Goal: Task Accomplishment & Management: Complete application form

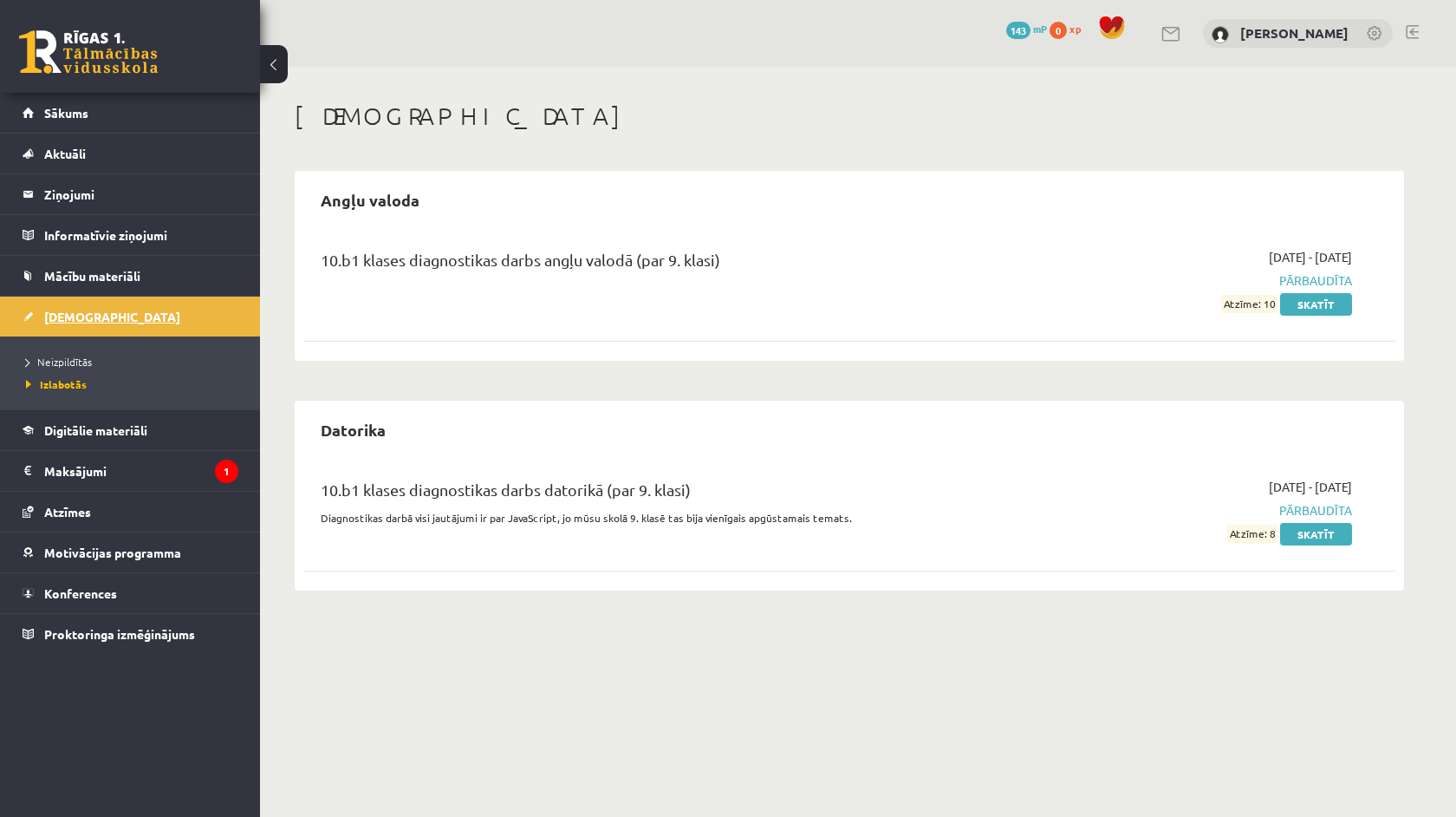
click at [121, 320] on link "[DEMOGRAPHIC_DATA]" at bounding box center [130, 316] width 216 height 40
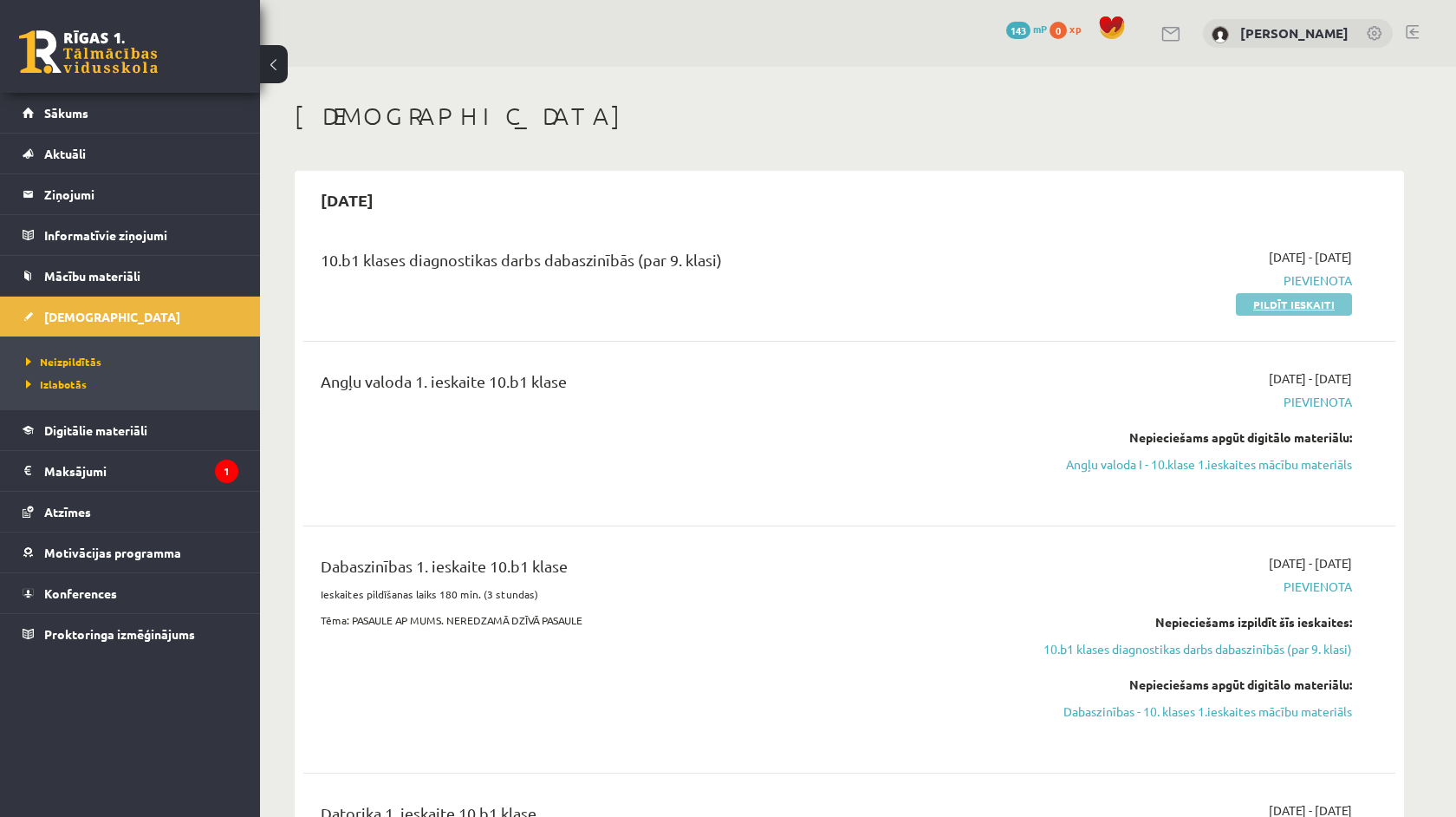
click at [1311, 305] on link "Pildīt ieskaiti" at bounding box center [1294, 304] width 116 height 22
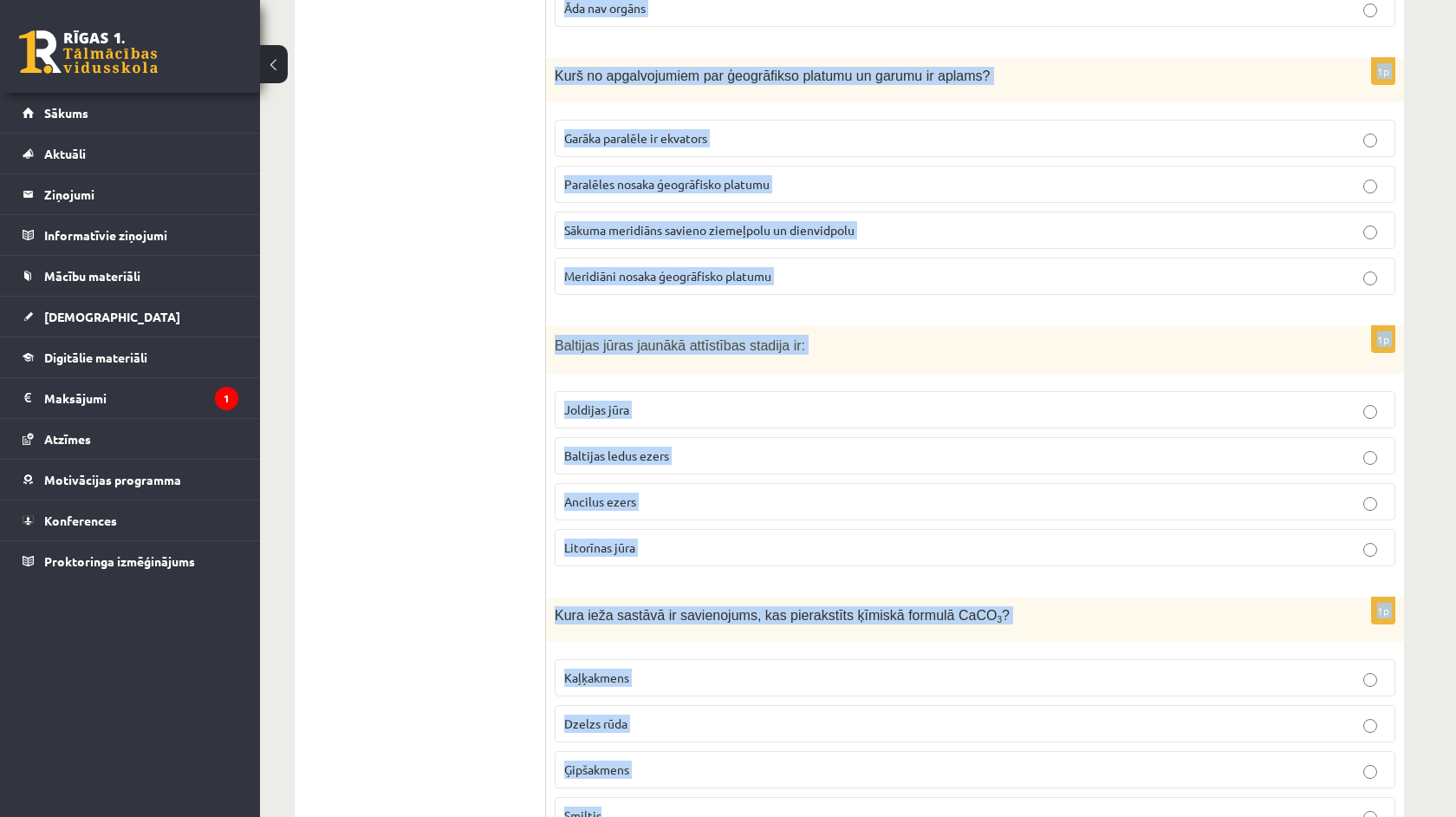
scroll to position [8005, 0]
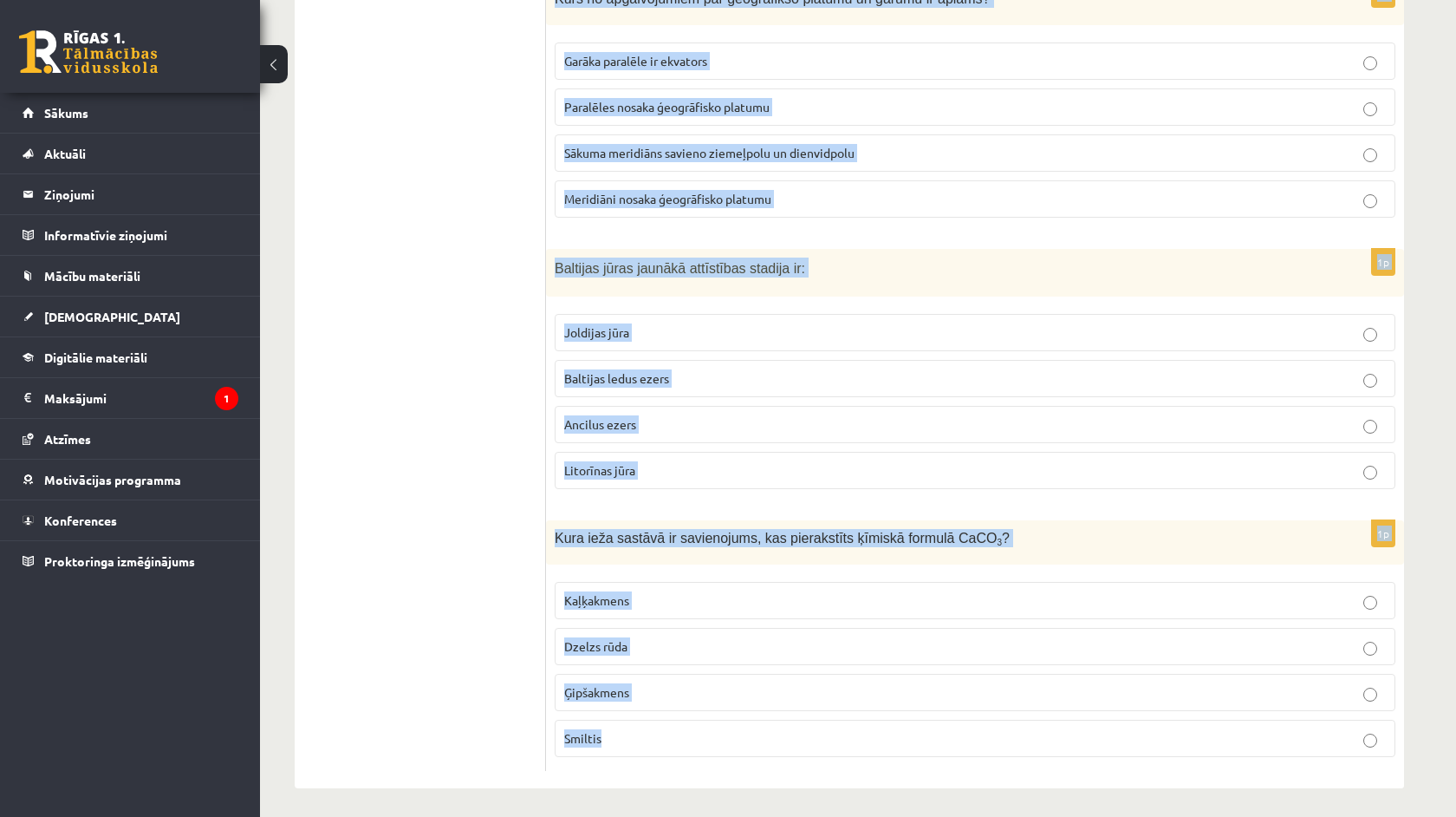
drag, startPoint x: 553, startPoint y: 344, endPoint x: 738, endPoint y: 816, distance: 507.0
copy form "Atzīmē, kurš derīgais izraktenis satur elementu Fe! Māls Dolomīts Kaļķakmens Dz…"
click at [835, 566] on div "1p Kura ieža sastāvā ir savienojums, kas pierakstīts ķīmiskā formulā CaCO 3 ? K…" at bounding box center [975, 645] width 858 height 251
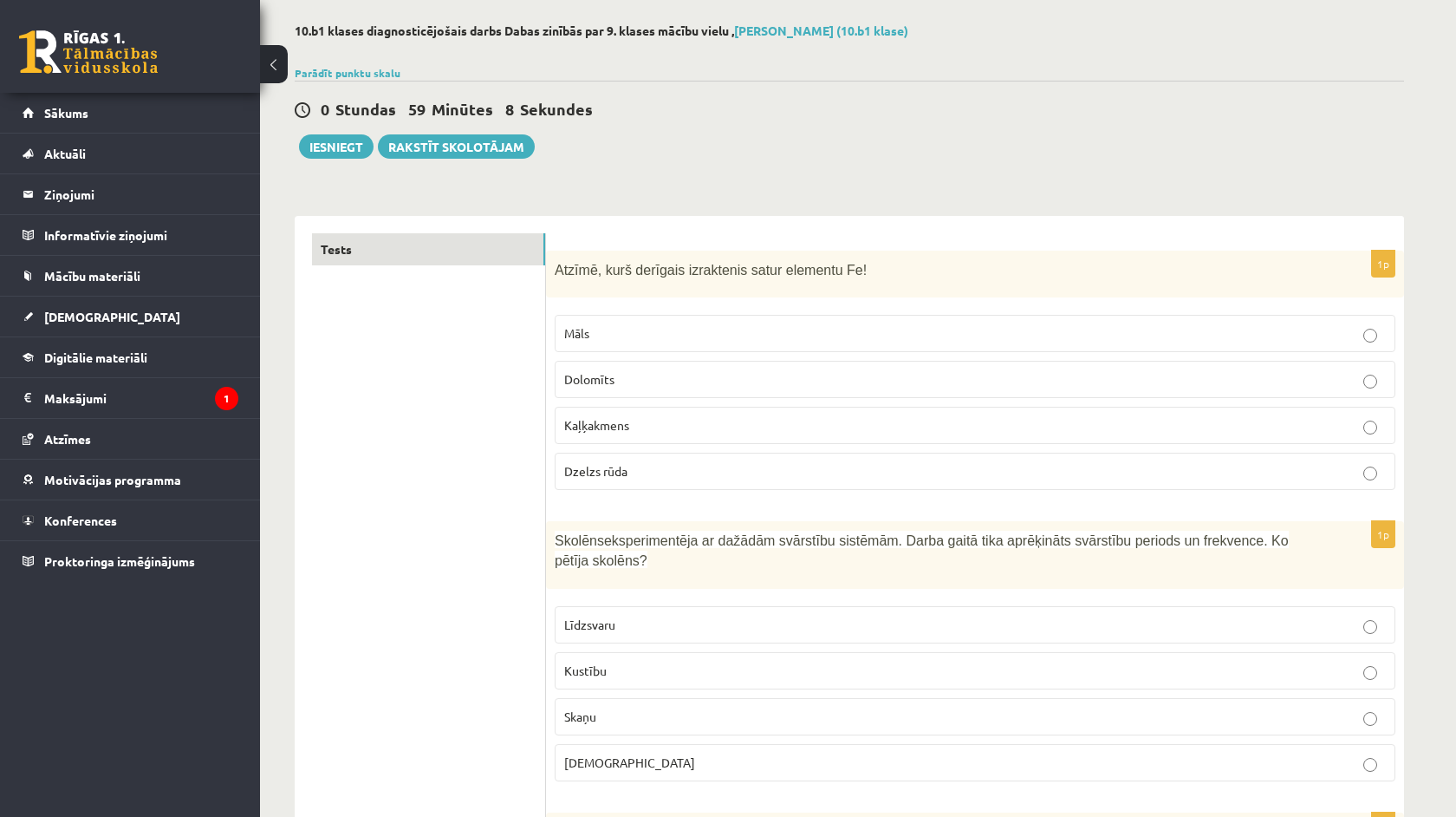
scroll to position [84, 0]
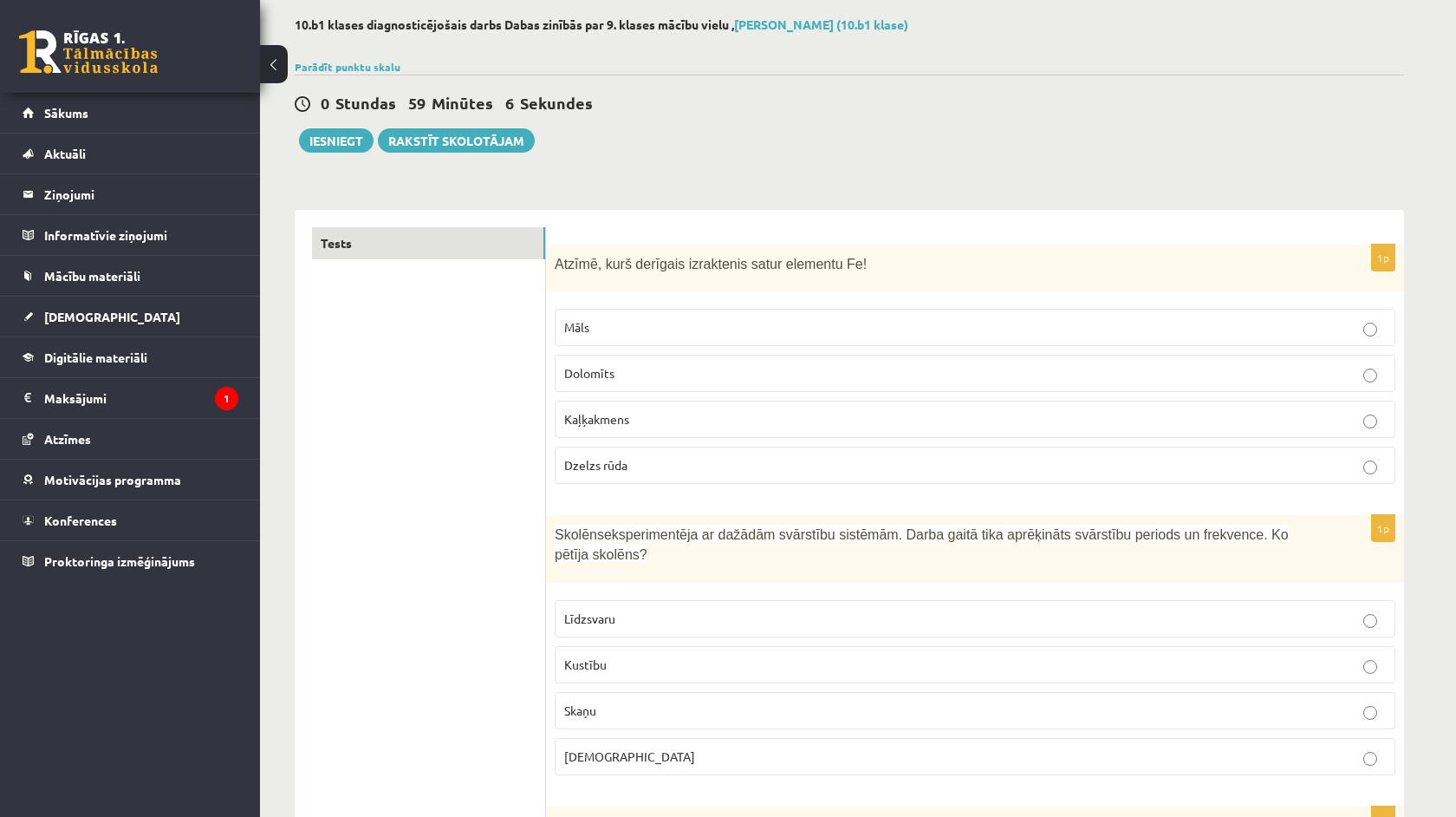
click at [615, 467] on span "Dzelzs rūda" at bounding box center [595, 465] width 63 height 16
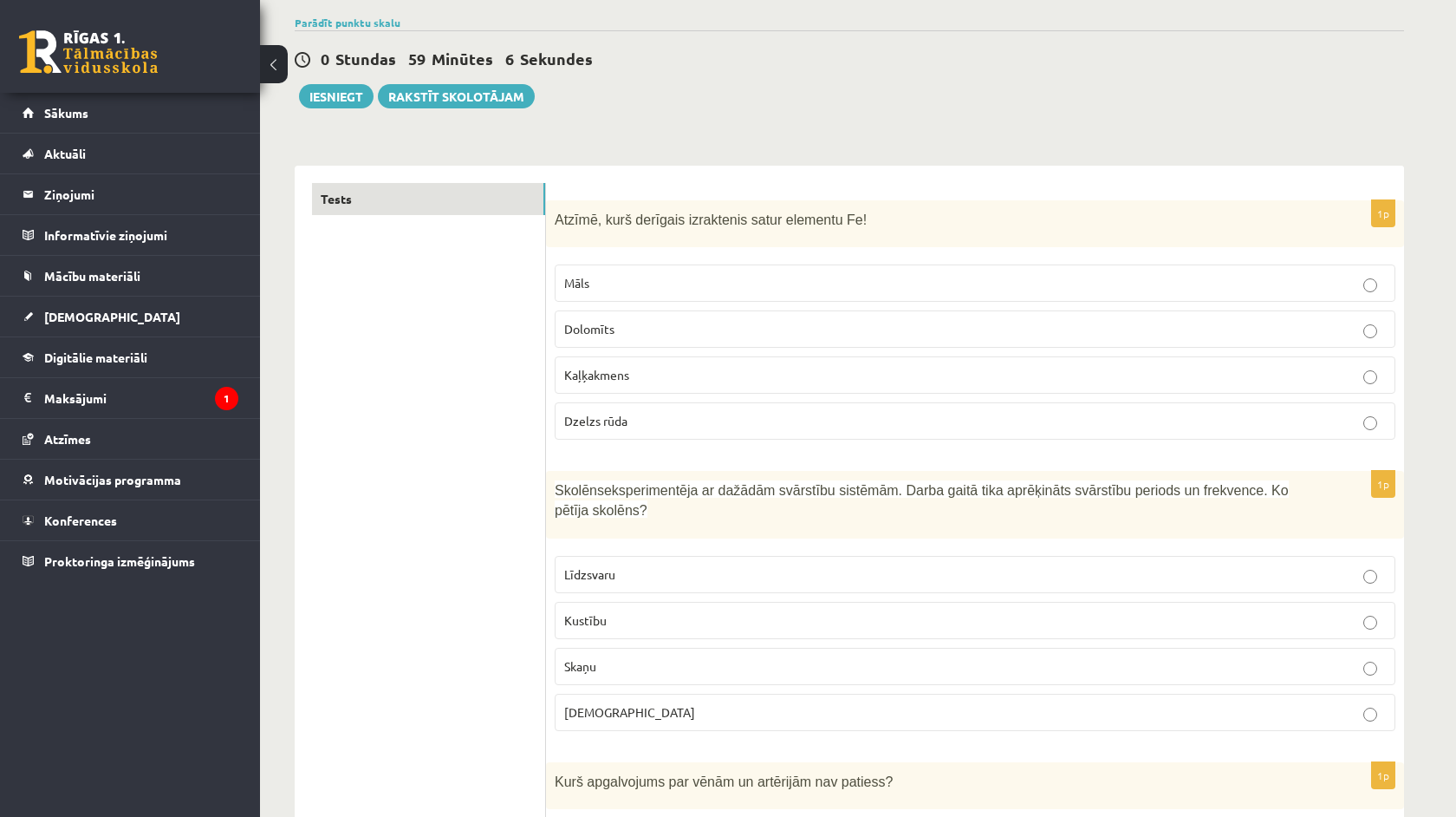
scroll to position [149, 0]
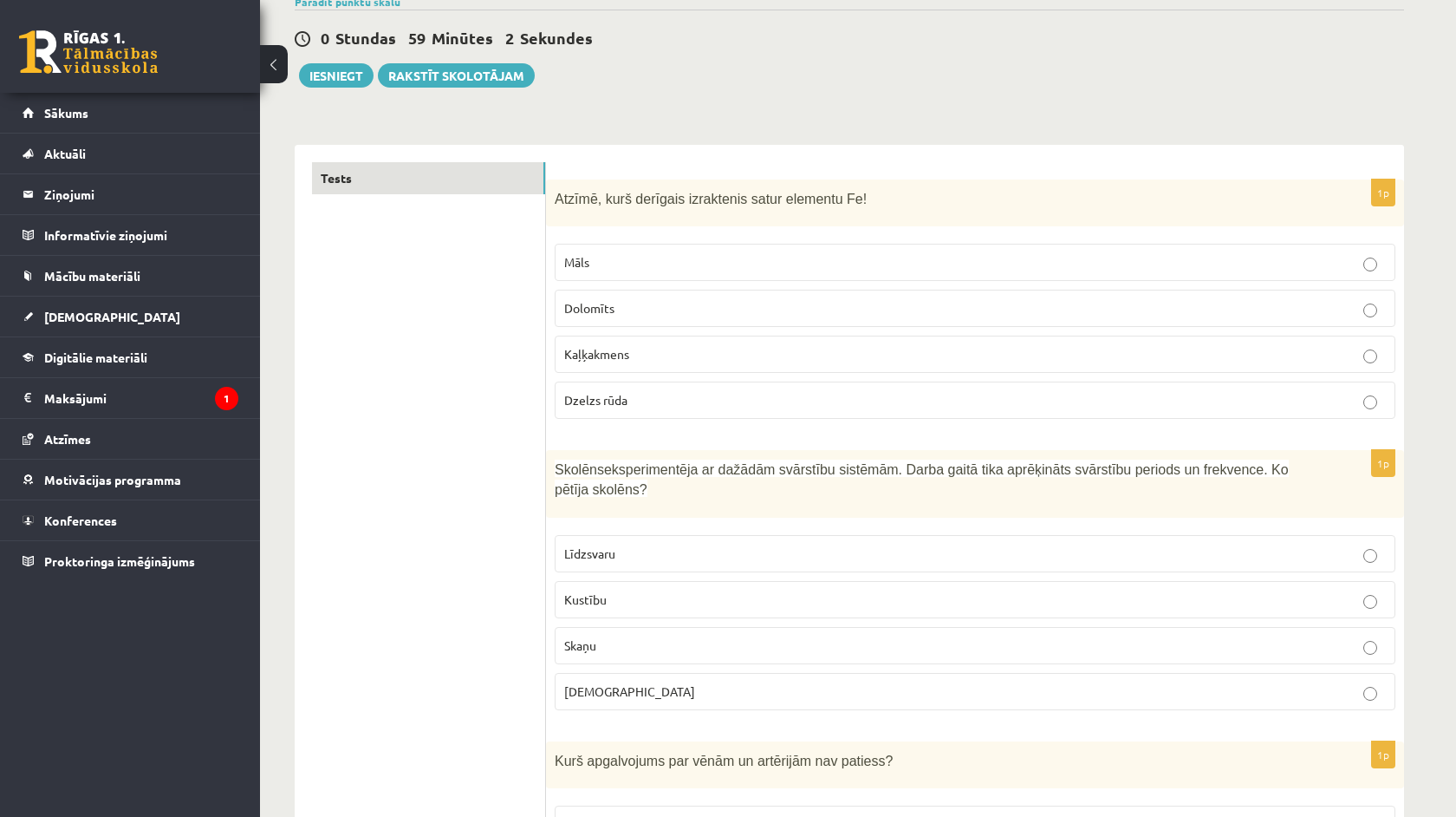
click at [658, 596] on p "Kustību" at bounding box center [975, 599] width 822 height 19
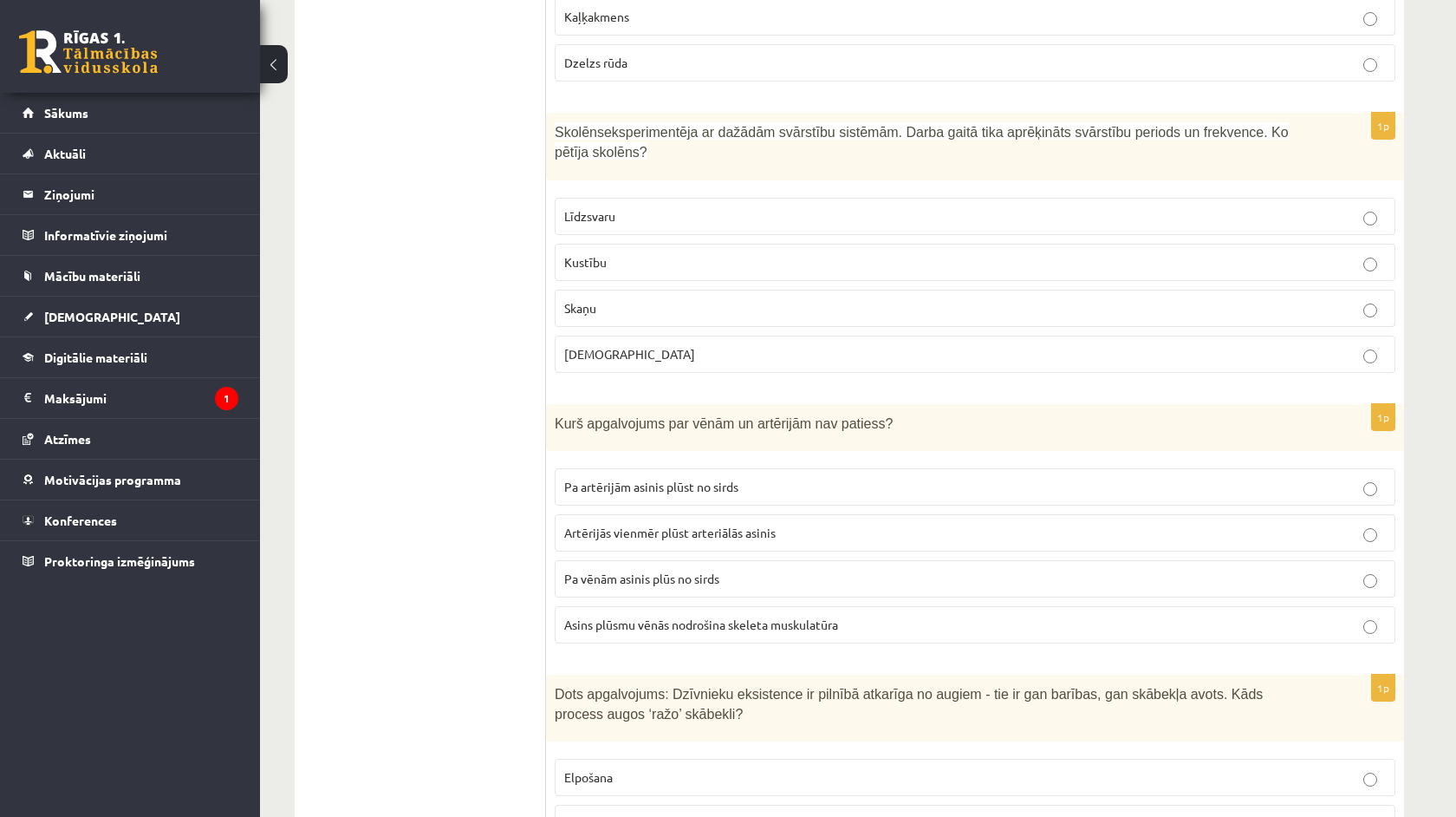
scroll to position [509, 0]
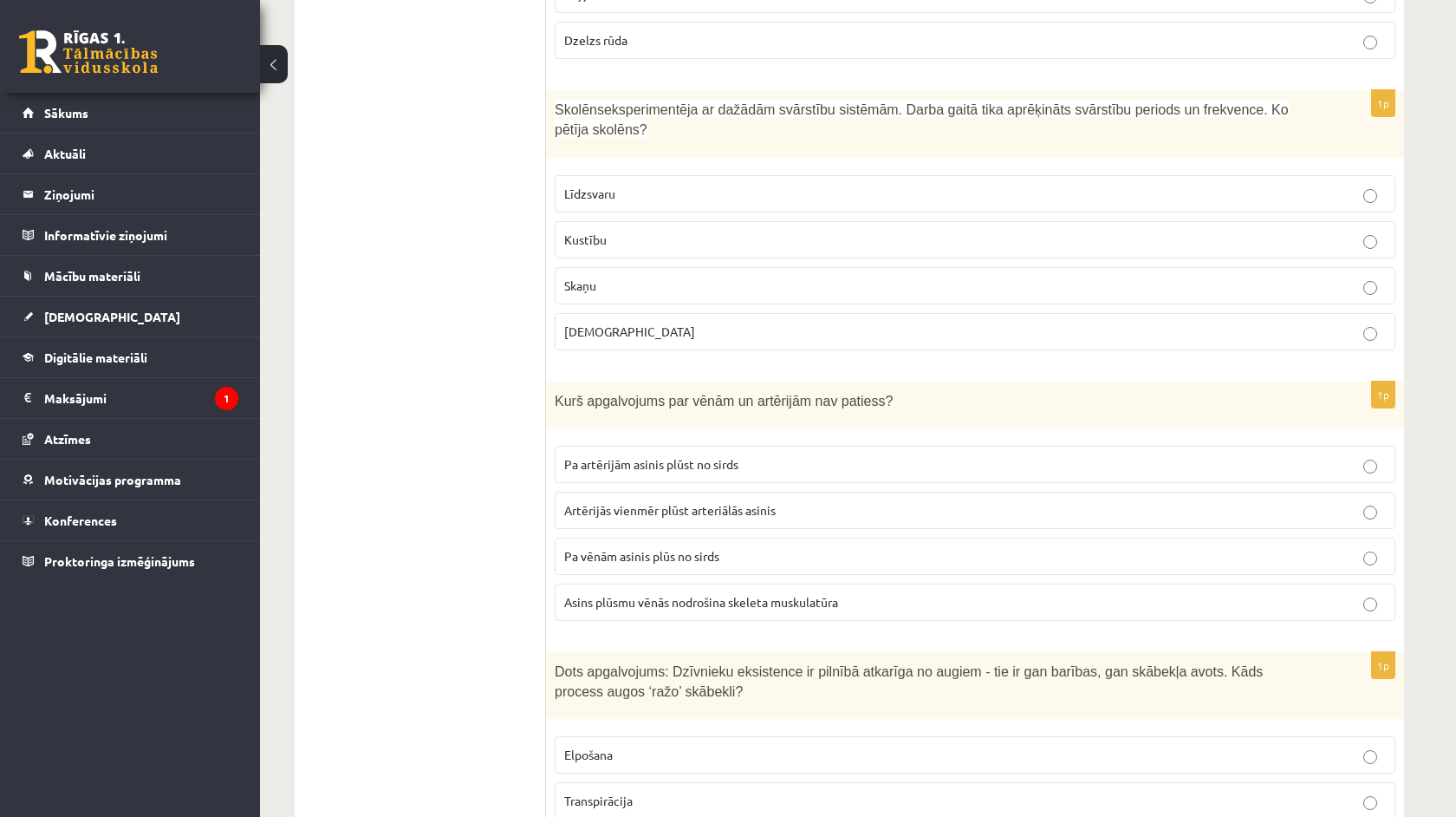
click at [663, 549] on span "Pa vēnām asinis plūs no sirds" at bounding box center [641, 556] width 155 height 16
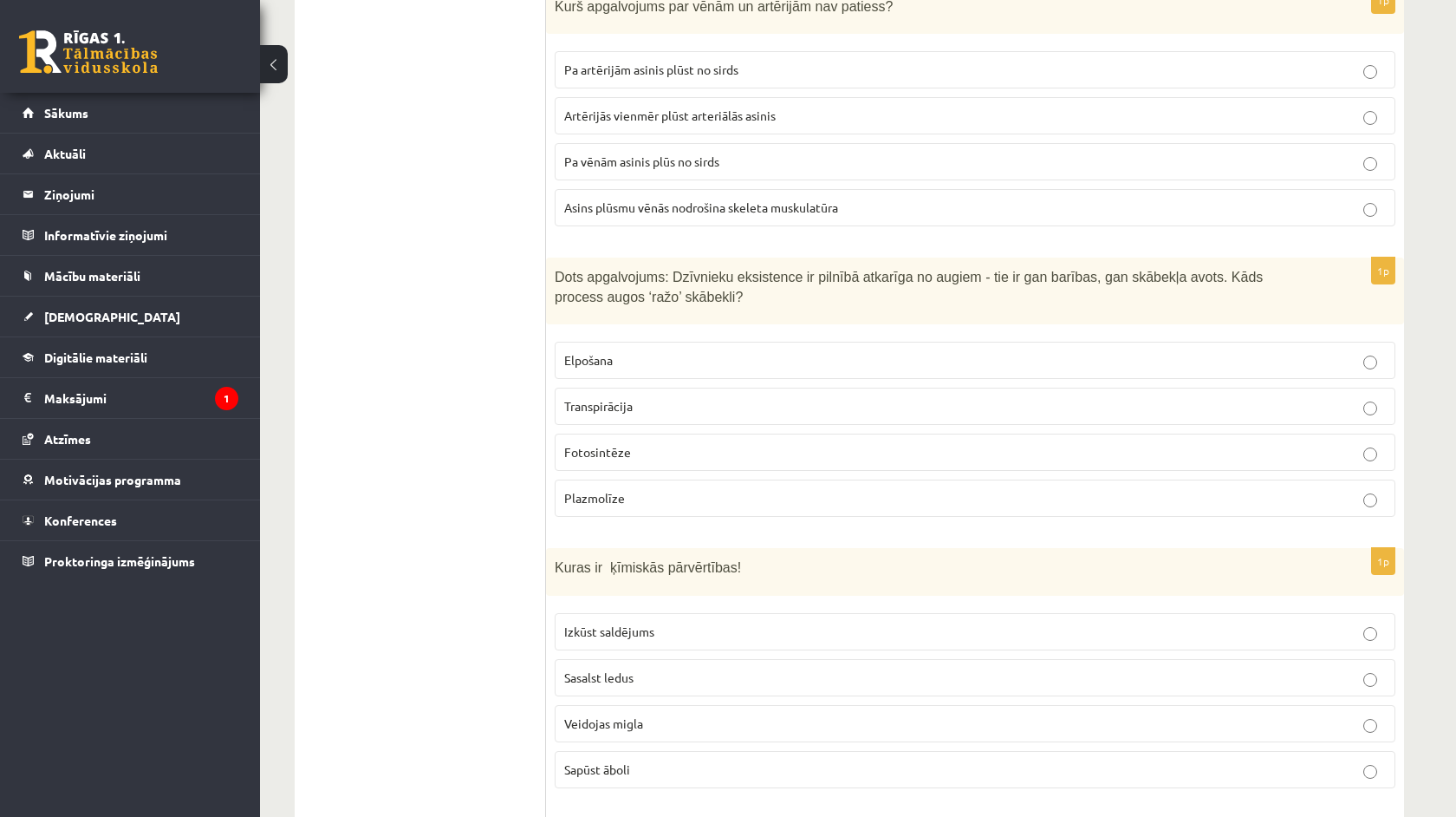
scroll to position [911, 0]
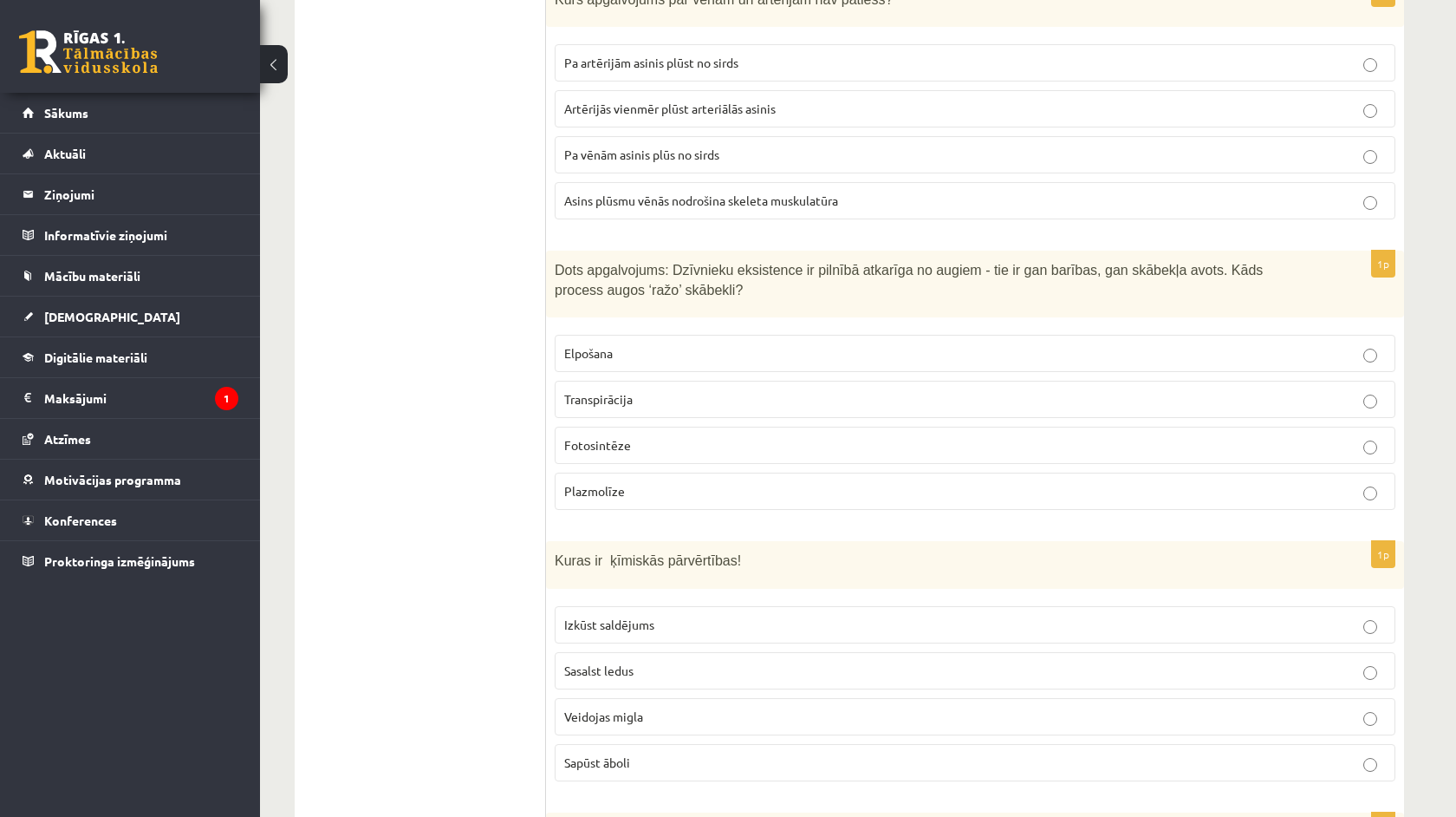
click at [639, 446] on p "Fotosintēze" at bounding box center [975, 445] width 822 height 19
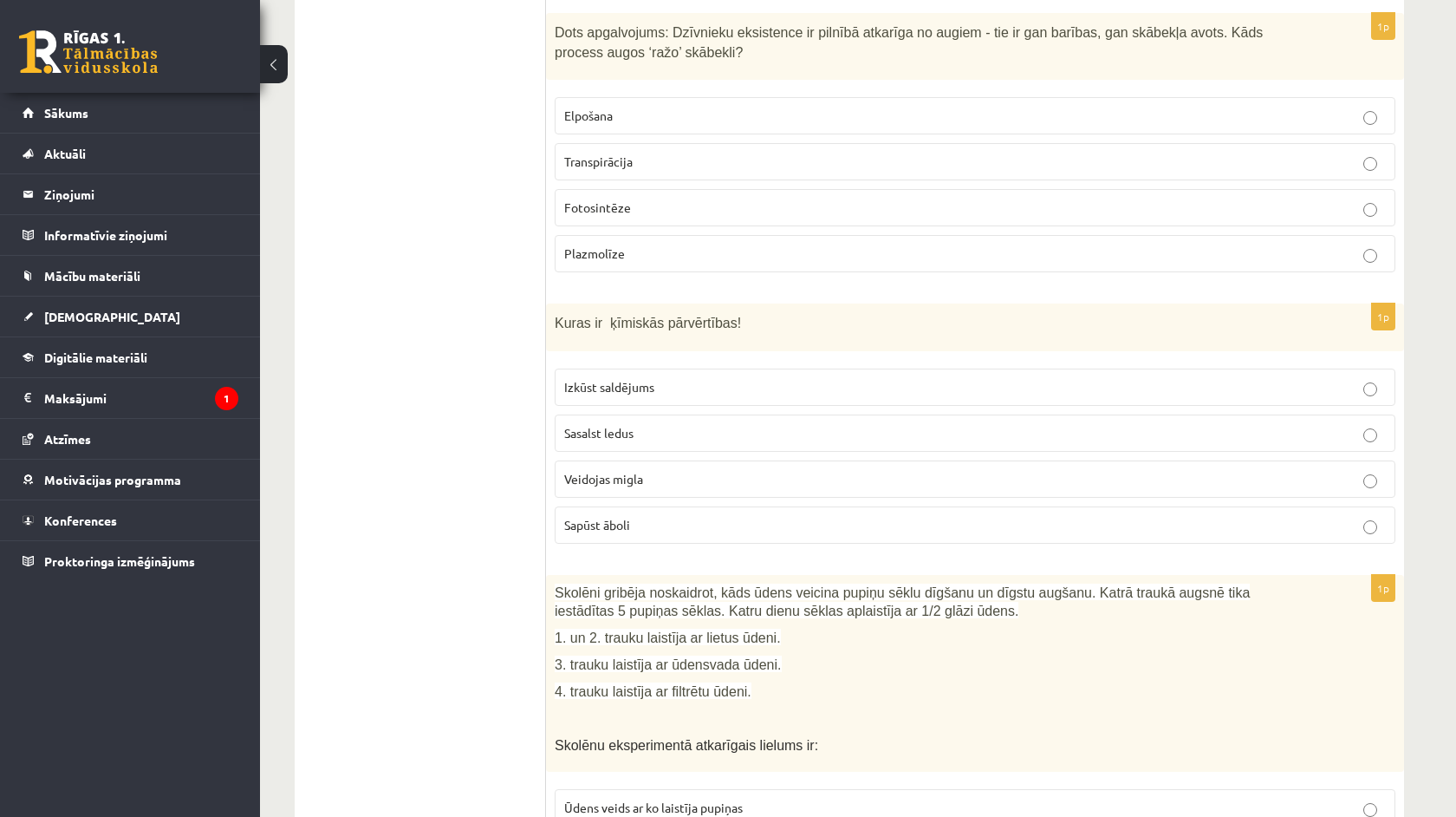
scroll to position [1157, 0]
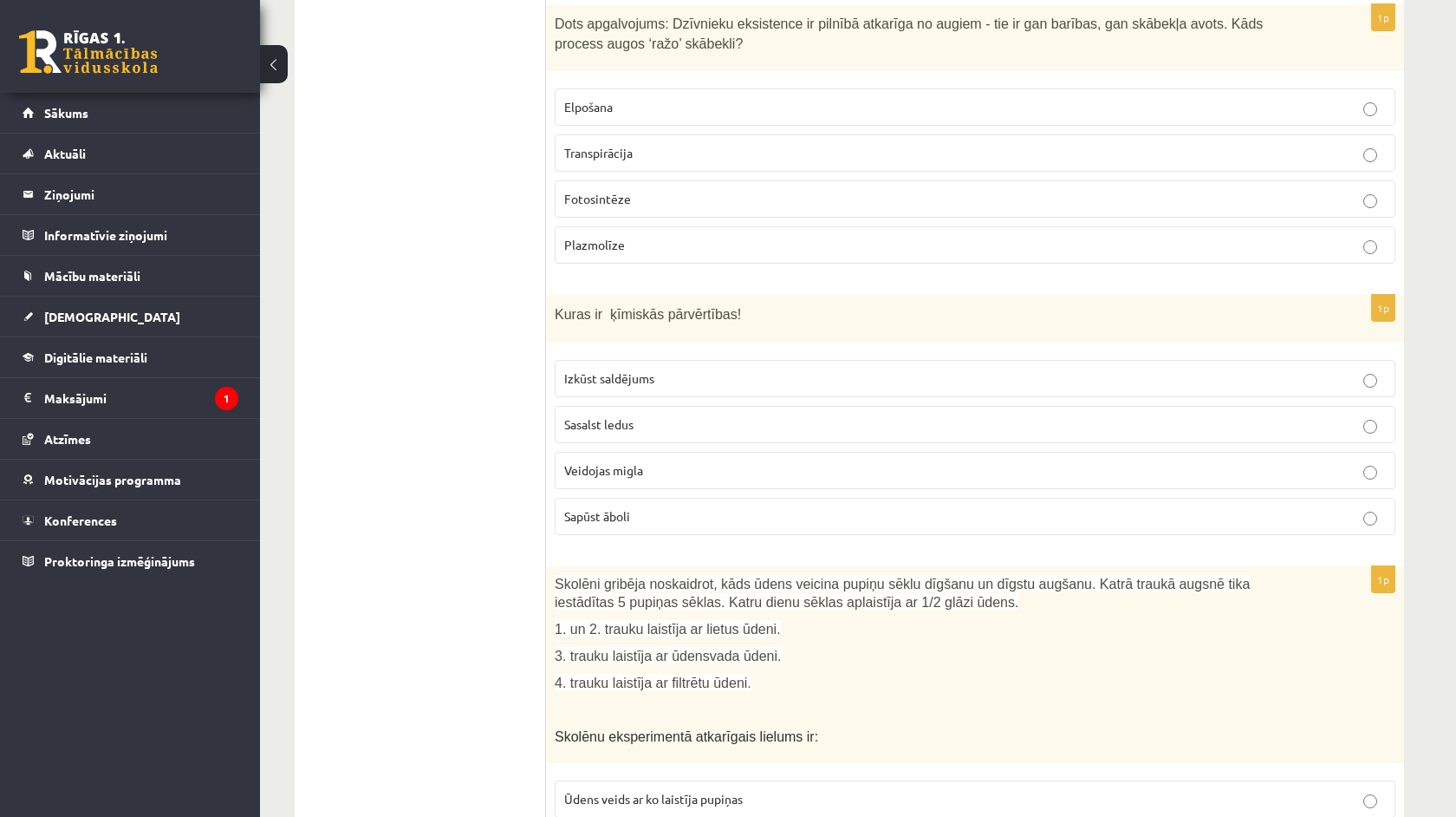
click at [665, 518] on p "Sapūst āboli" at bounding box center [975, 517] width 822 height 19
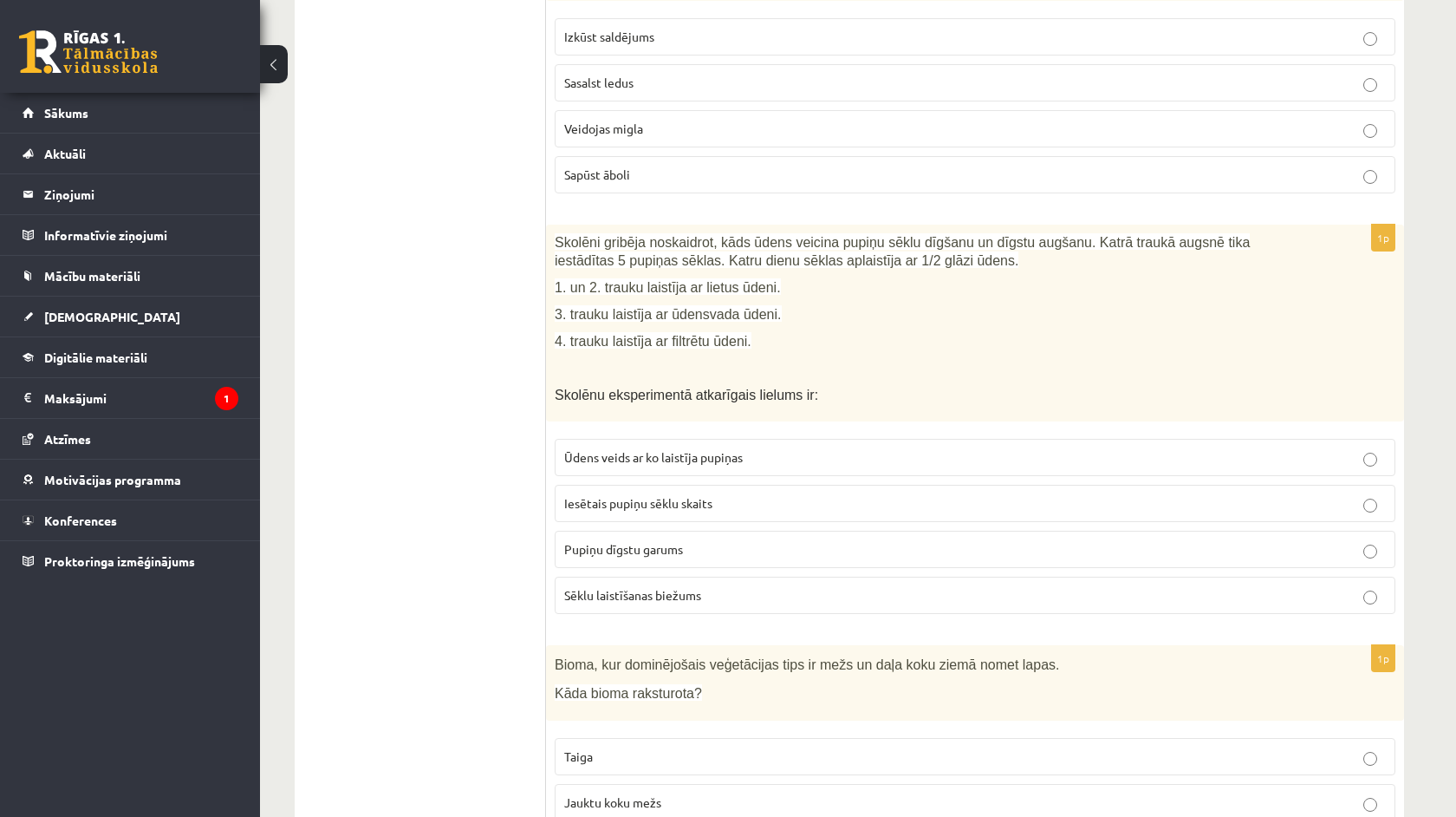
scroll to position [1504, 0]
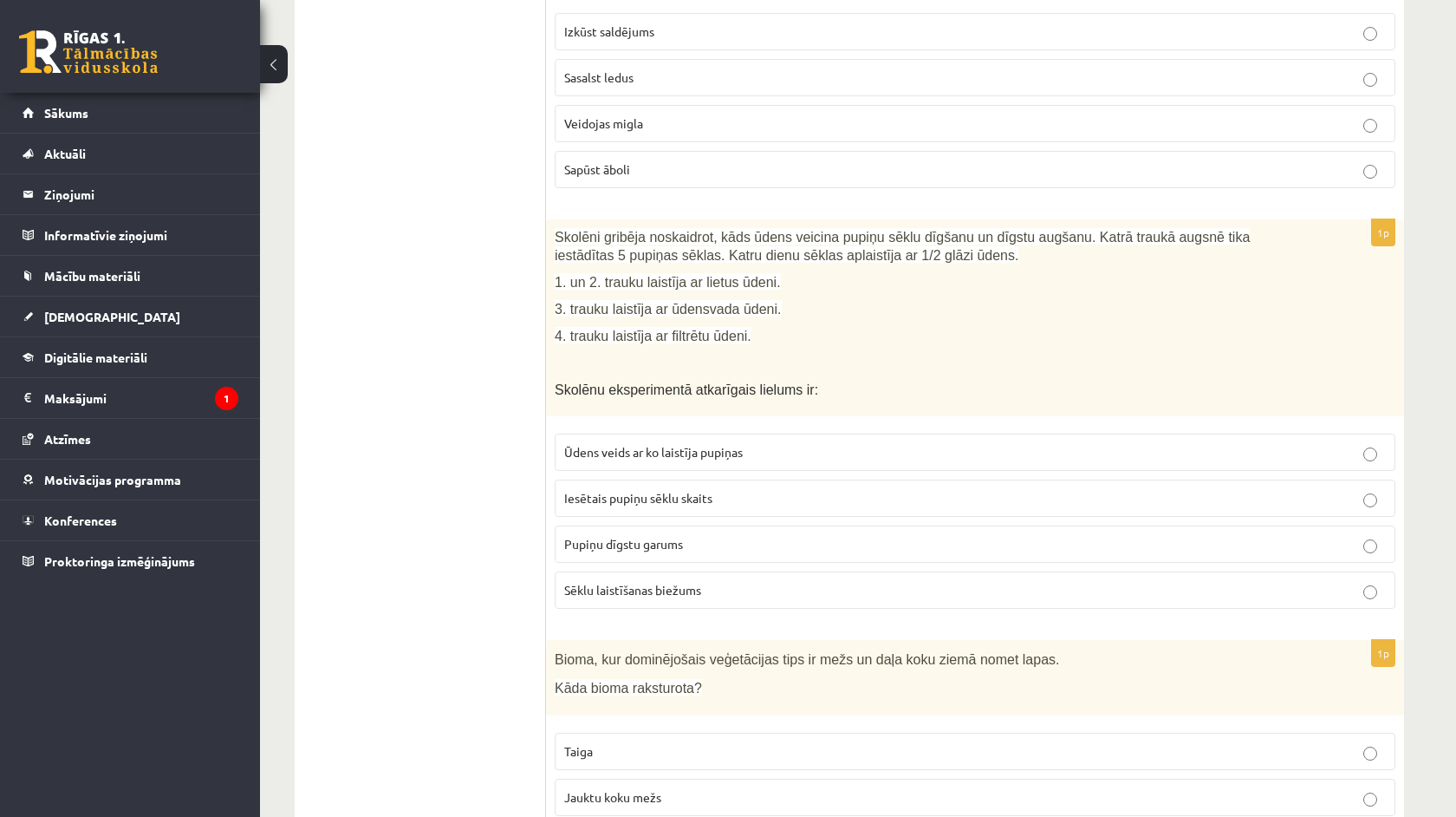
click at [643, 544] on span "Pupiņu dīgstu garums" at bounding box center [623, 544] width 119 height 16
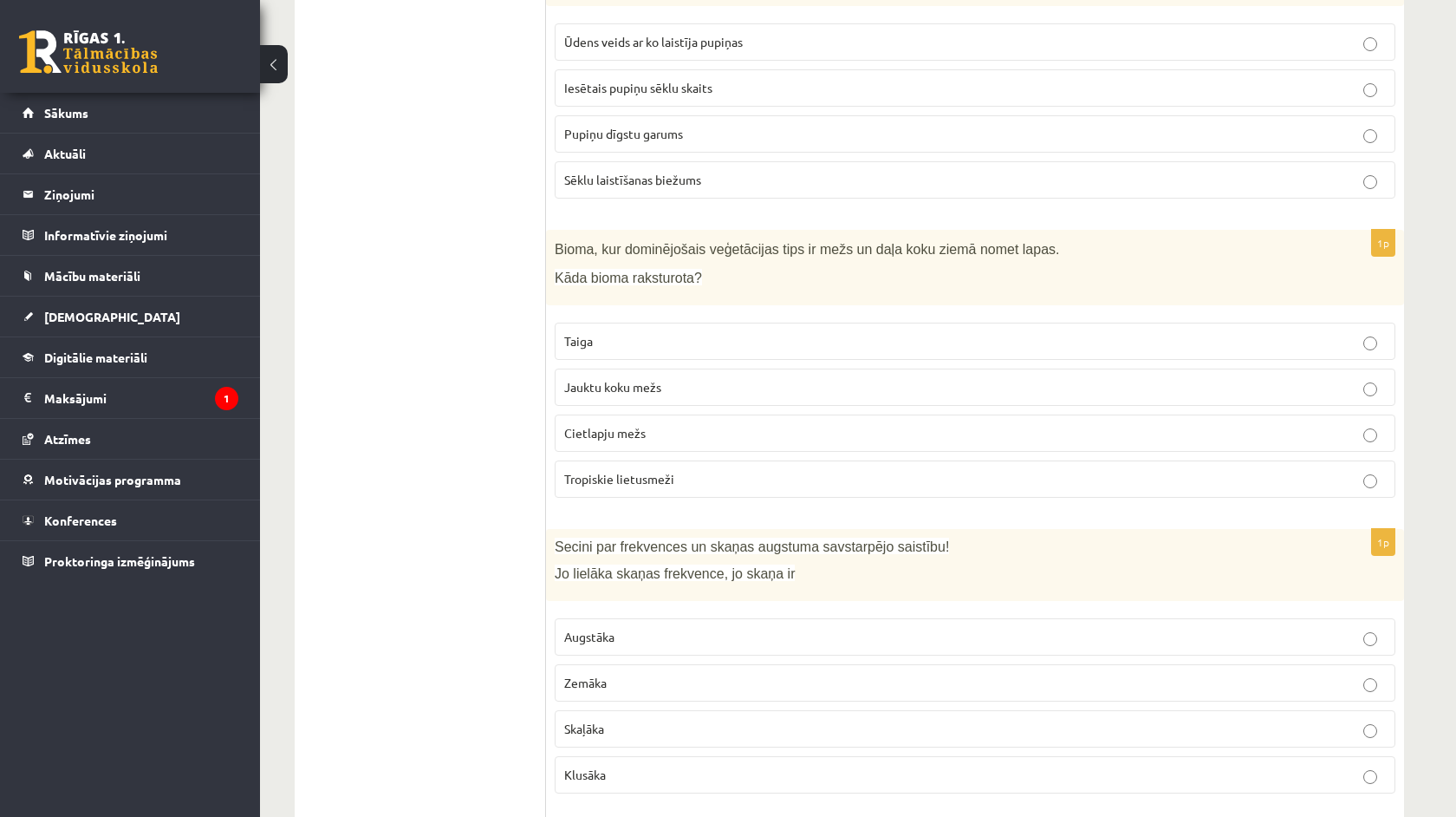
scroll to position [1915, 0]
click at [619, 384] on span "Jauktu koku mežs" at bounding box center [613, 386] width 97 height 16
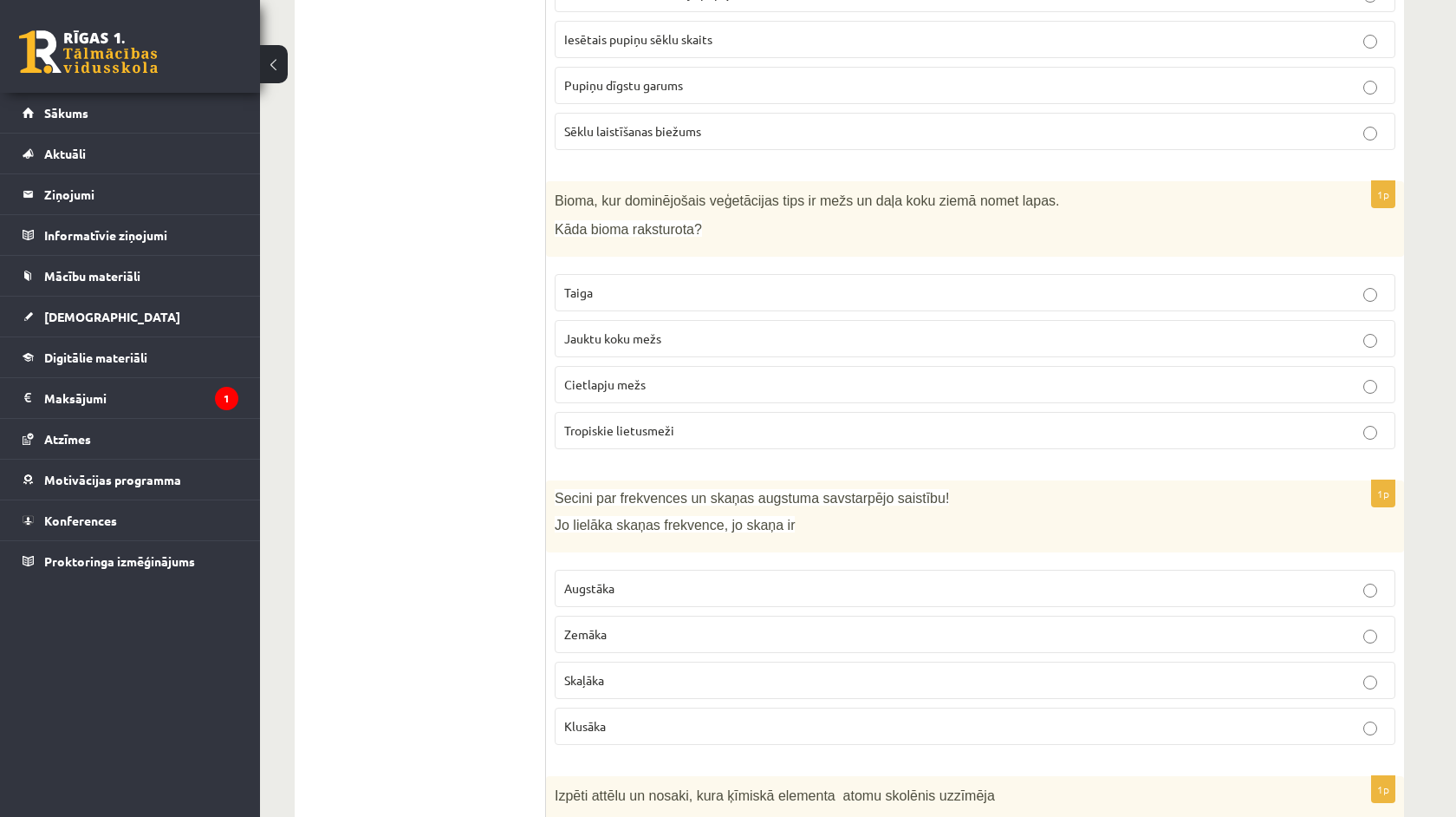
scroll to position [1966, 0]
click at [587, 576] on p "Augstāka" at bounding box center [975, 585] width 822 height 19
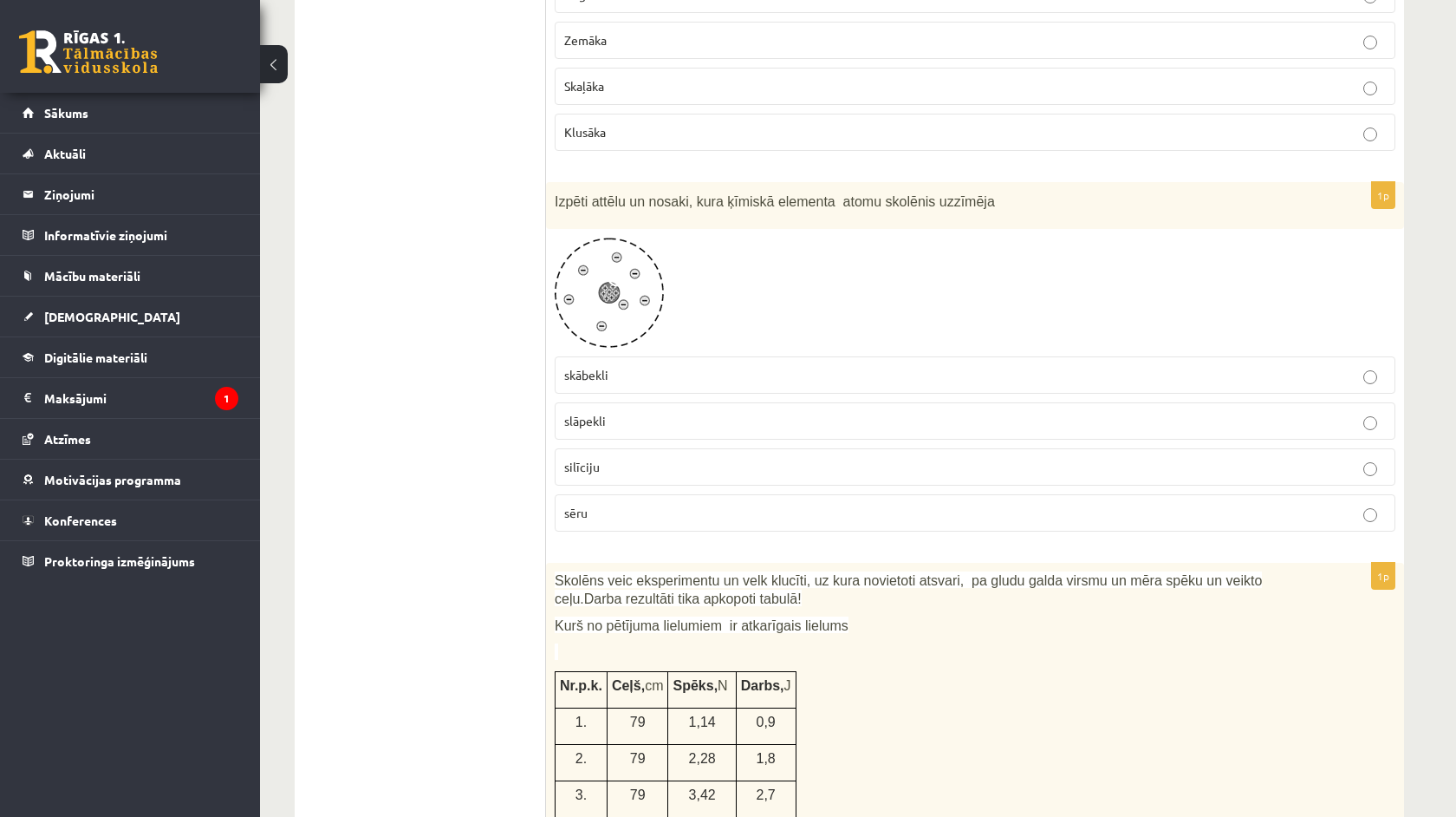
scroll to position [2556, 0]
click at [629, 426] on p "slāpekli" at bounding box center [975, 422] width 822 height 19
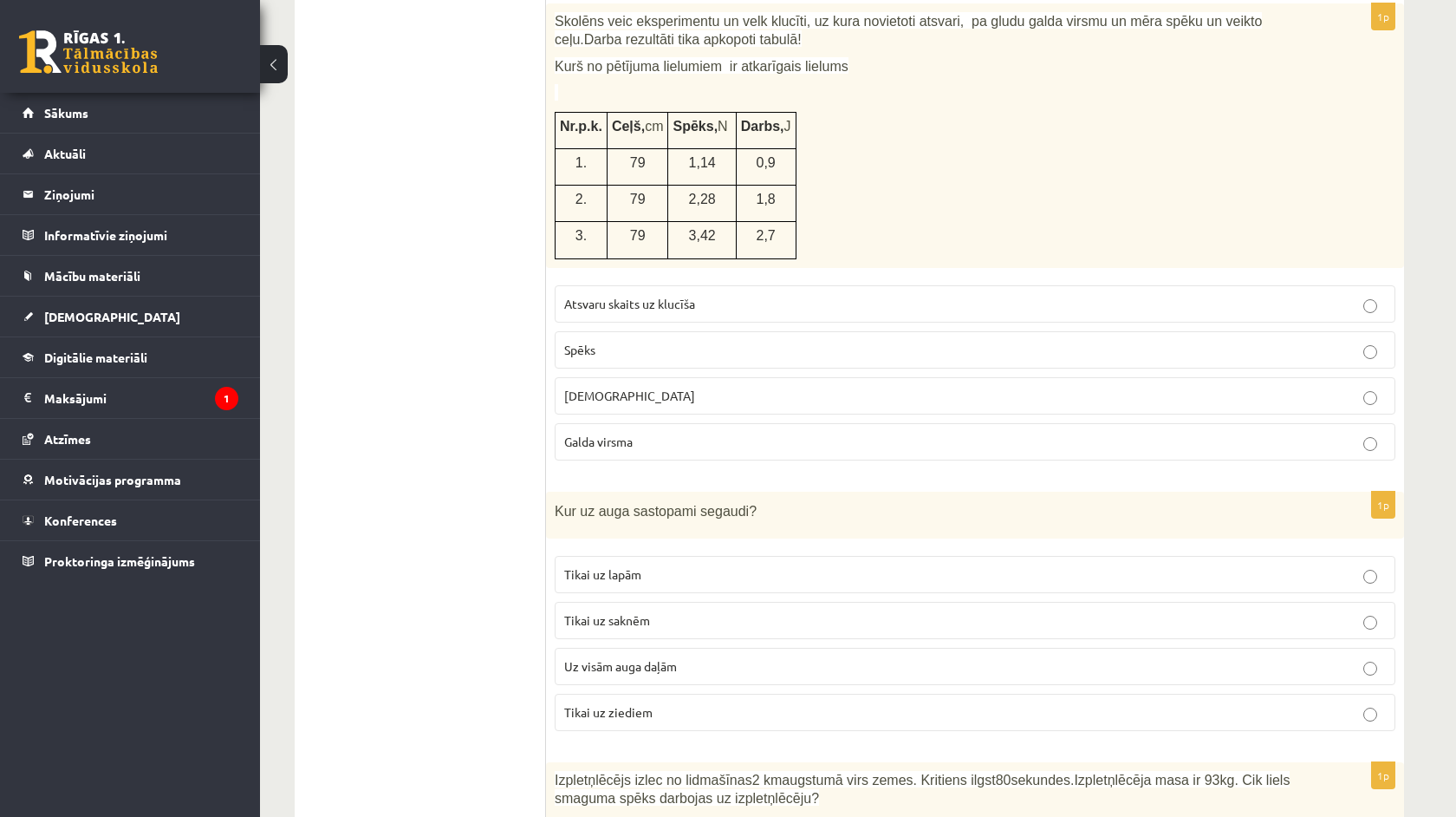
scroll to position [3116, 0]
click at [638, 331] on fieldset "Atsvaru skaits uz klucīša Spēks Attālums Galda virsma" at bounding box center [974, 370] width 840 height 189
click at [633, 341] on p "Spēks" at bounding box center [975, 350] width 822 height 19
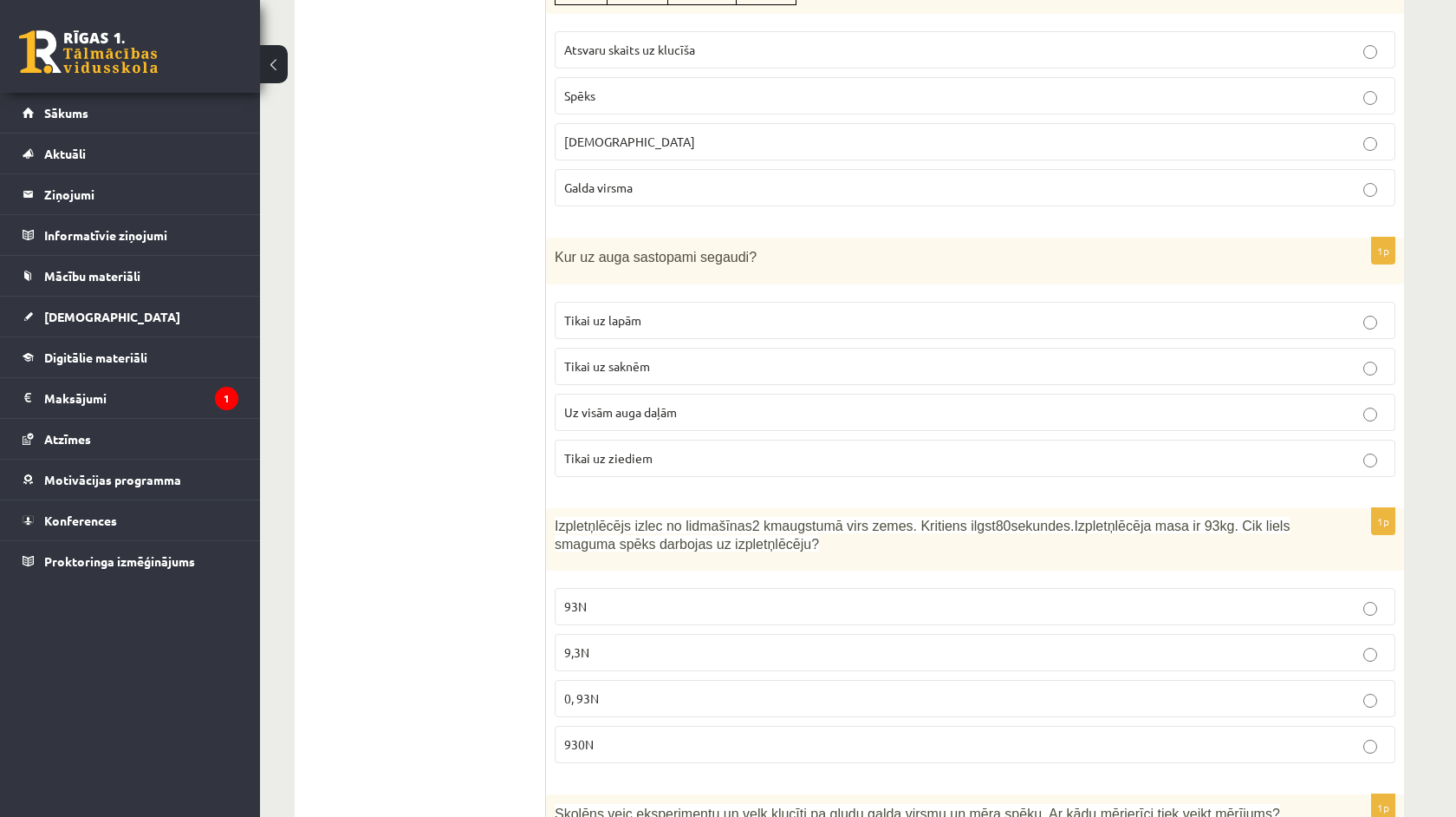
scroll to position [3386, 0]
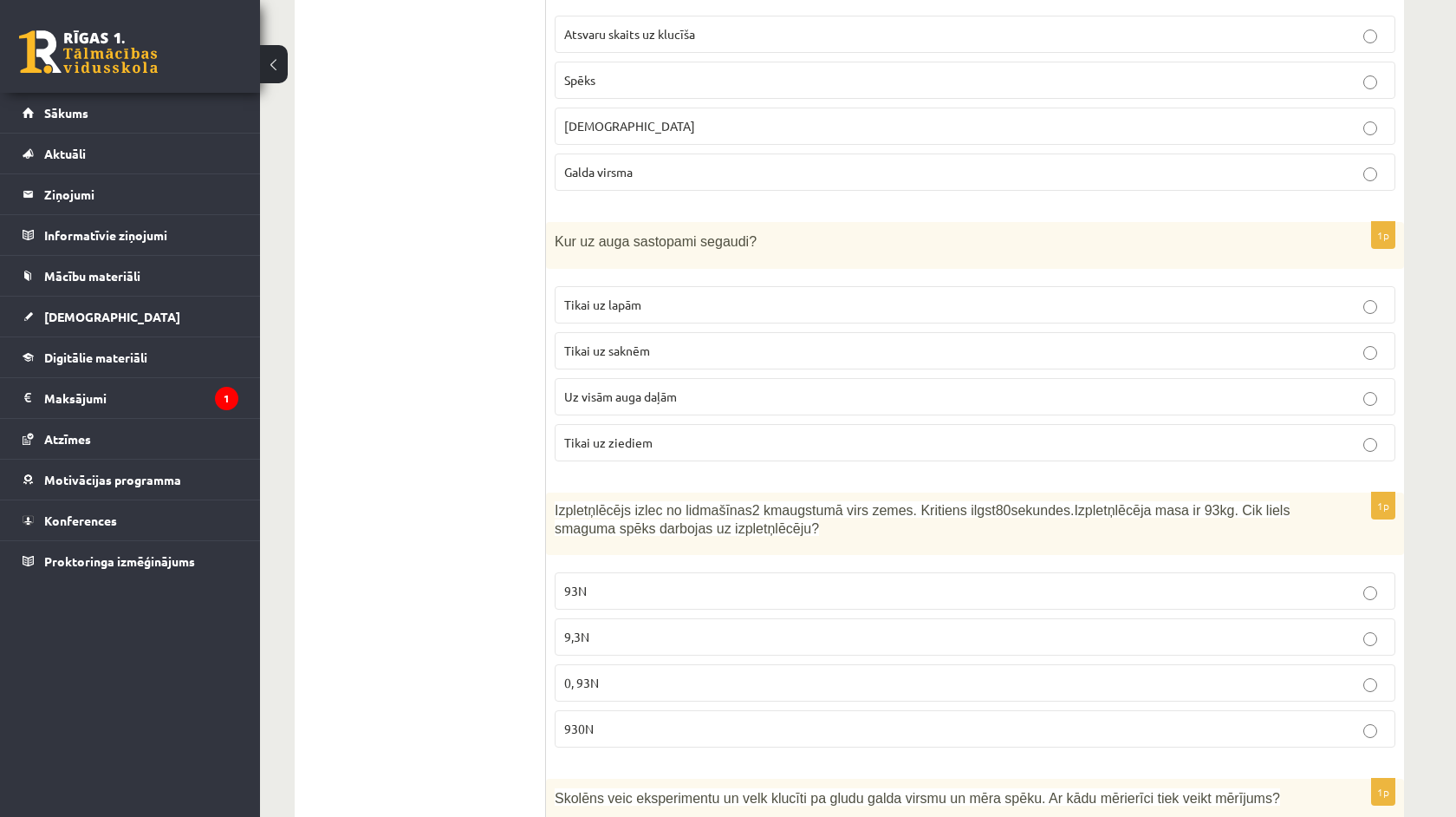
click at [660, 417] on fieldset "Tikai uz lapām Tikai uz saknēm Uz visām auga daļām Tikai uz ziediem" at bounding box center [974, 371] width 840 height 189
click at [660, 430] on label "Tikai uz ziediem" at bounding box center [974, 443] width 840 height 37
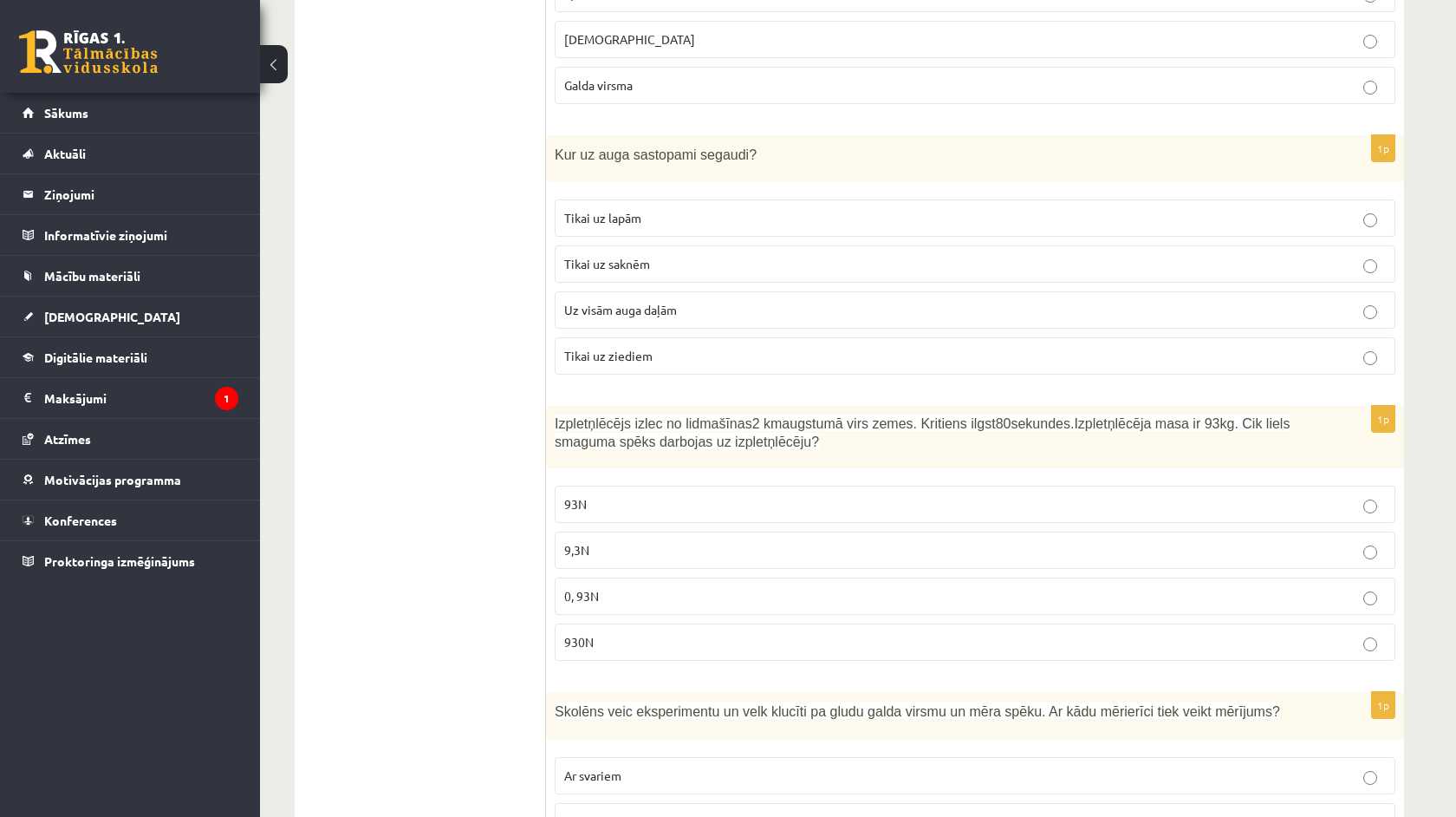
scroll to position [3475, 0]
click at [630, 636] on p "930N" at bounding box center [975, 640] width 822 height 19
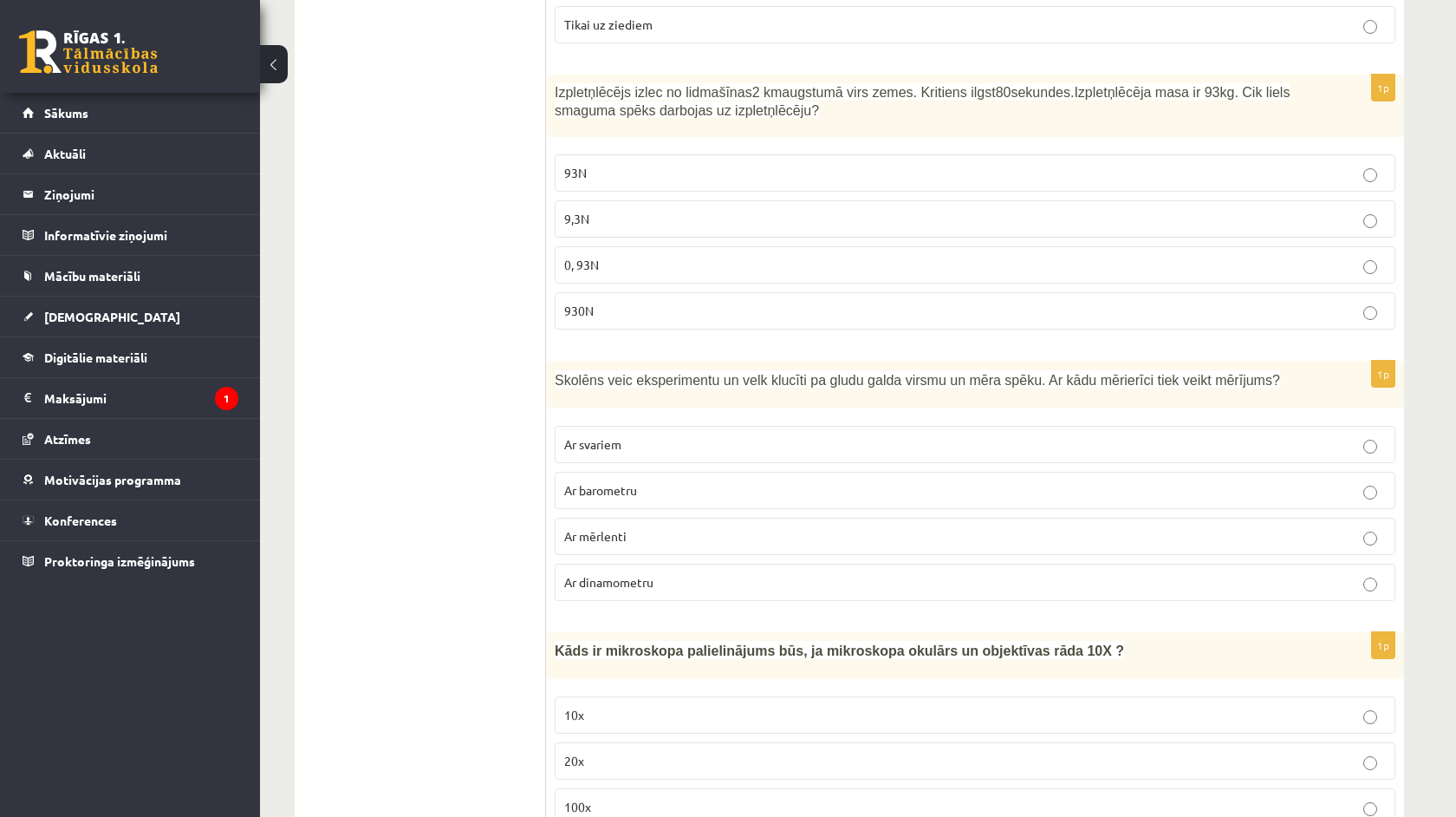
scroll to position [3811, 0]
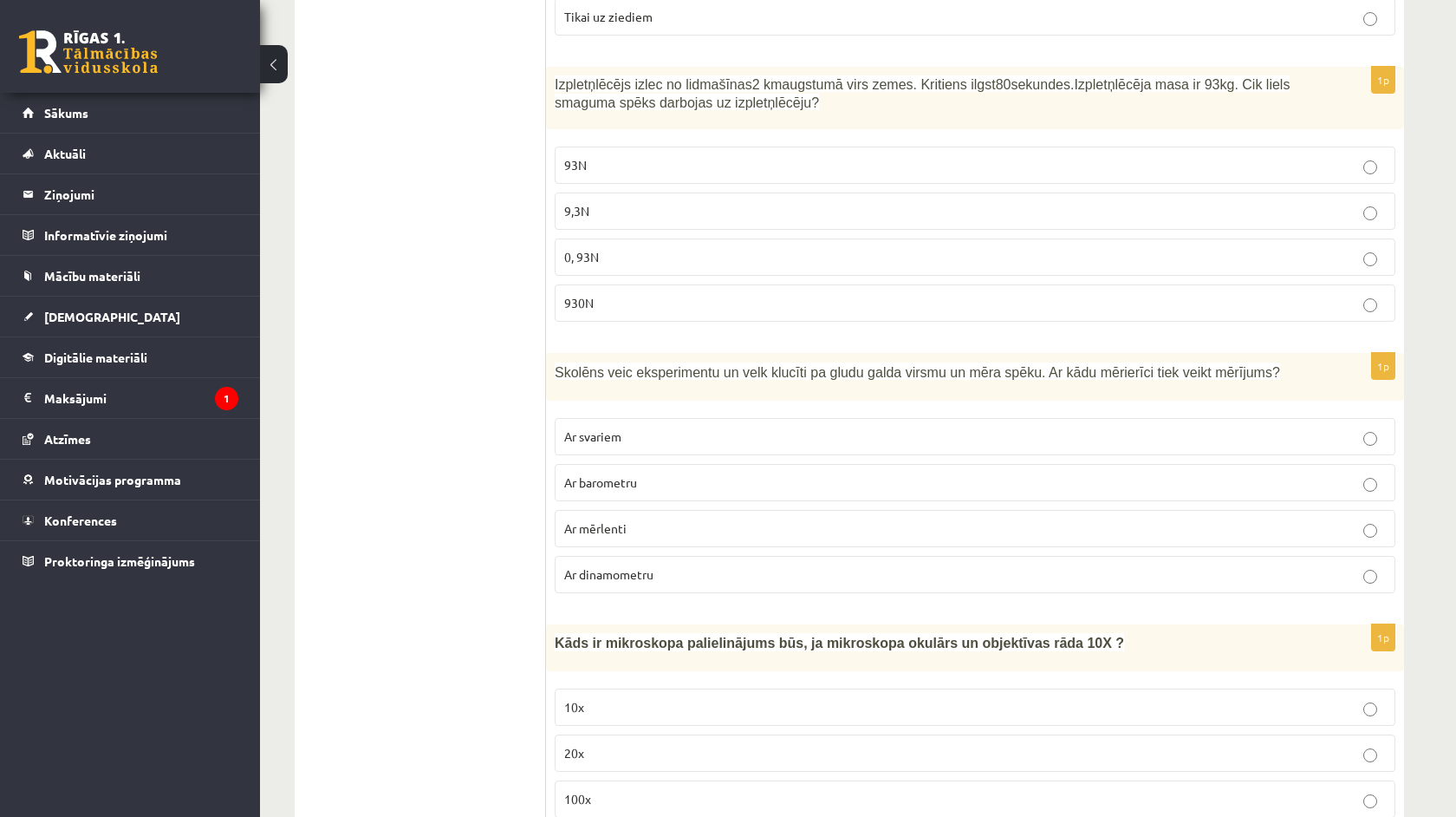
click at [640, 580] on span "Ar dinamometru" at bounding box center [608, 574] width 89 height 16
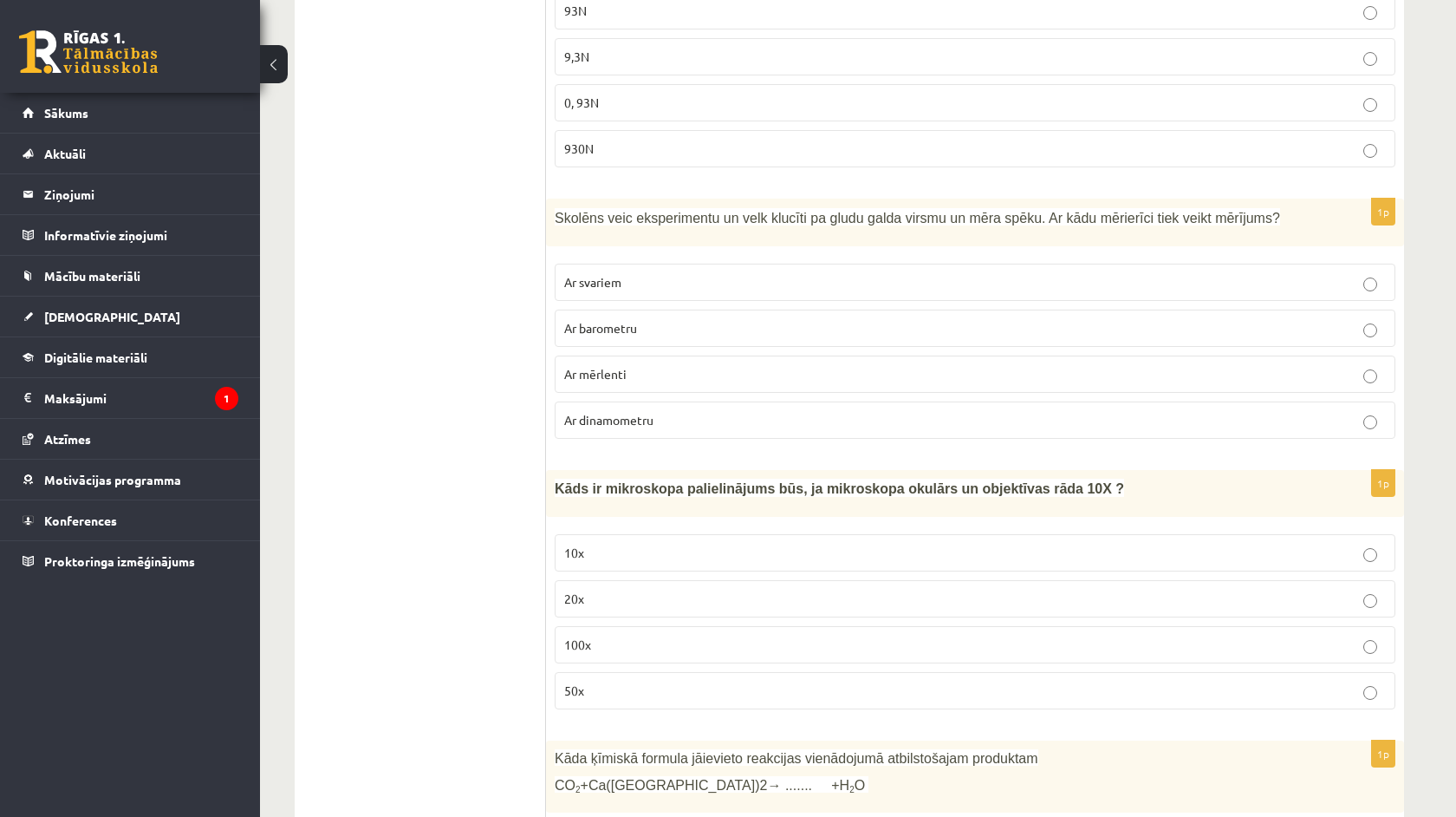
scroll to position [3969, 0]
click at [678, 643] on p "100x" at bounding box center [975, 641] width 822 height 19
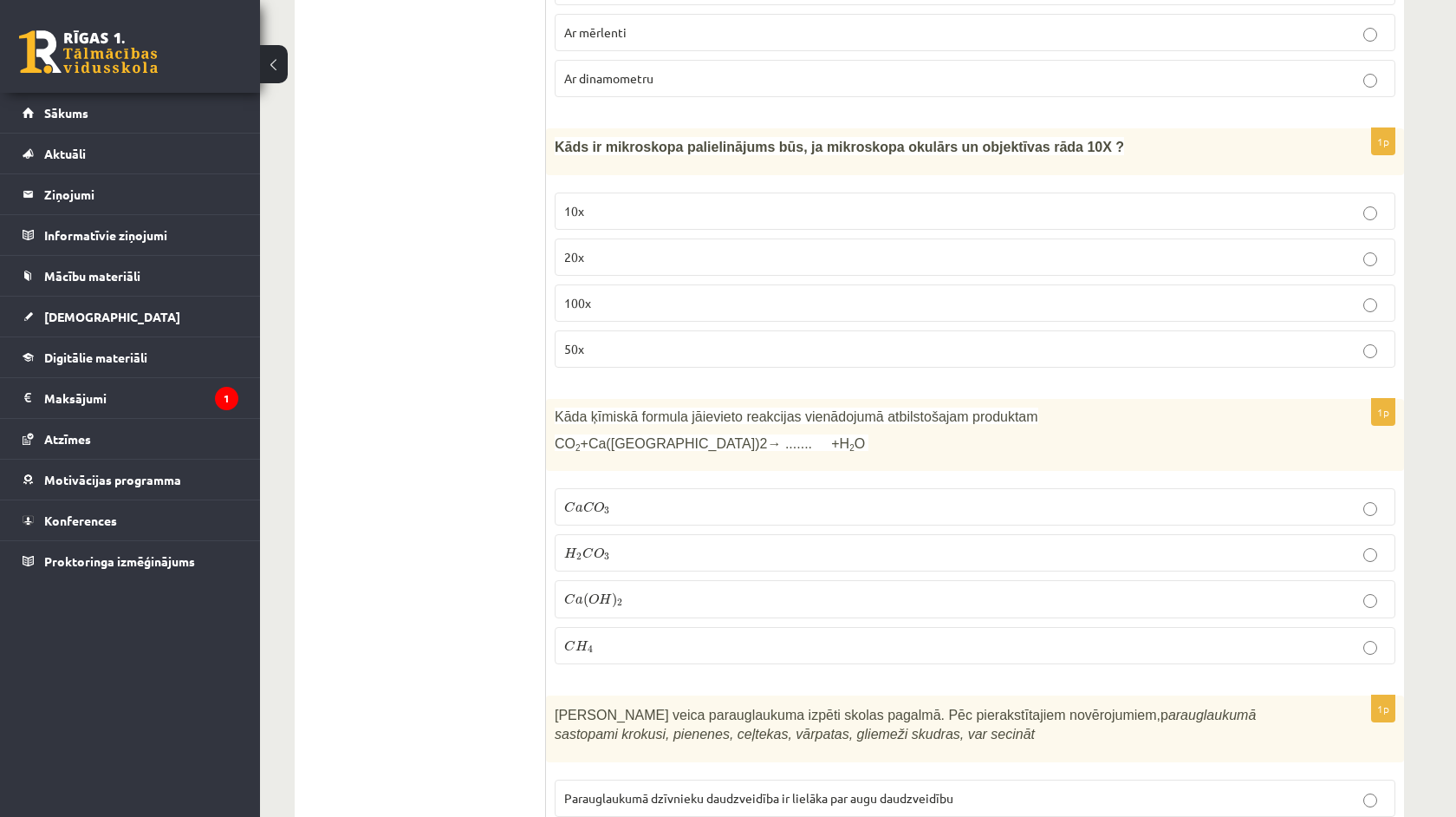
scroll to position [4315, 0]
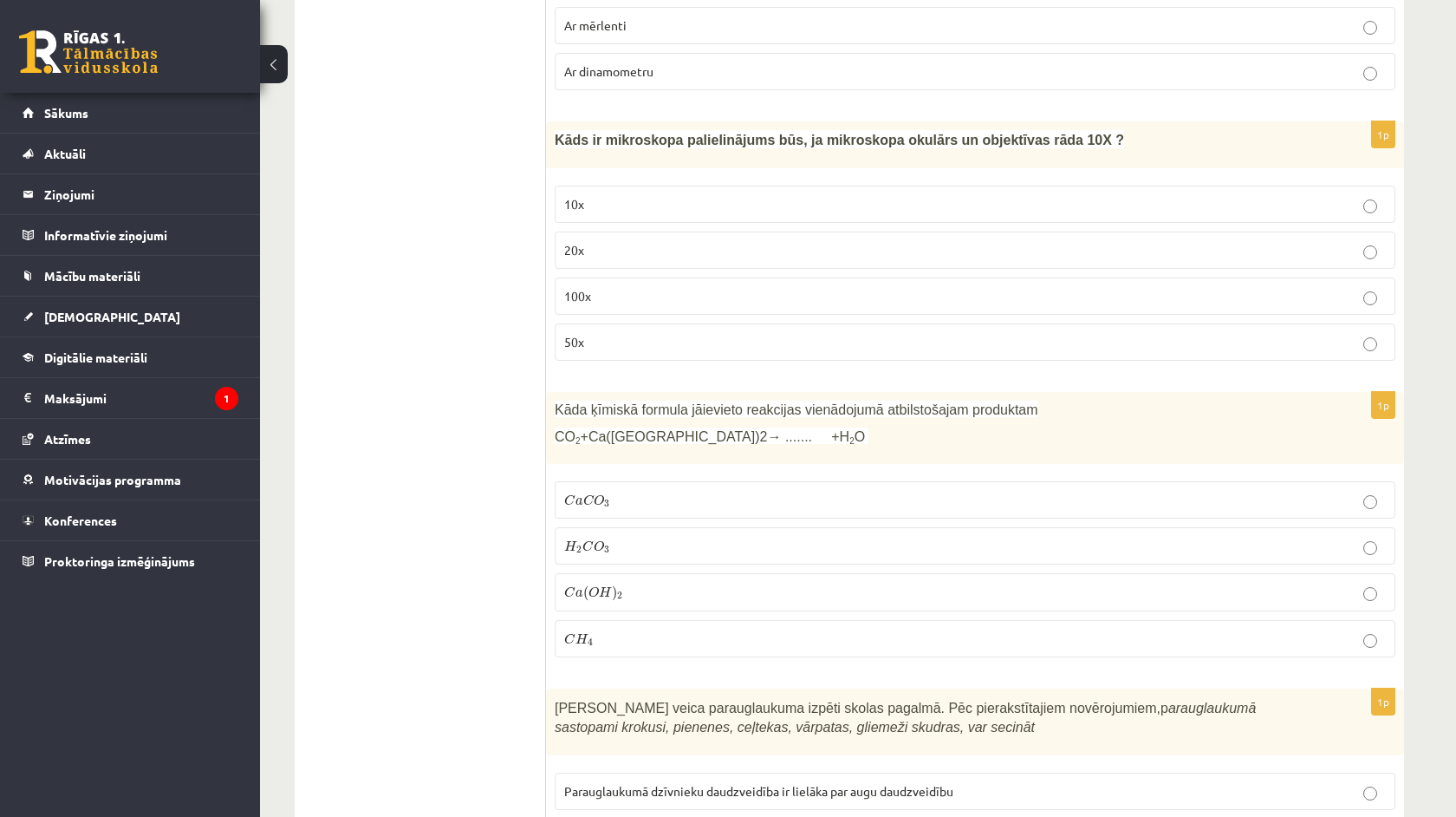
click at [637, 500] on p "C a C O 3 C a C O 3" at bounding box center [975, 500] width 822 height 19
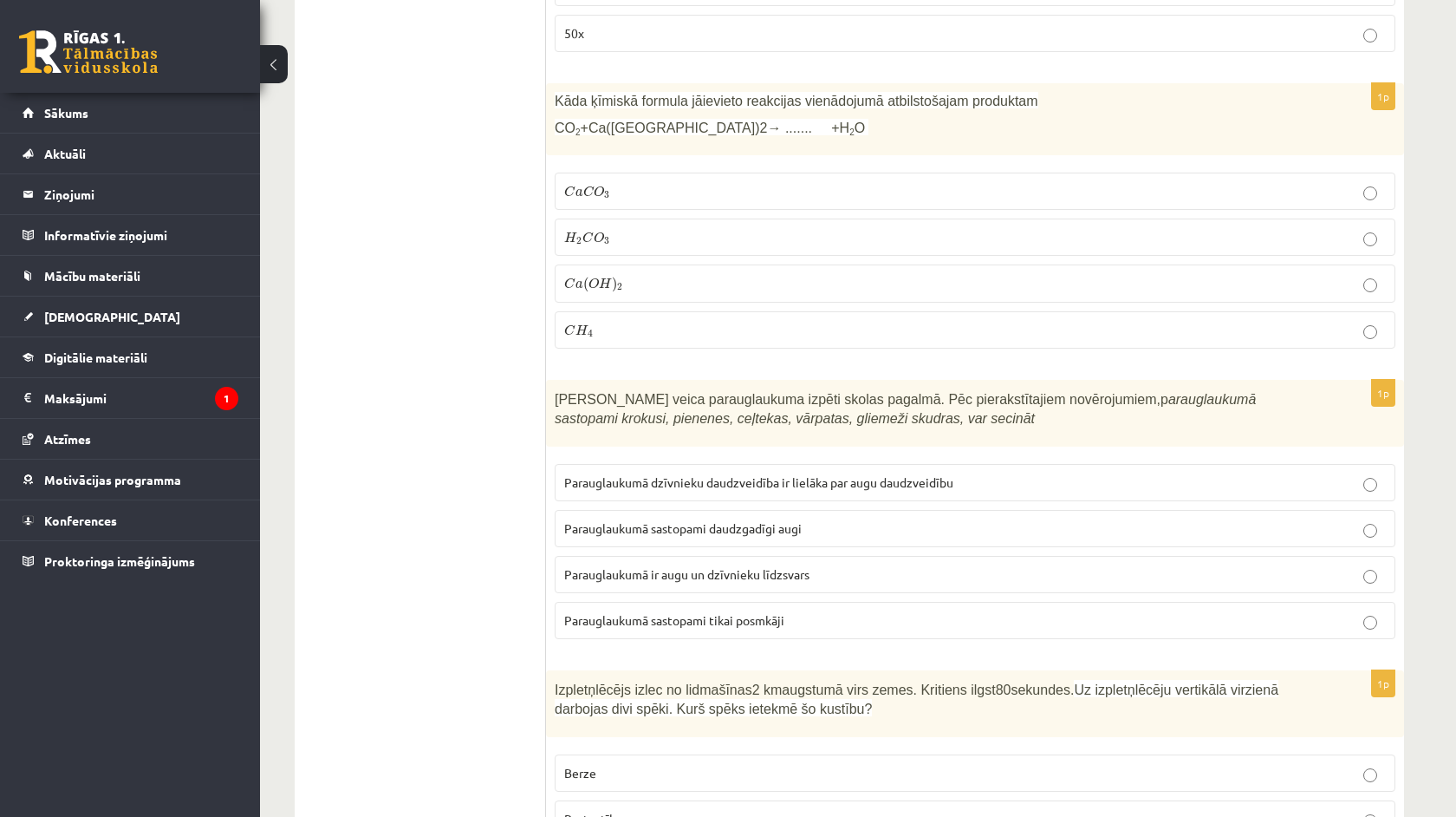
scroll to position [4631, 0]
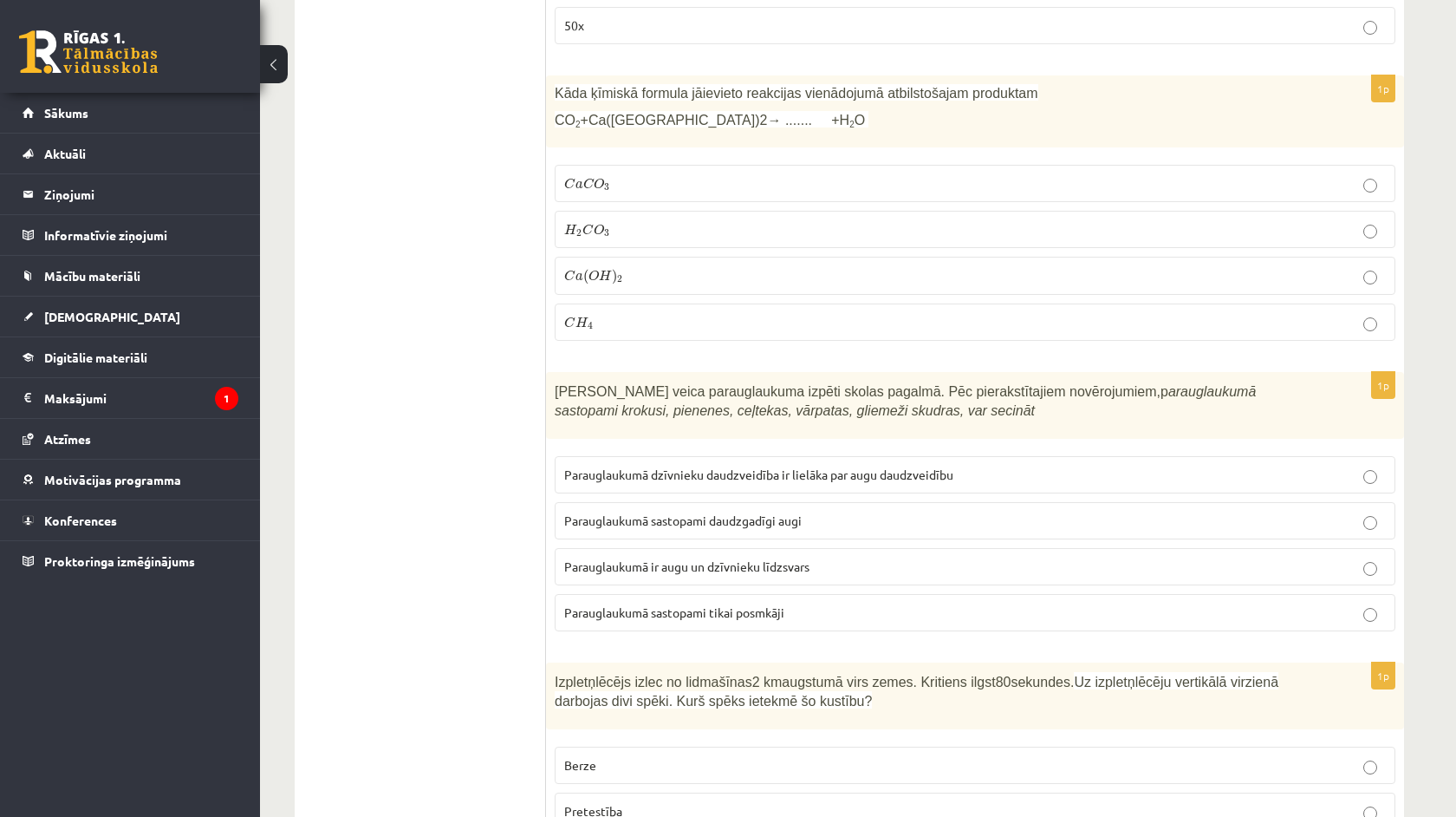
click at [802, 575] on label "Parauglaukumā ir augu un dzīvnieku līdzsvars" at bounding box center [974, 567] width 840 height 37
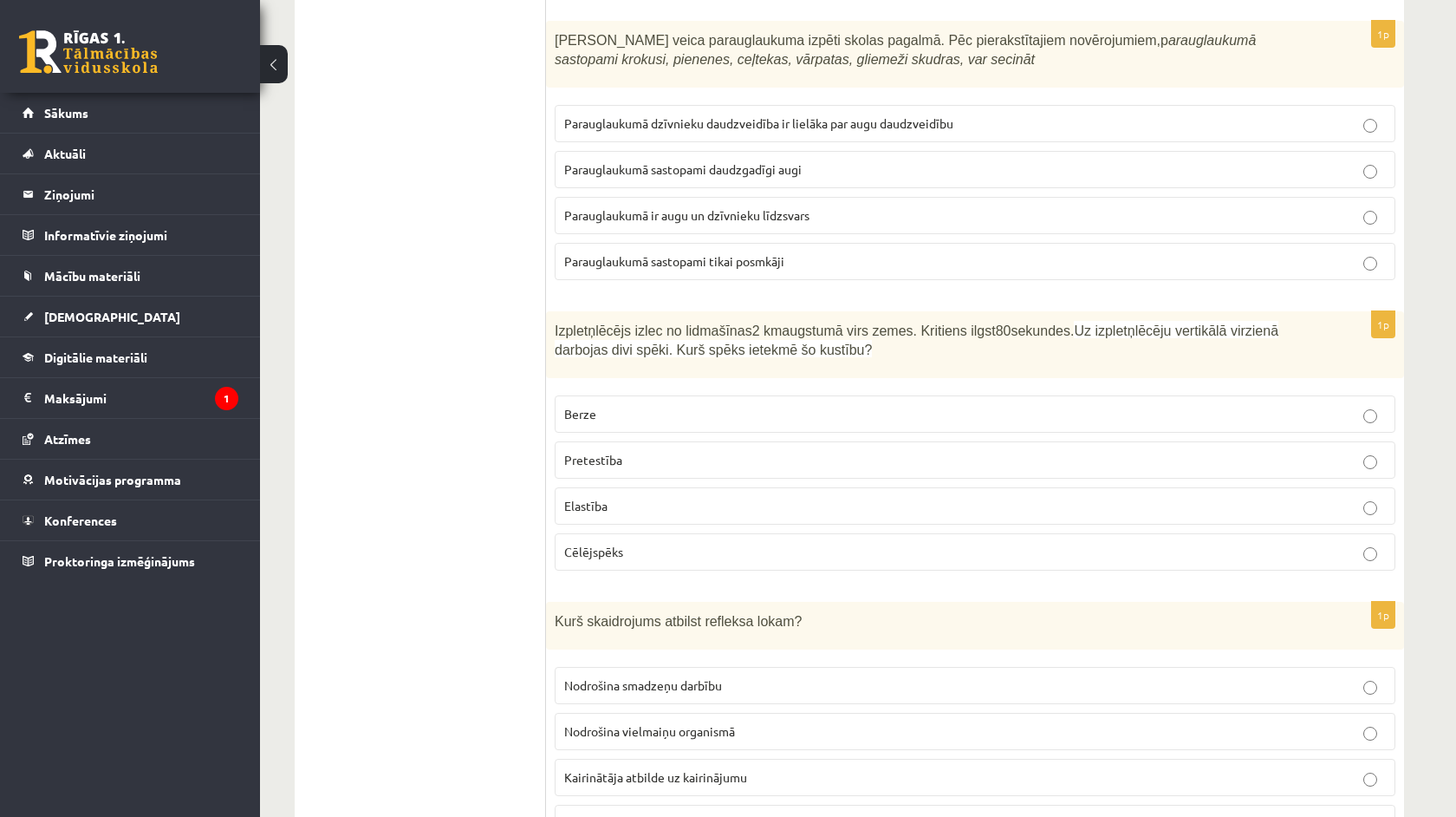
scroll to position [4988, 0]
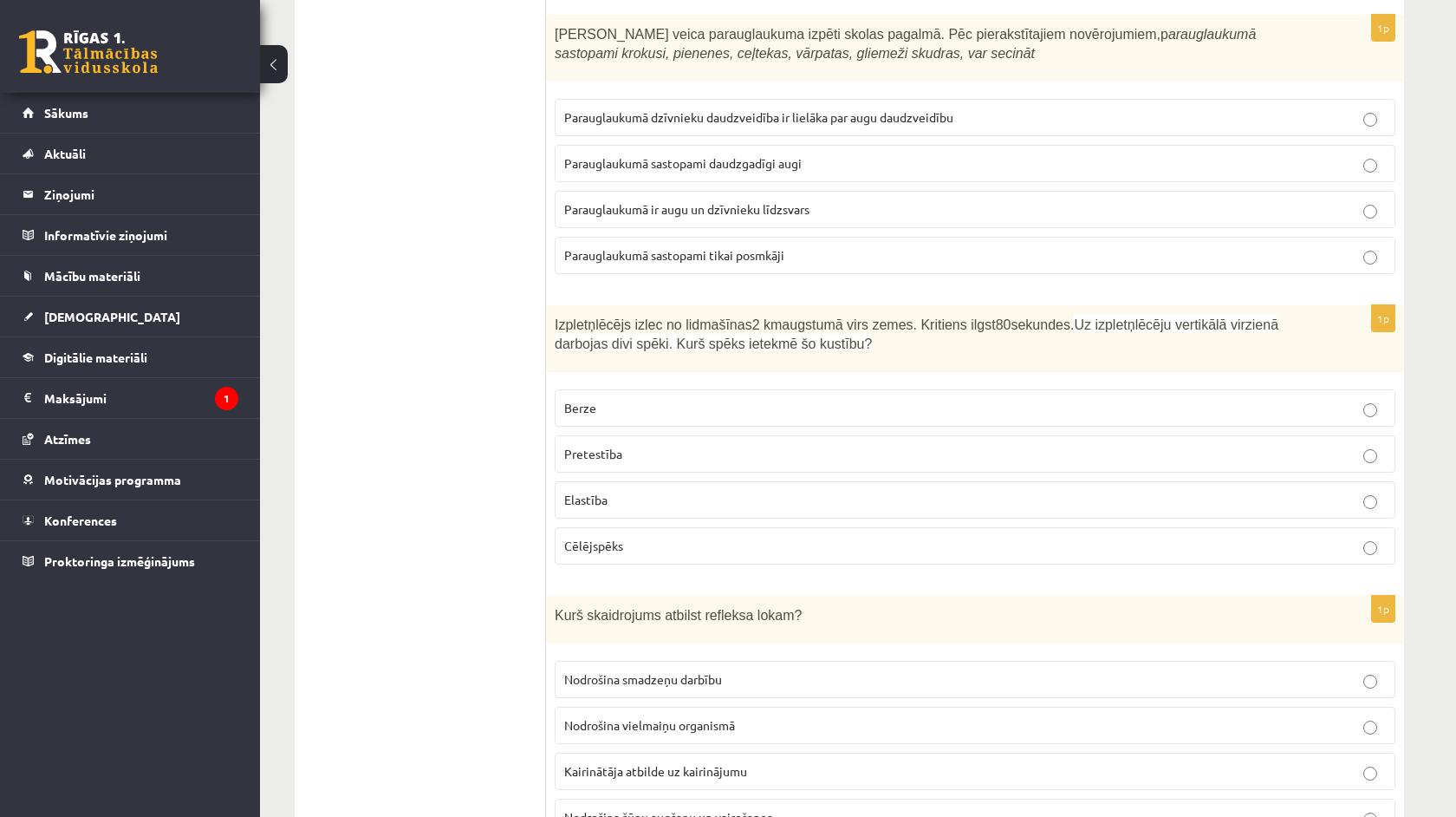
click at [664, 400] on p "Berze" at bounding box center [975, 408] width 822 height 19
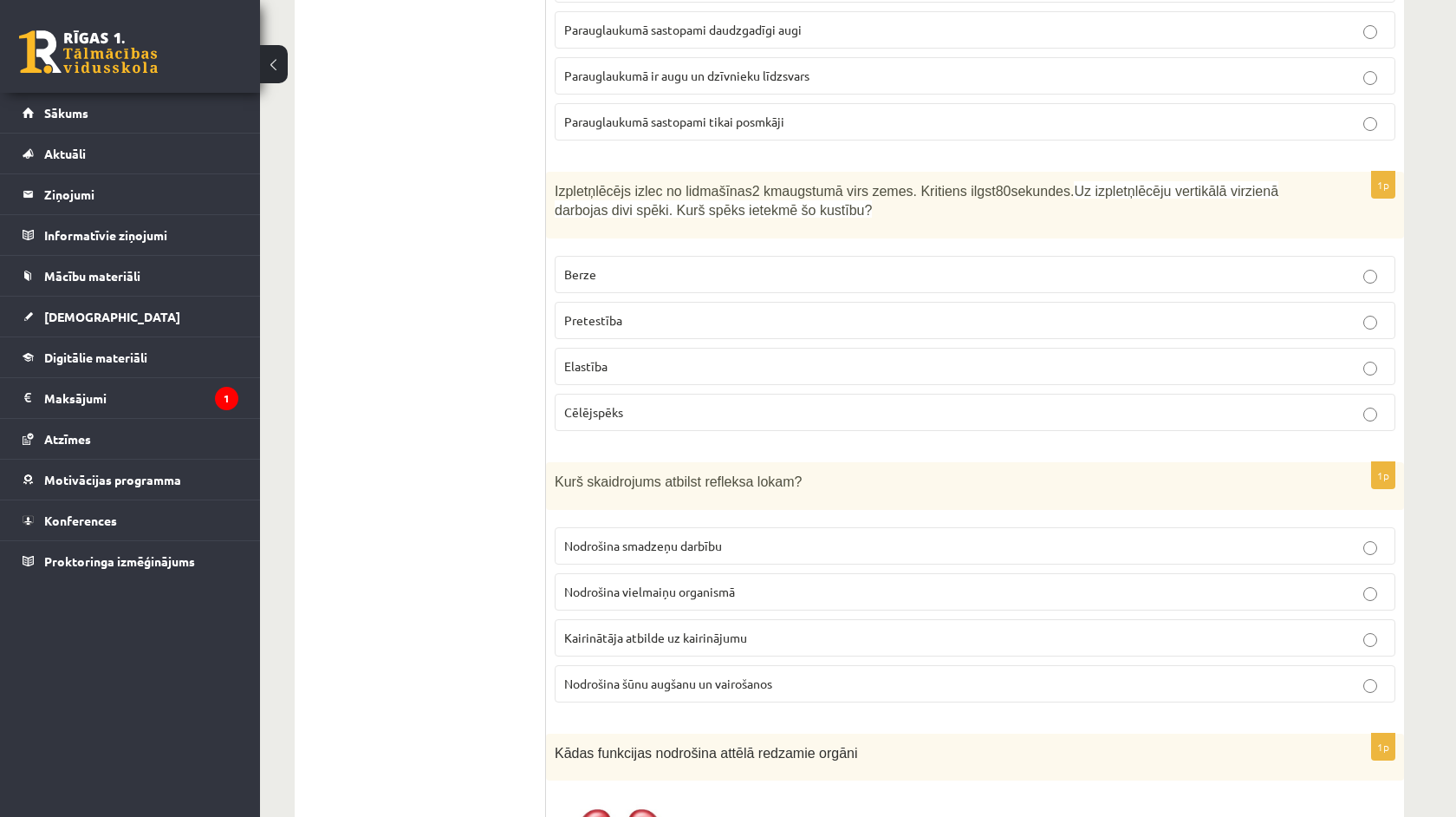
scroll to position [5123, 0]
click at [640, 629] on span "Kairinātāja atbilde uz kairinājumu" at bounding box center [655, 637] width 183 height 16
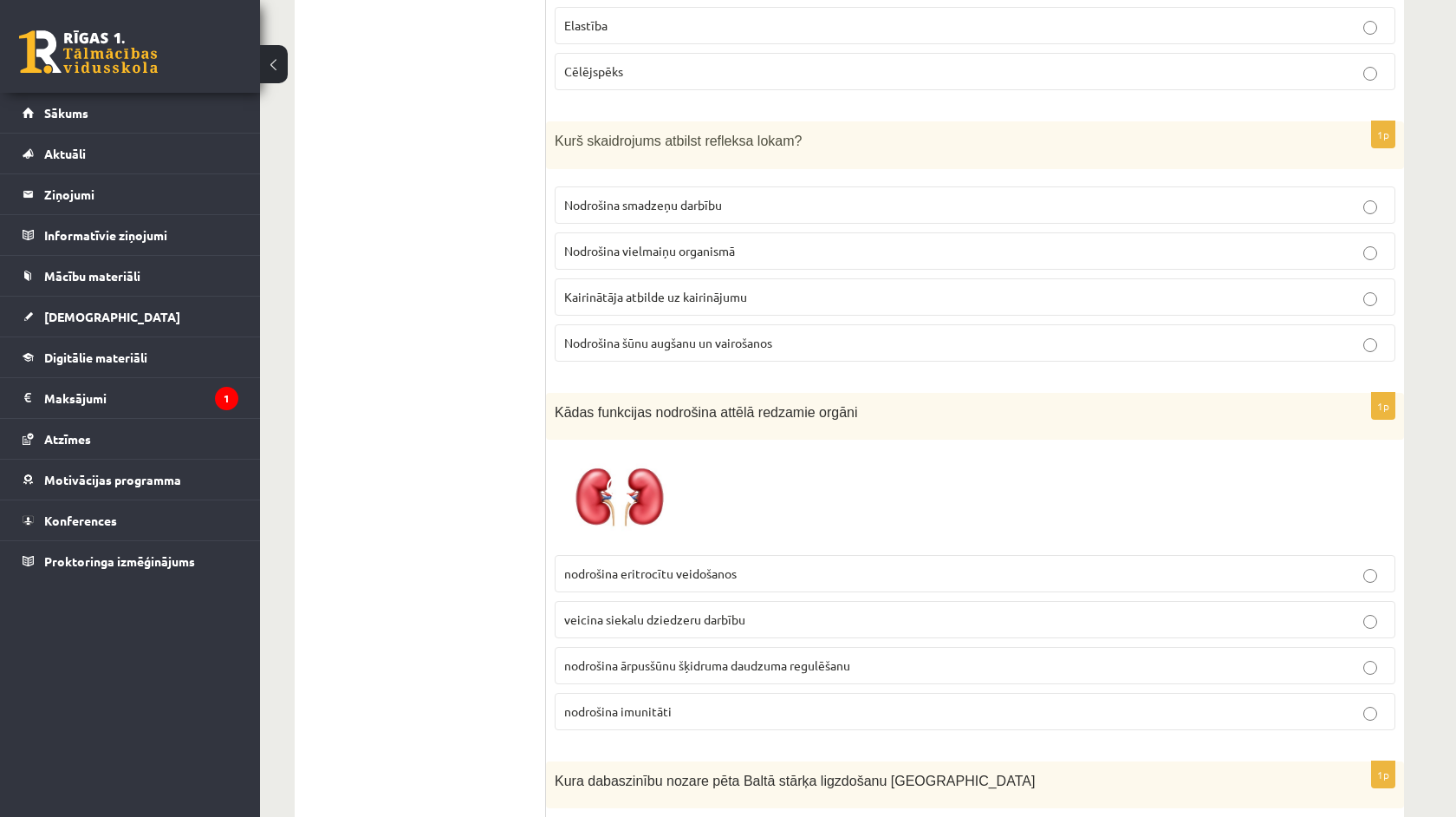
scroll to position [5466, 0]
click at [625, 555] on label "nodrošina eritrocītu veidošanos" at bounding box center [974, 570] width 840 height 37
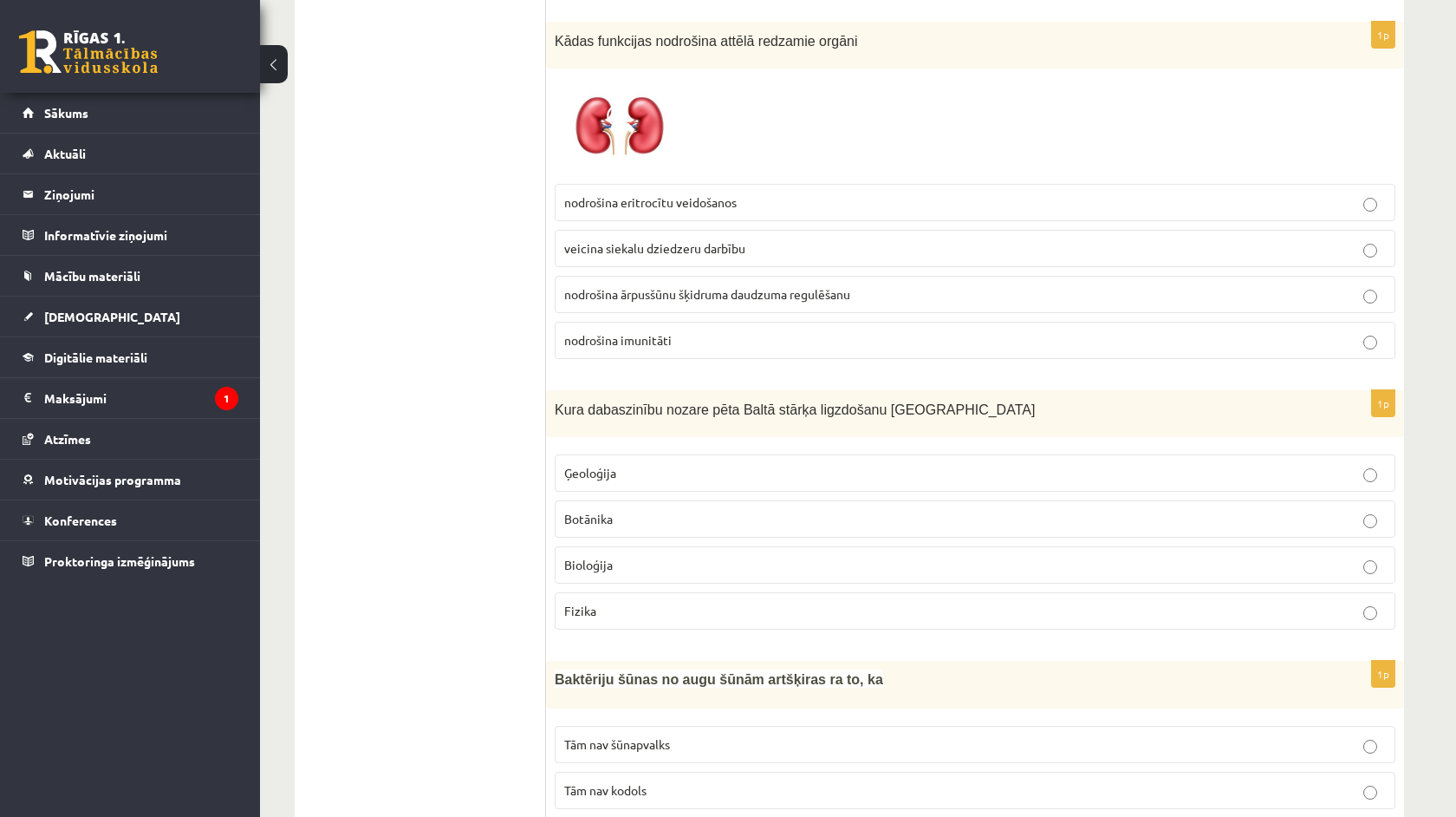
scroll to position [5840, 0]
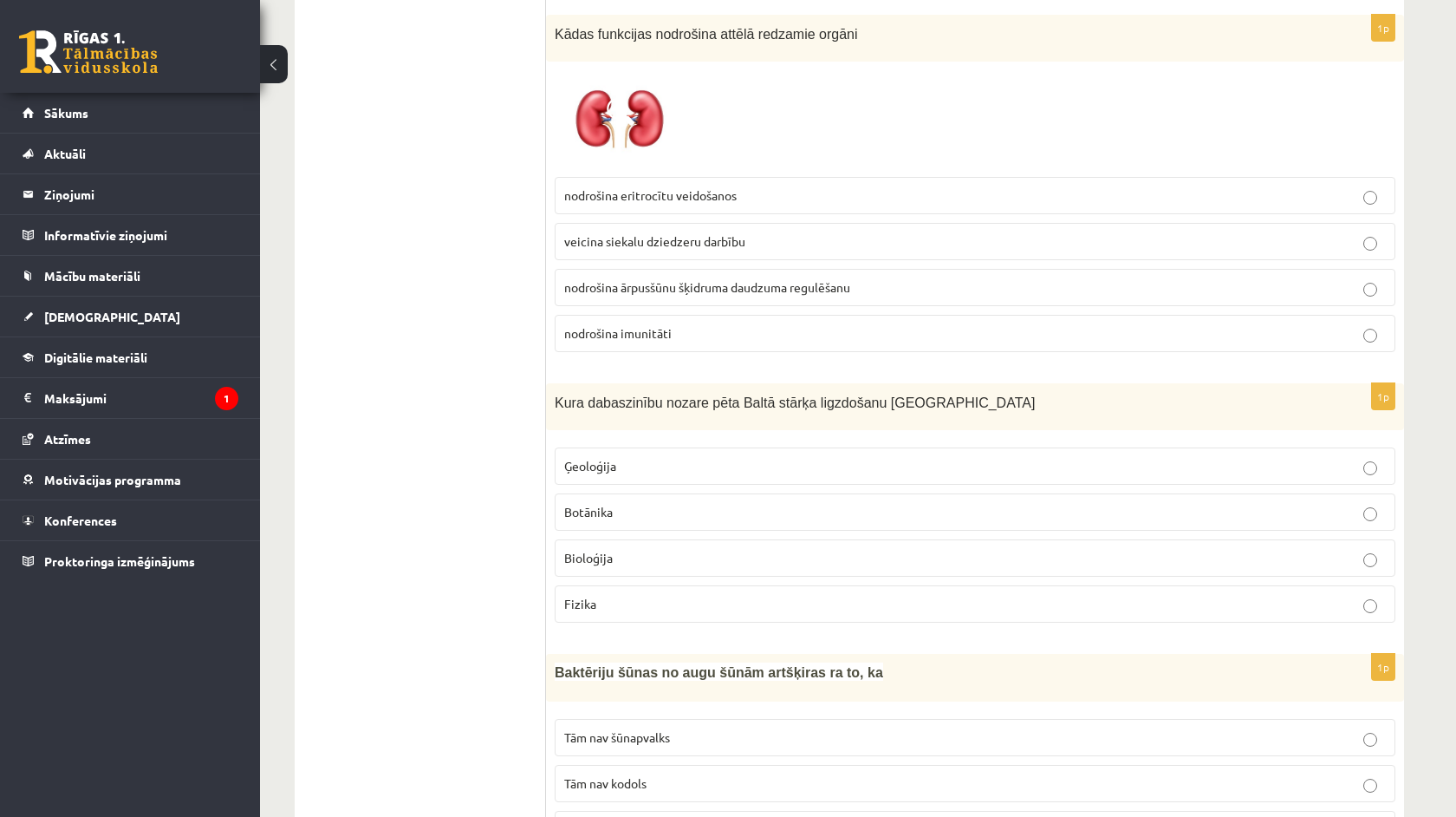
click at [662, 553] on p "Bioloģija" at bounding box center [975, 558] width 822 height 19
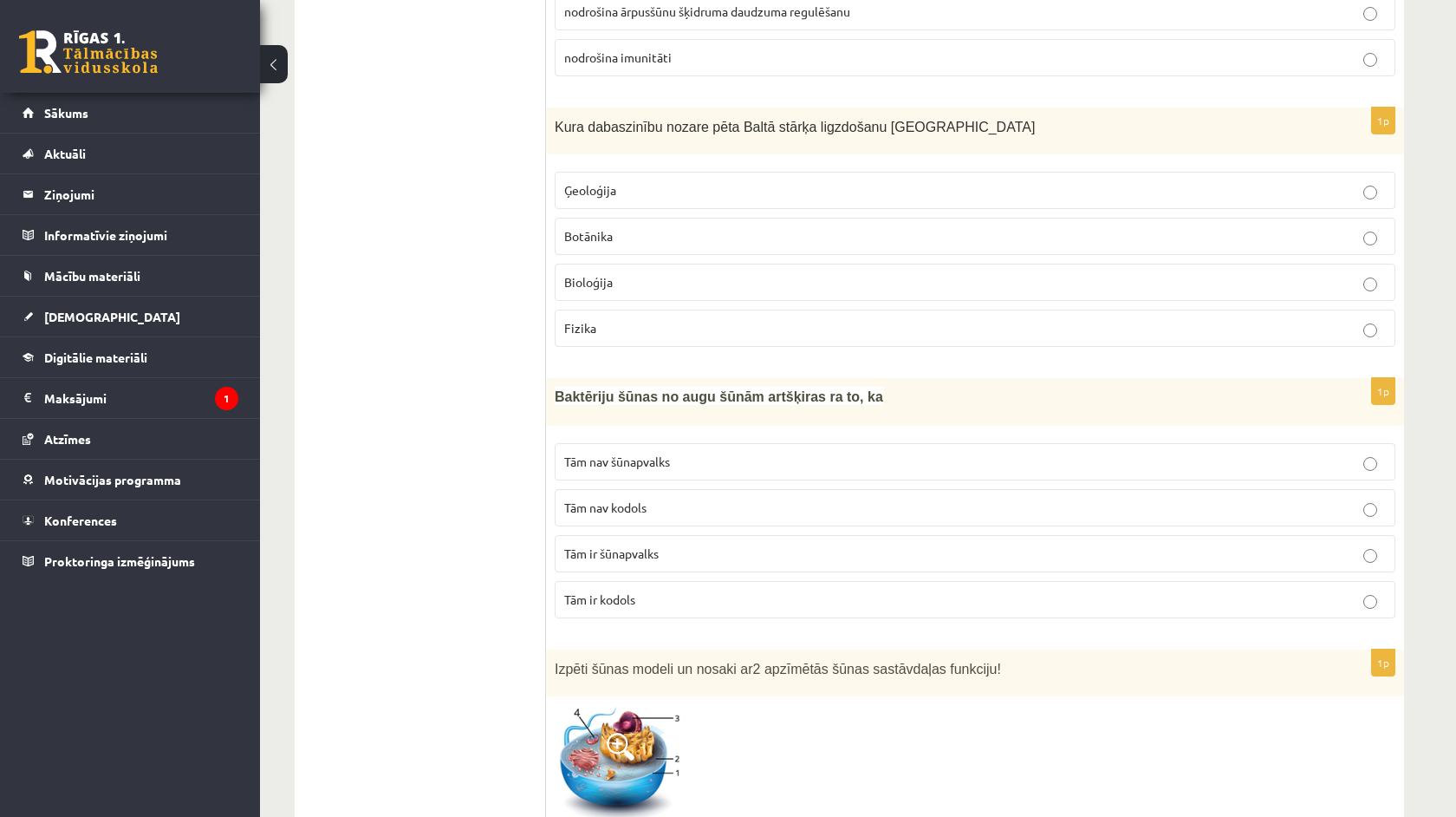
scroll to position [6127, 0]
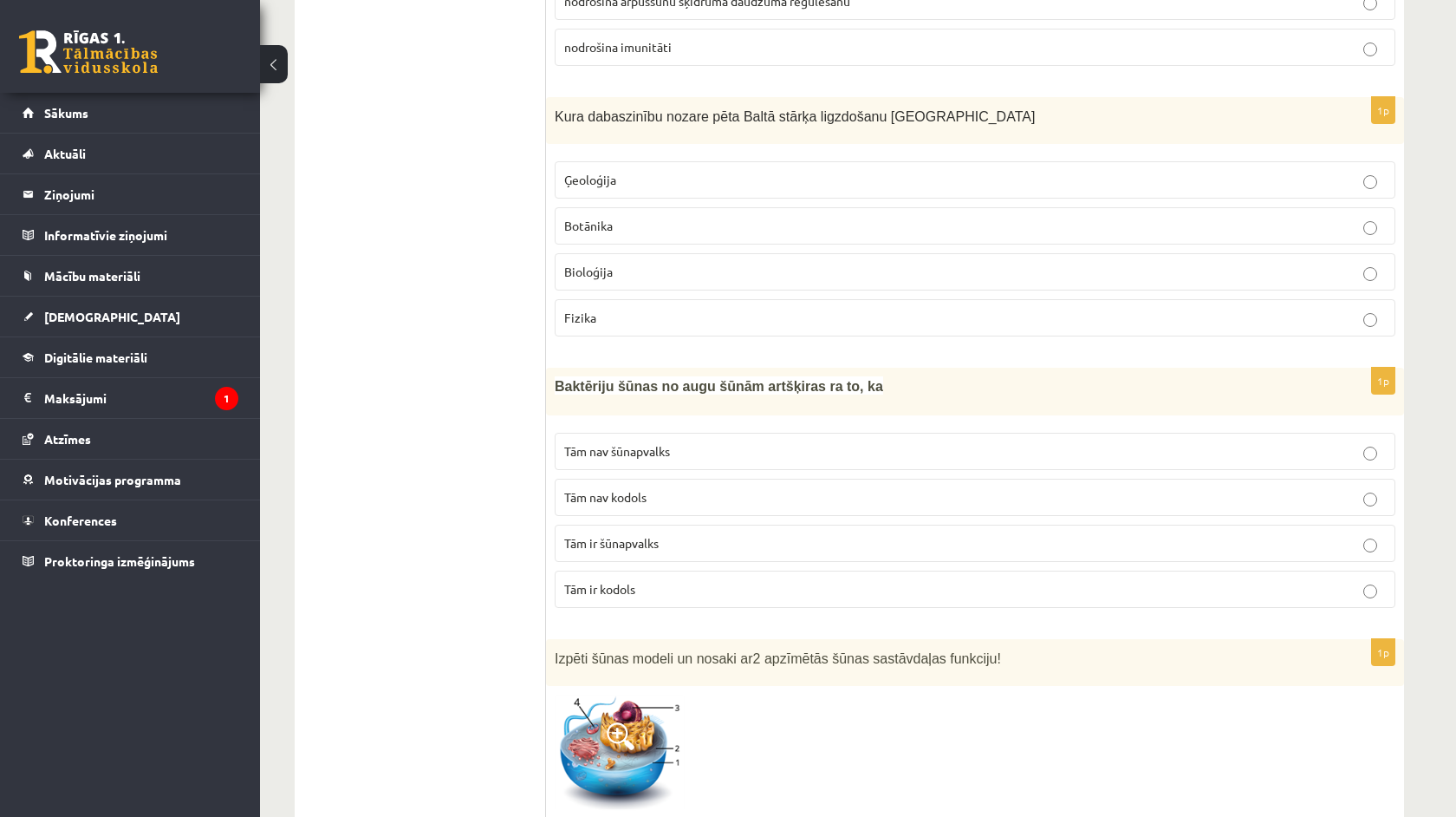
click at [664, 503] on label "Tām nav kodols" at bounding box center [974, 497] width 840 height 37
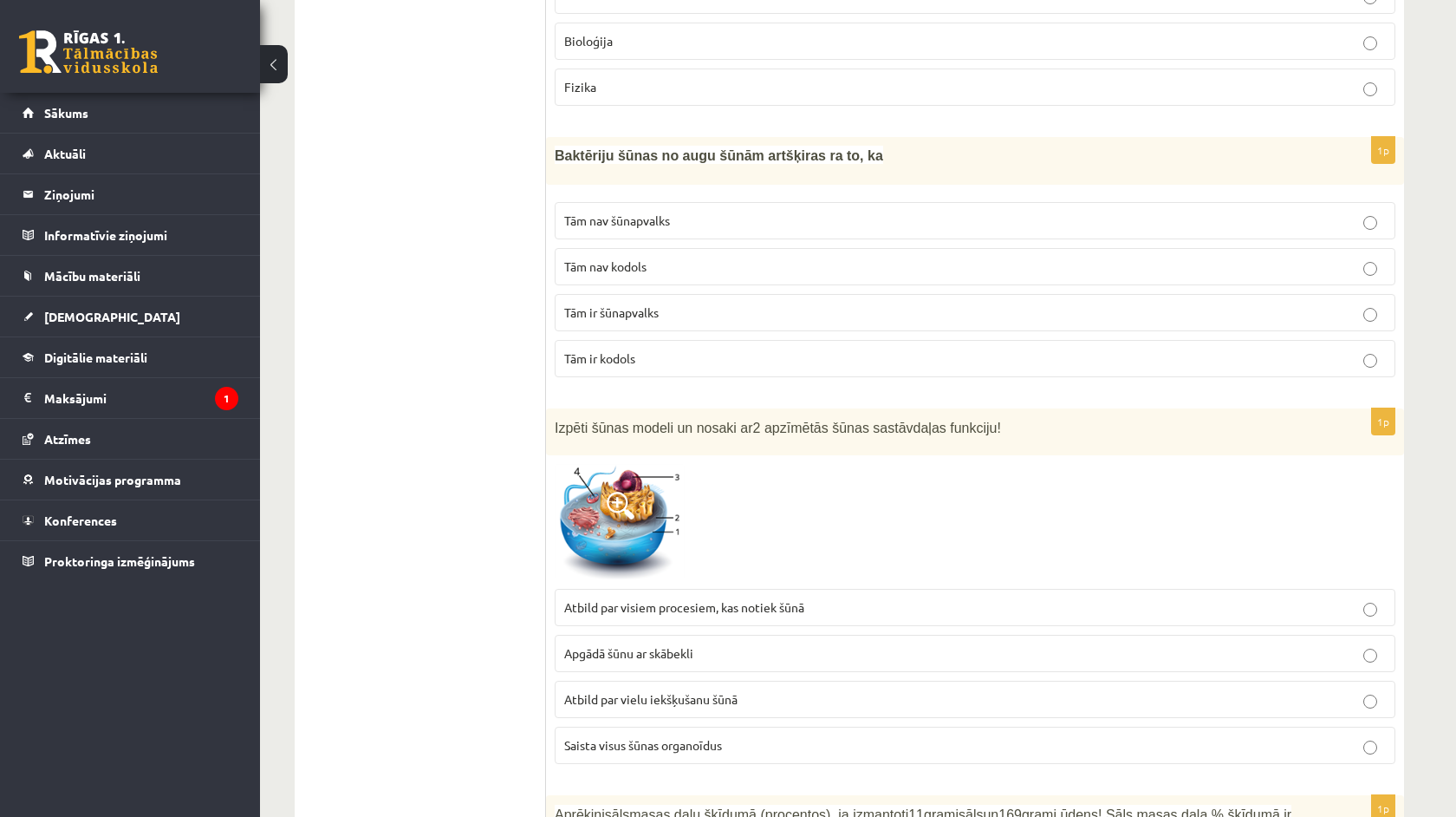
scroll to position [6393, 0]
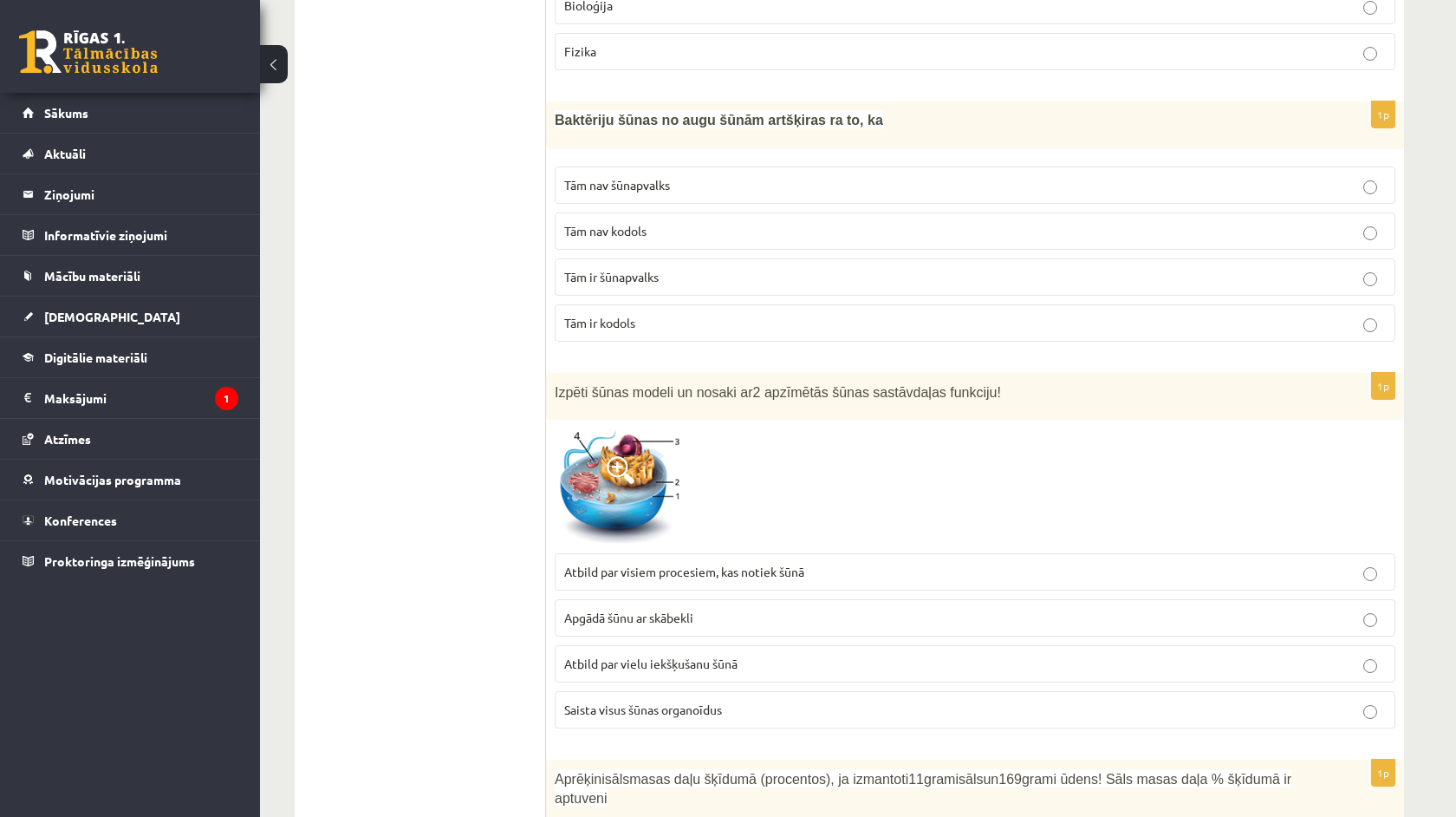
click at [698, 613] on p "Apgādā šūnu ar skābekli" at bounding box center [975, 618] width 822 height 19
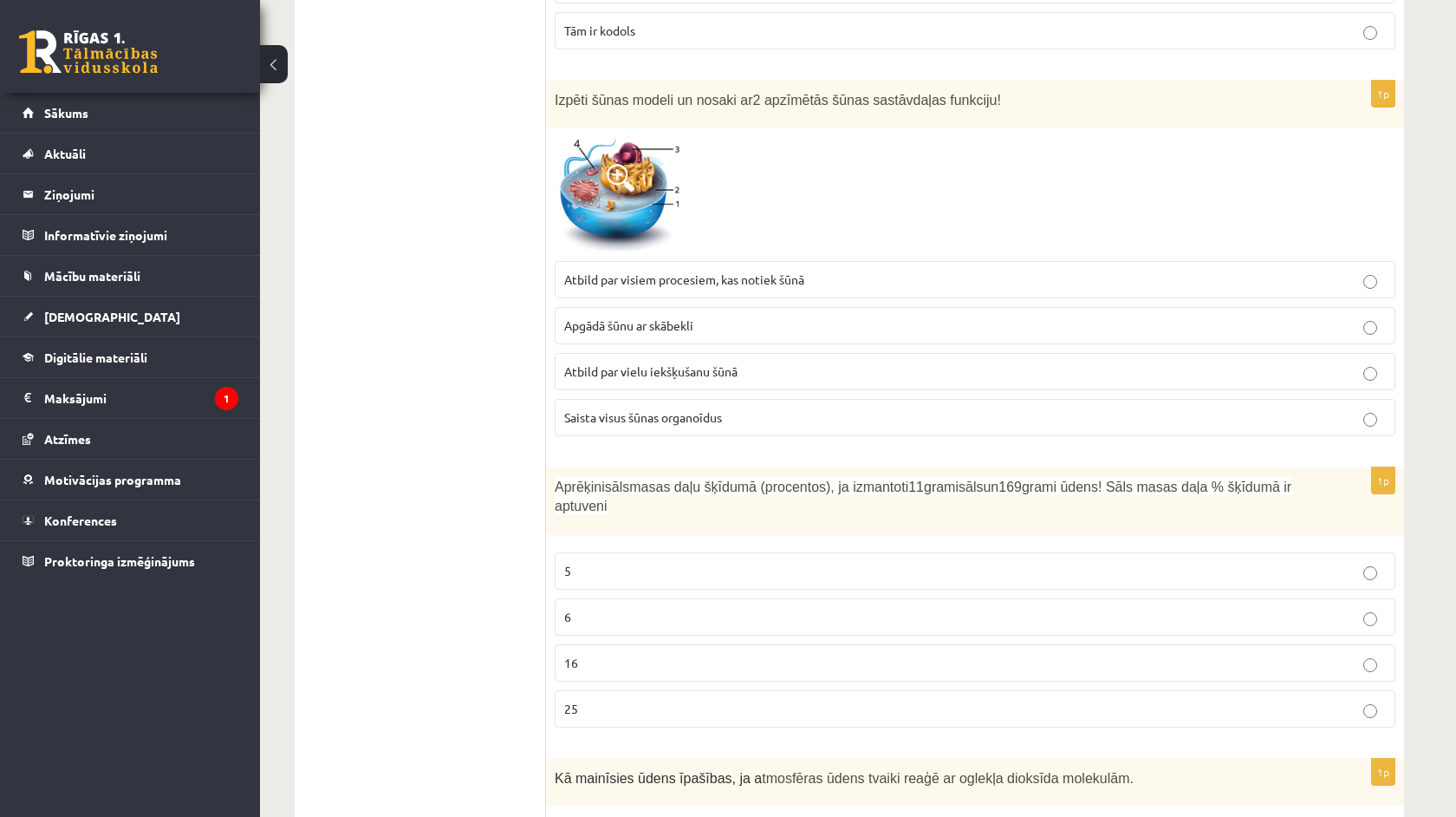
scroll to position [6722, 0]
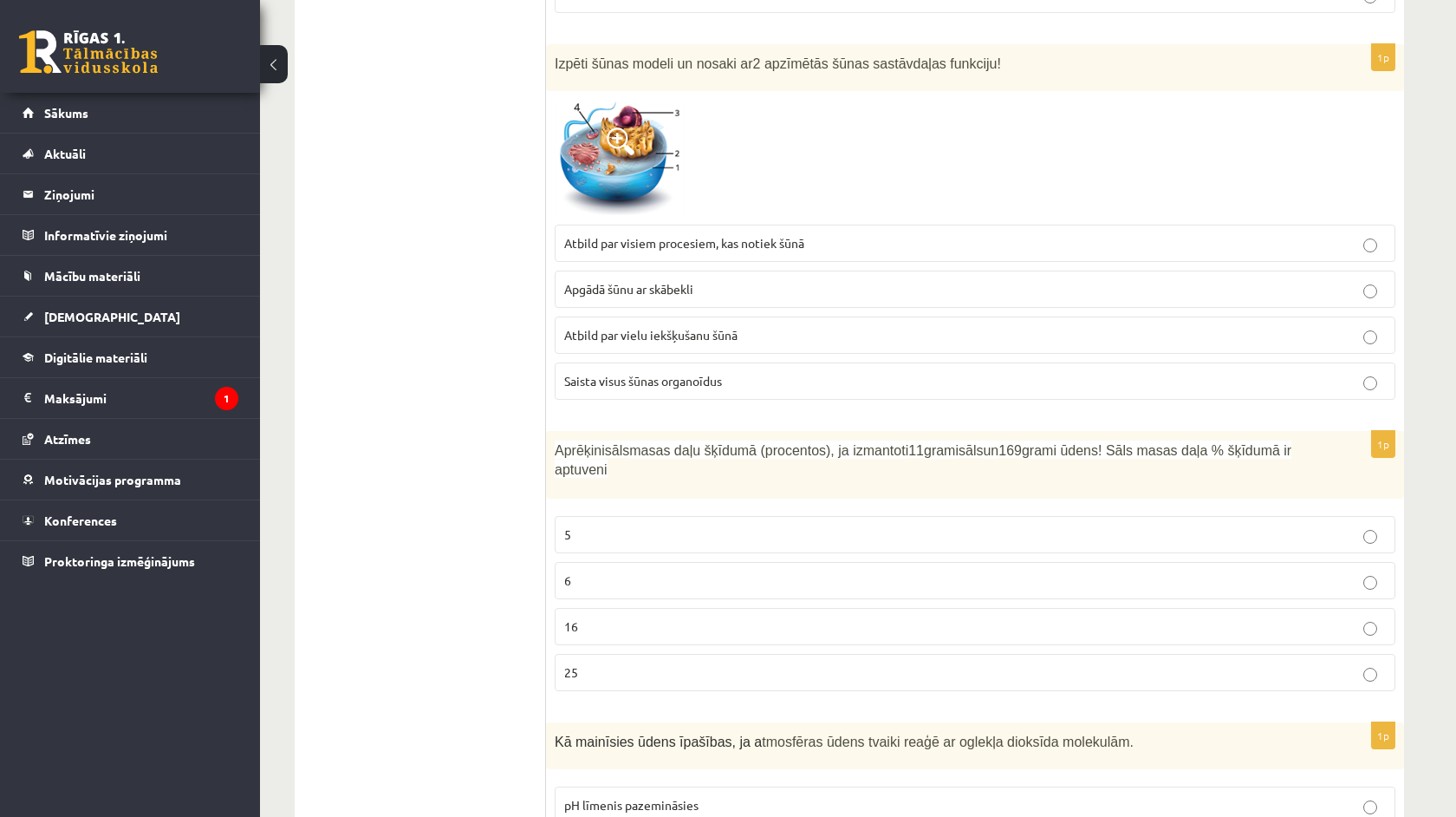
click at [617, 573] on p "6" at bounding box center [975, 580] width 822 height 19
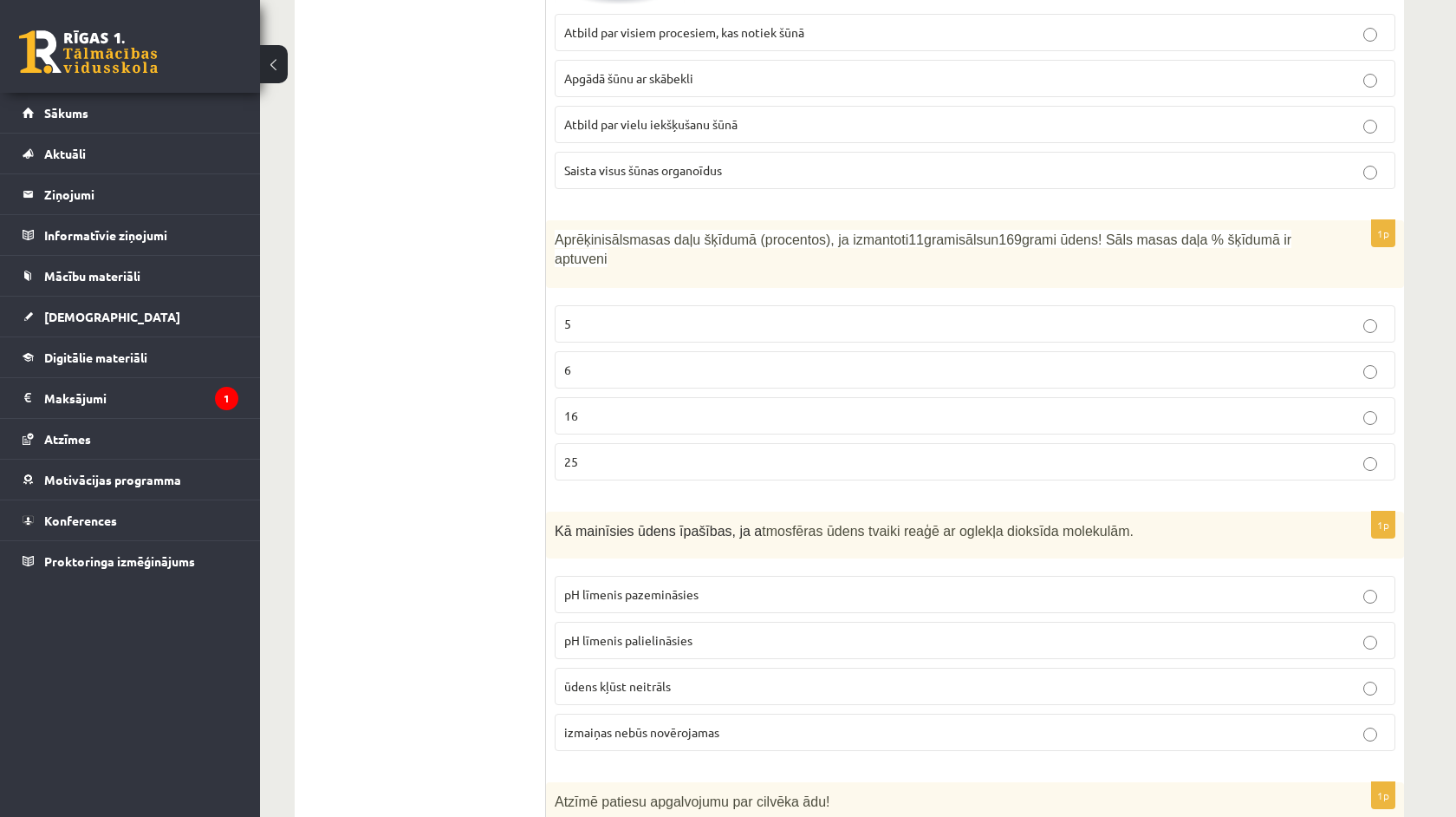
scroll to position [6964, 0]
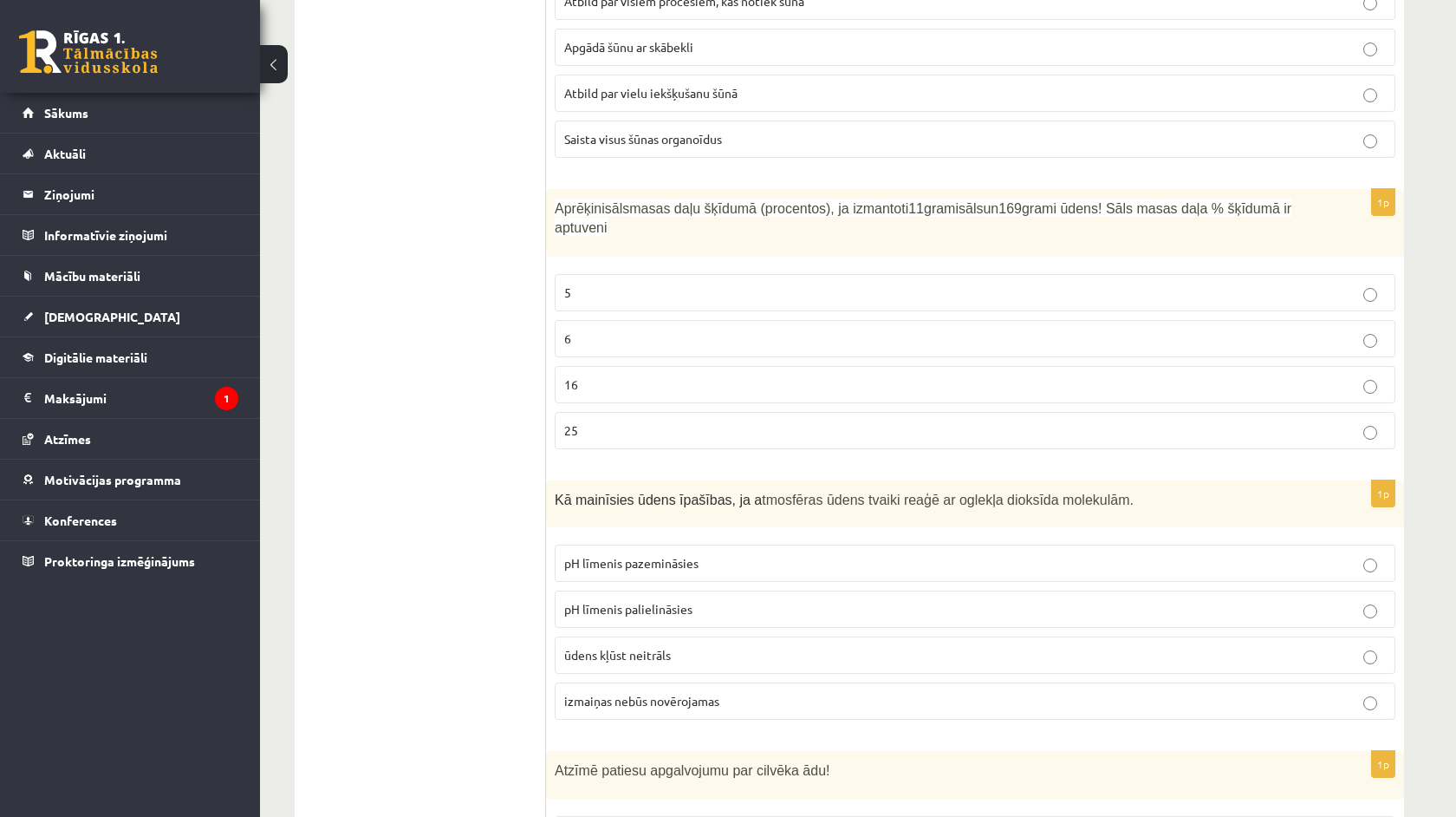
click at [747, 557] on p "pH līmenis pazemināsies" at bounding box center [975, 563] width 822 height 19
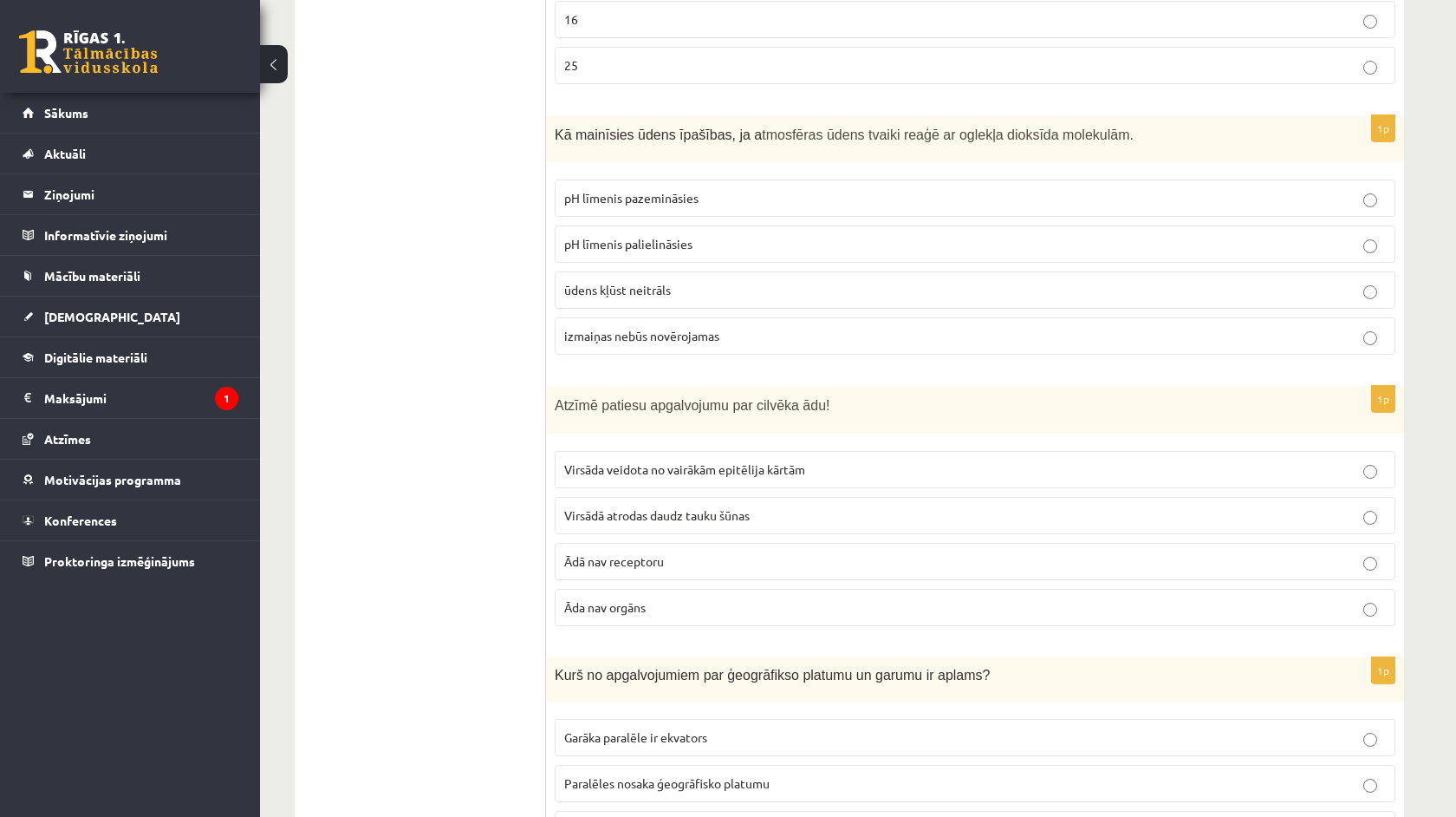
scroll to position [7333, 0]
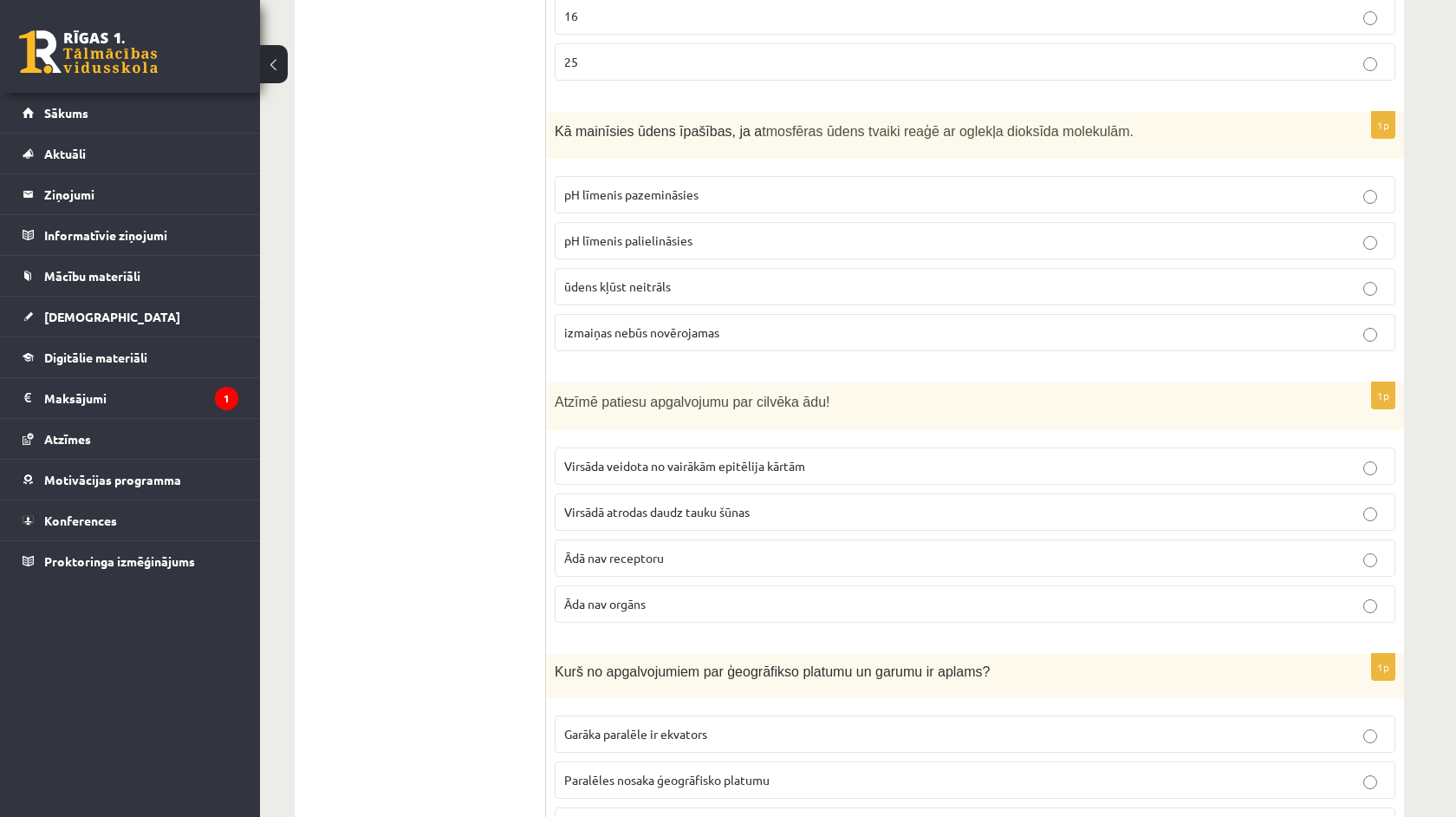
click at [809, 470] on label "Virsāda veidota no vairākām epitēlija kārtām" at bounding box center [974, 466] width 840 height 37
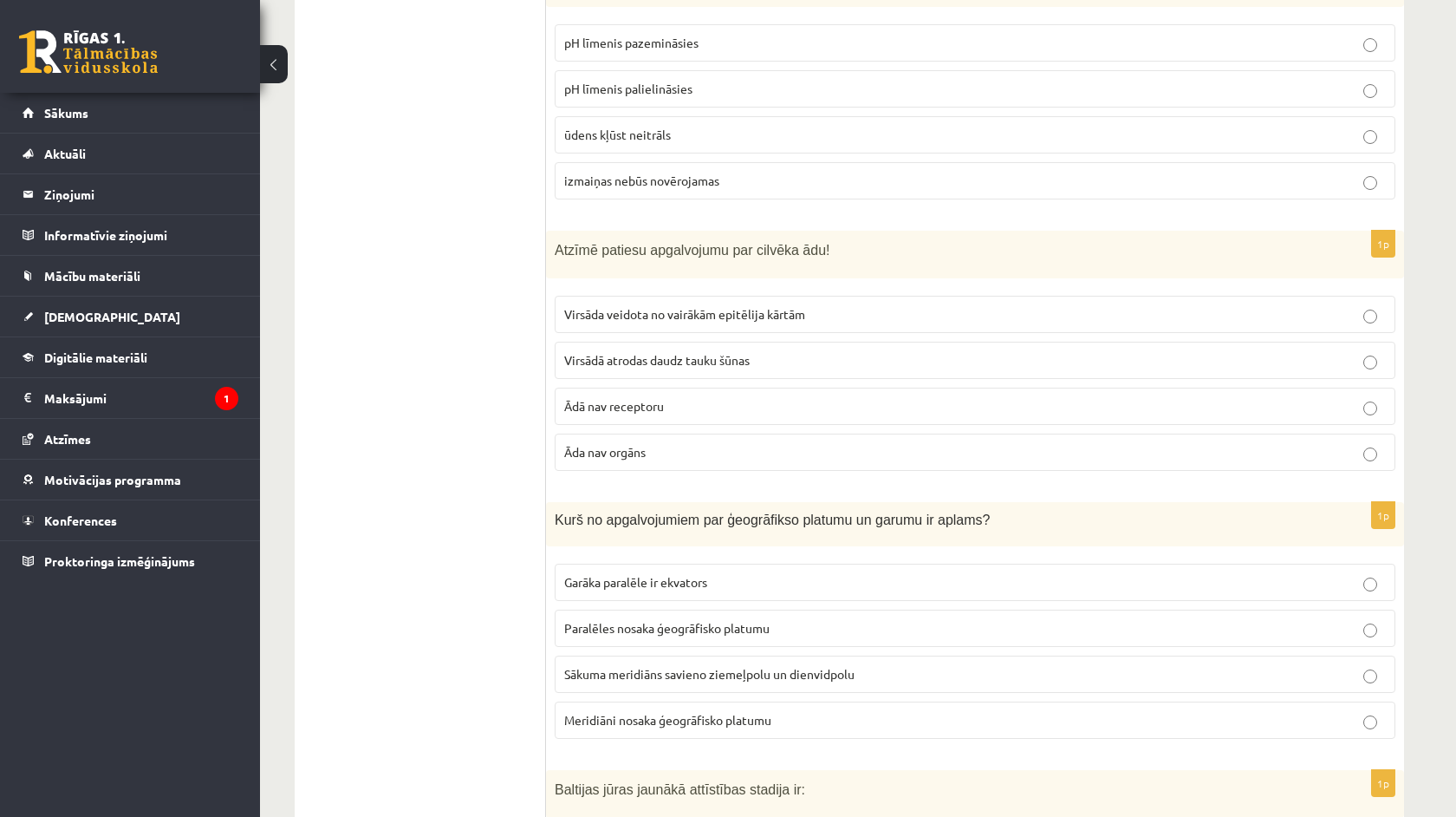
scroll to position [7504, 0]
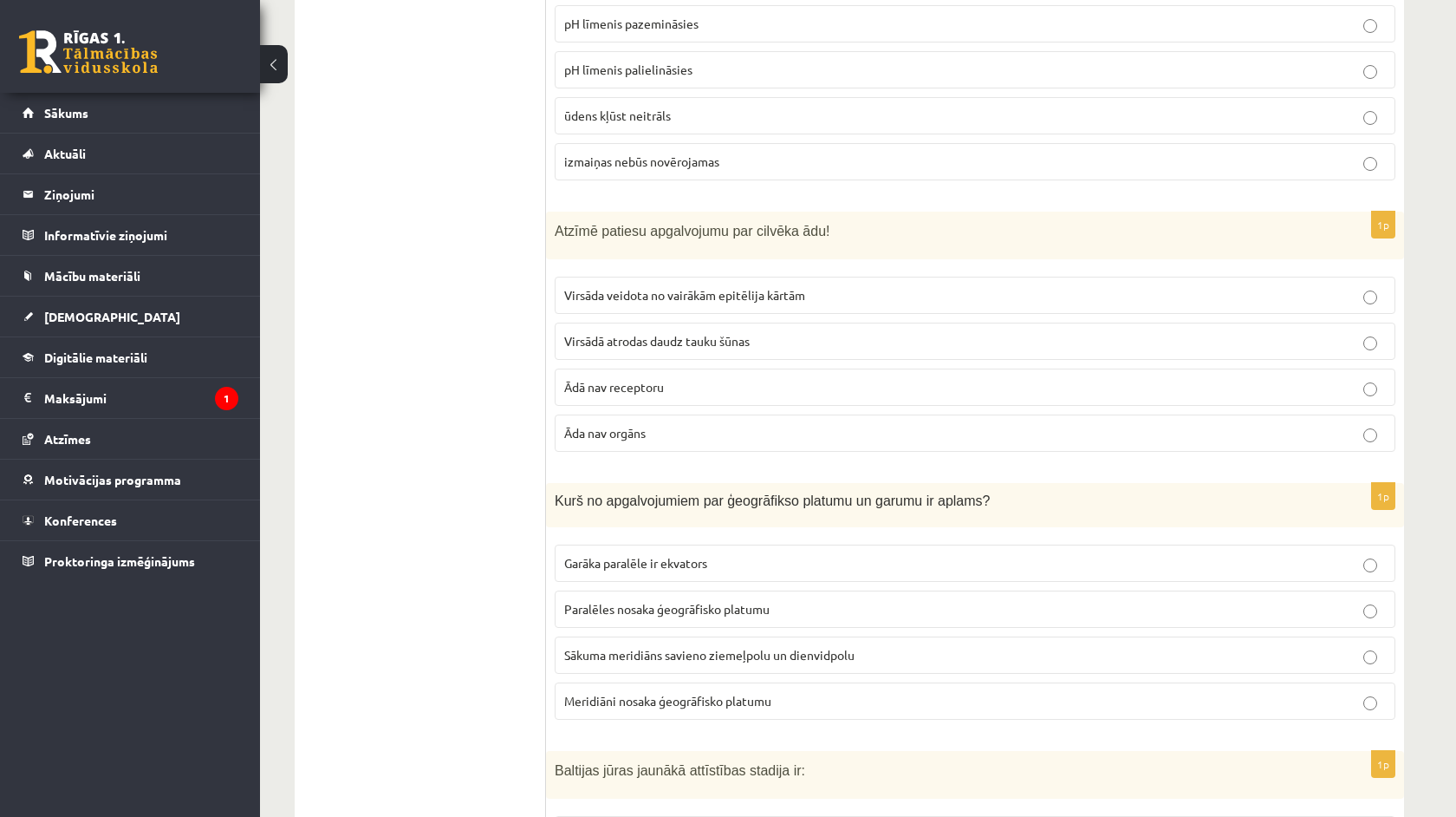
click at [780, 600] on p "Paralēles nosaka ģeogrāfisko platumu" at bounding box center [975, 609] width 822 height 19
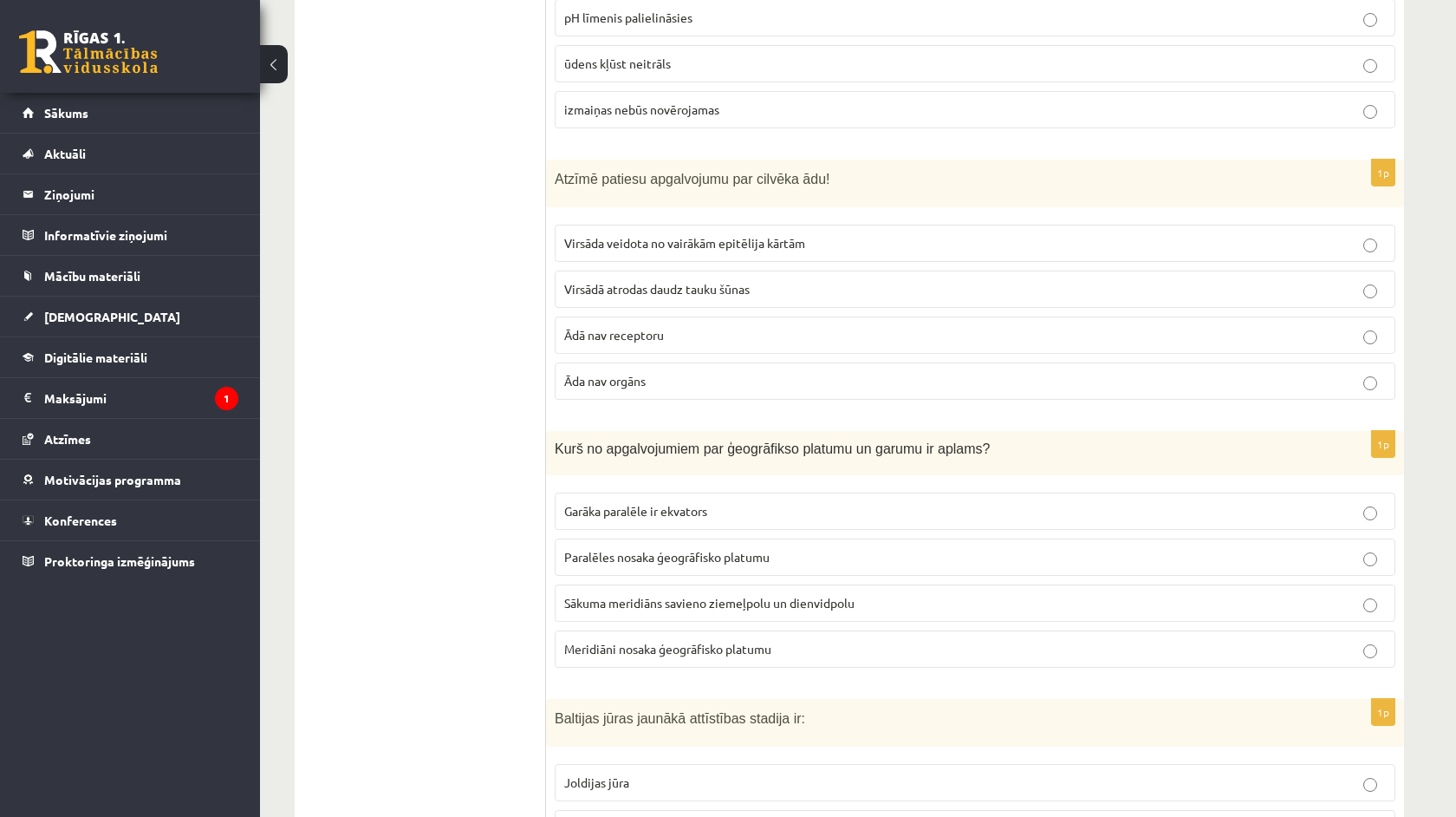
scroll to position [7555, 0]
click at [759, 641] on span "Meridiāni nosaka ģeogrāfisko platumu" at bounding box center [668, 649] width 207 height 16
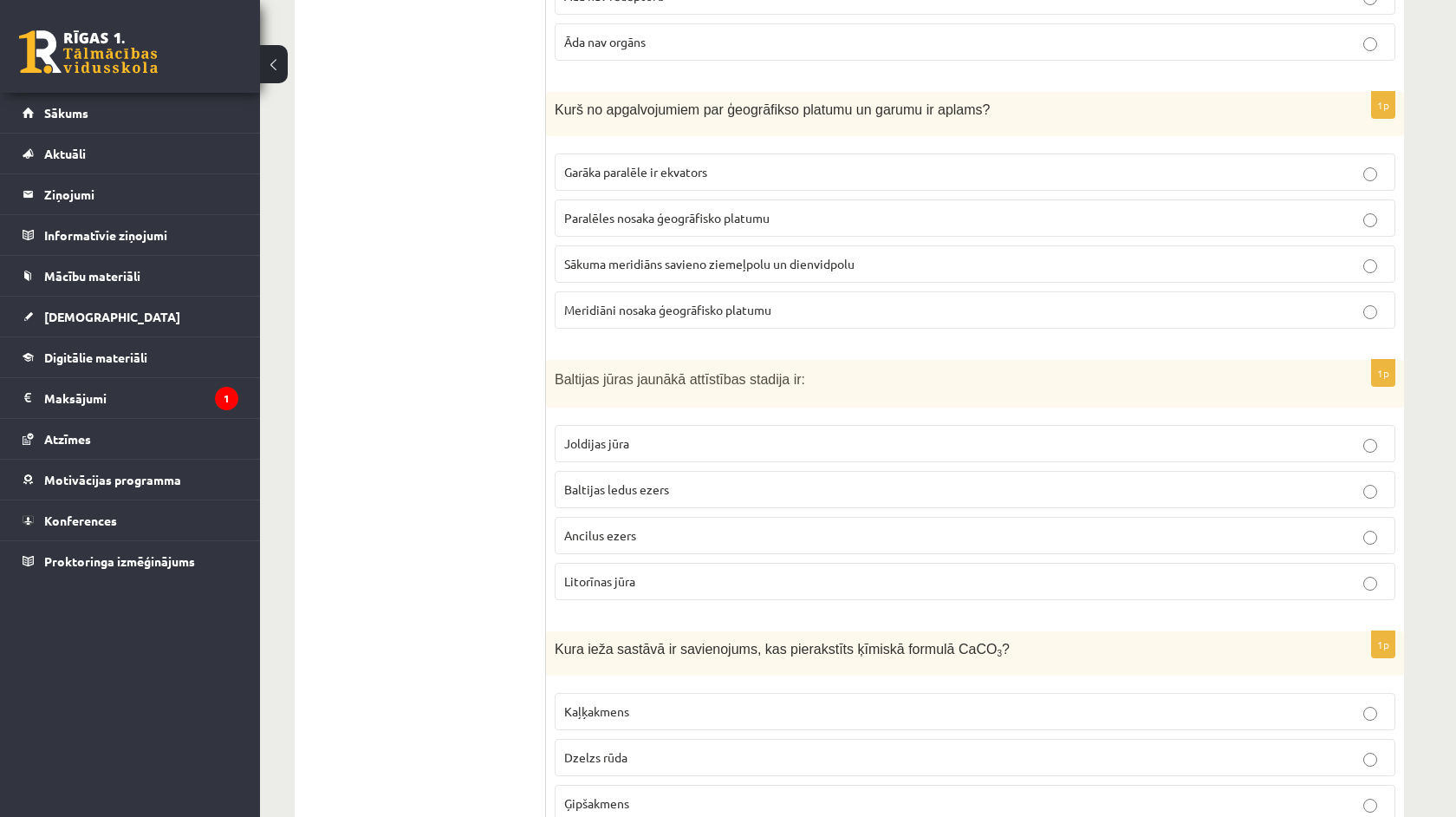
scroll to position [7898, 0]
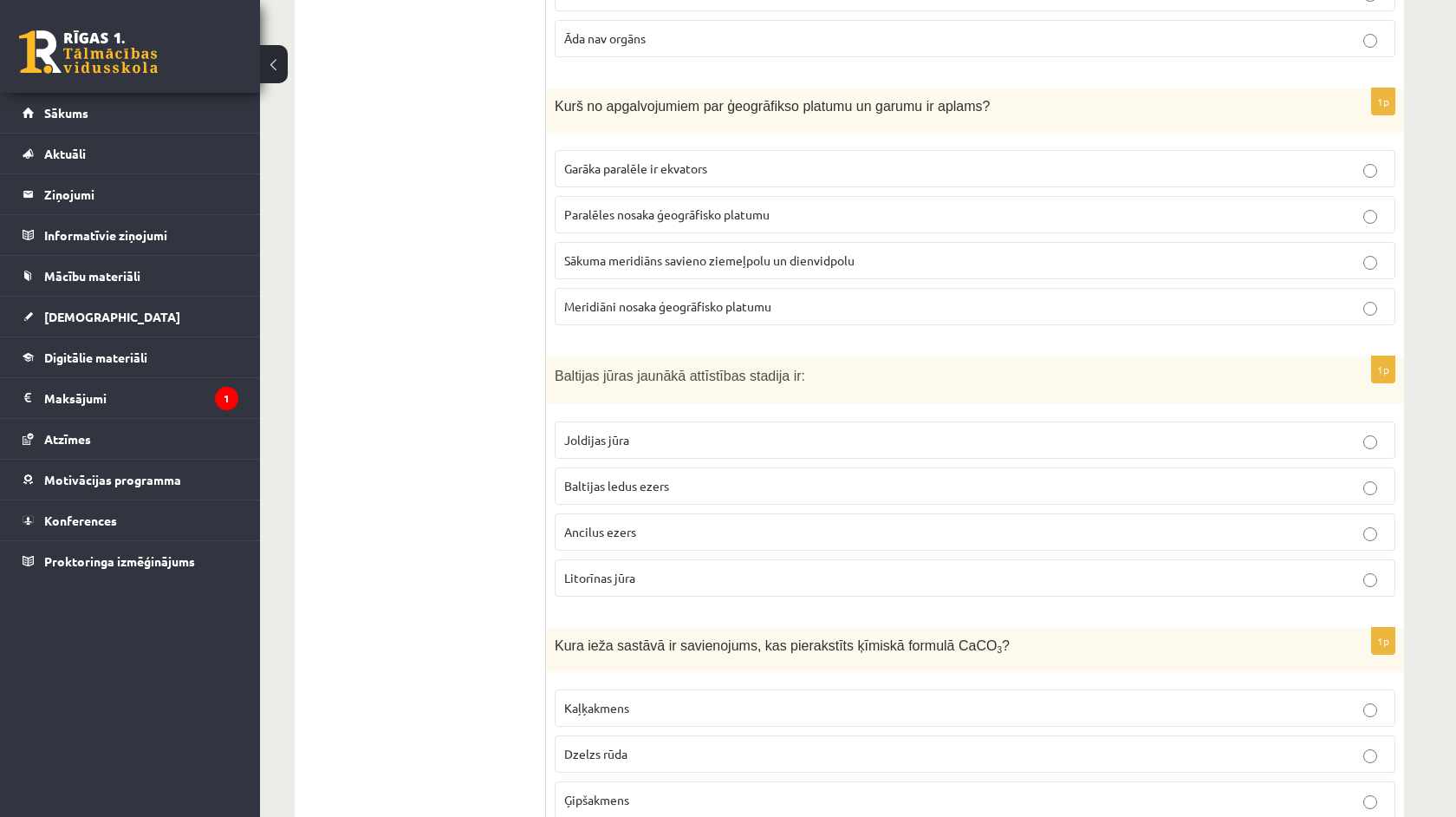
click at [616, 437] on span "Joldijas jūra" at bounding box center [596, 440] width 65 height 16
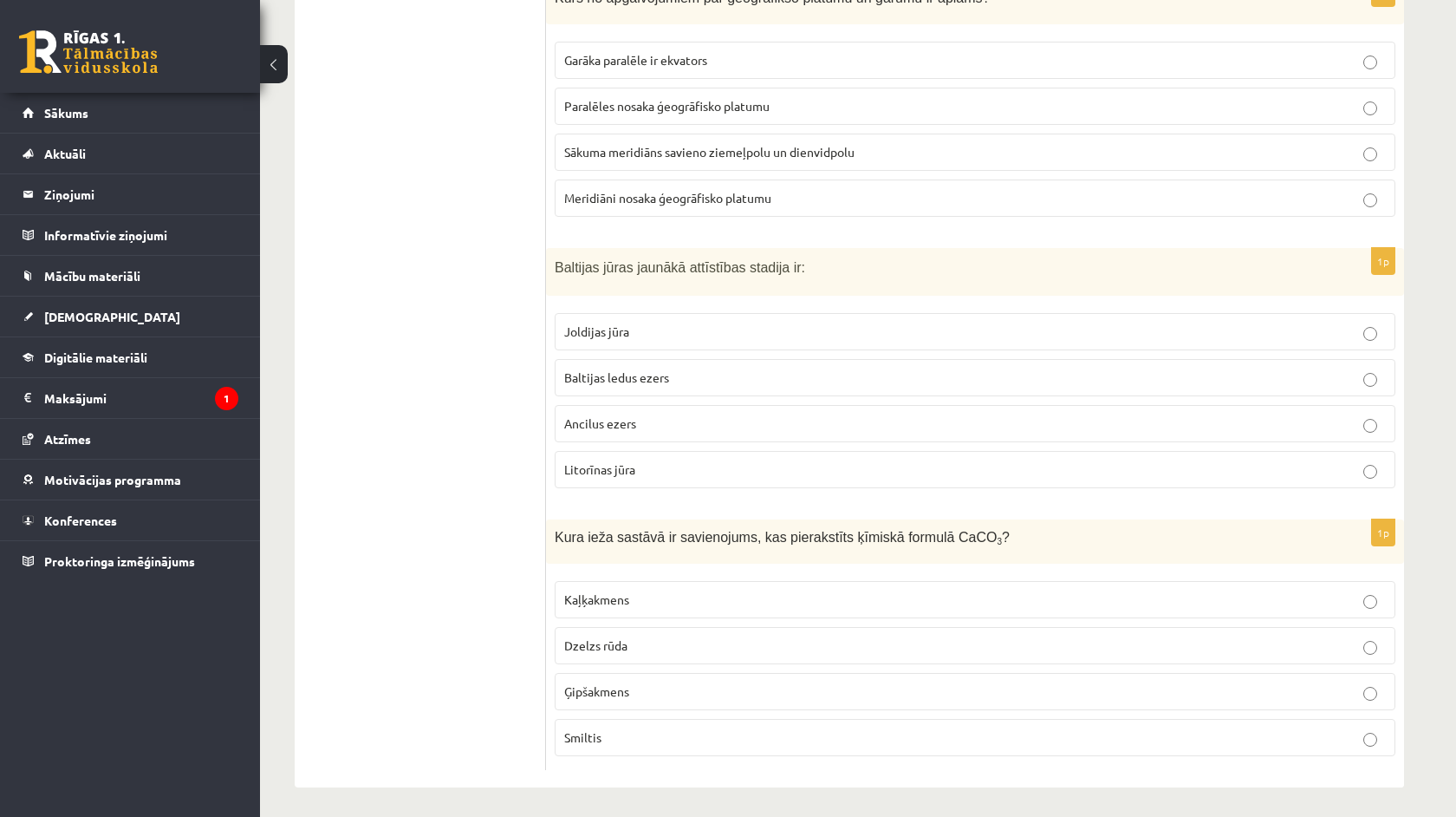
scroll to position [8005, 0]
click at [647, 598] on p "Kaļķakmens" at bounding box center [975, 600] width 822 height 19
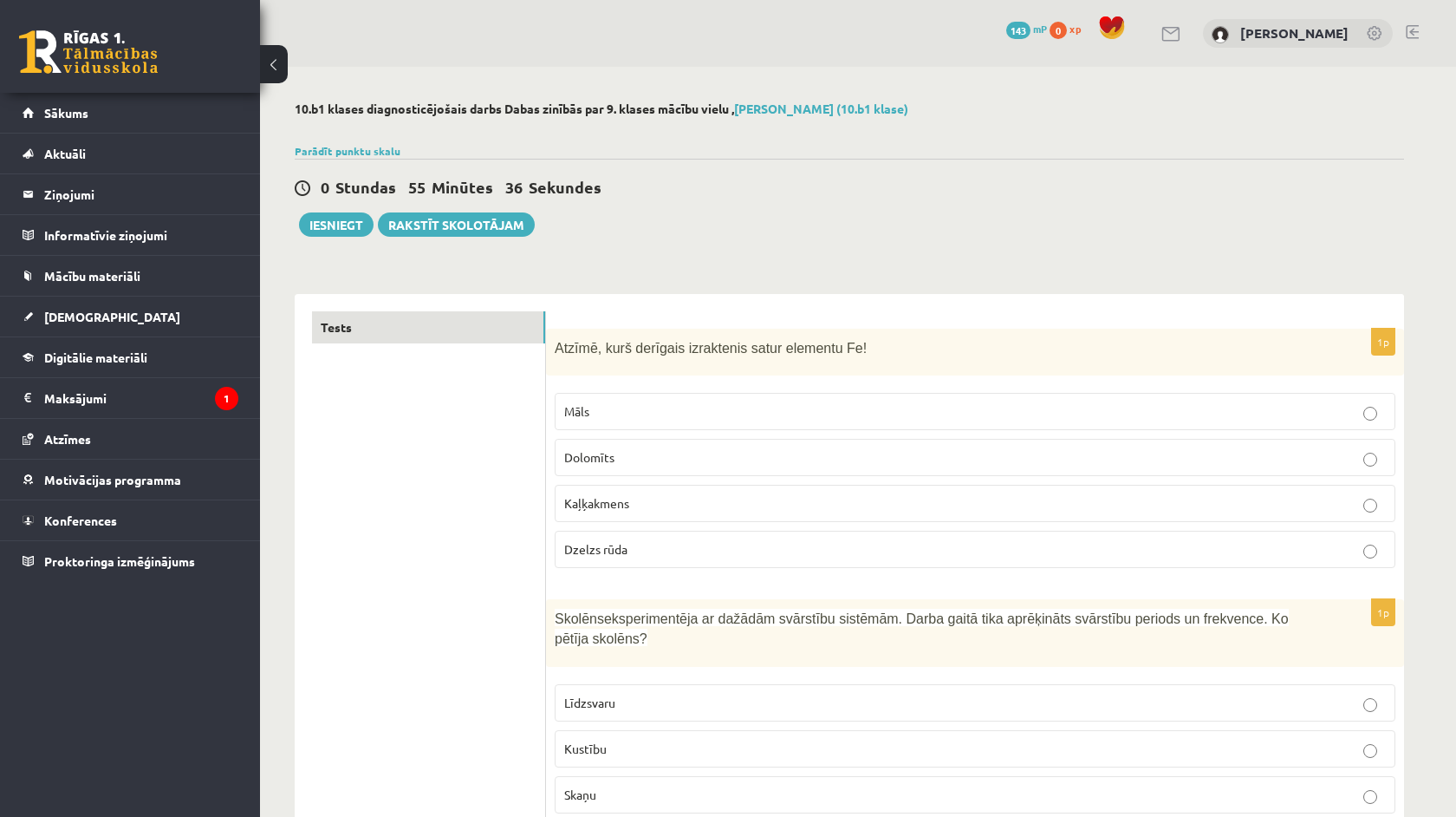
scroll to position [0, 0]
click at [328, 221] on button "Iesniegt" at bounding box center [337, 224] width 74 height 24
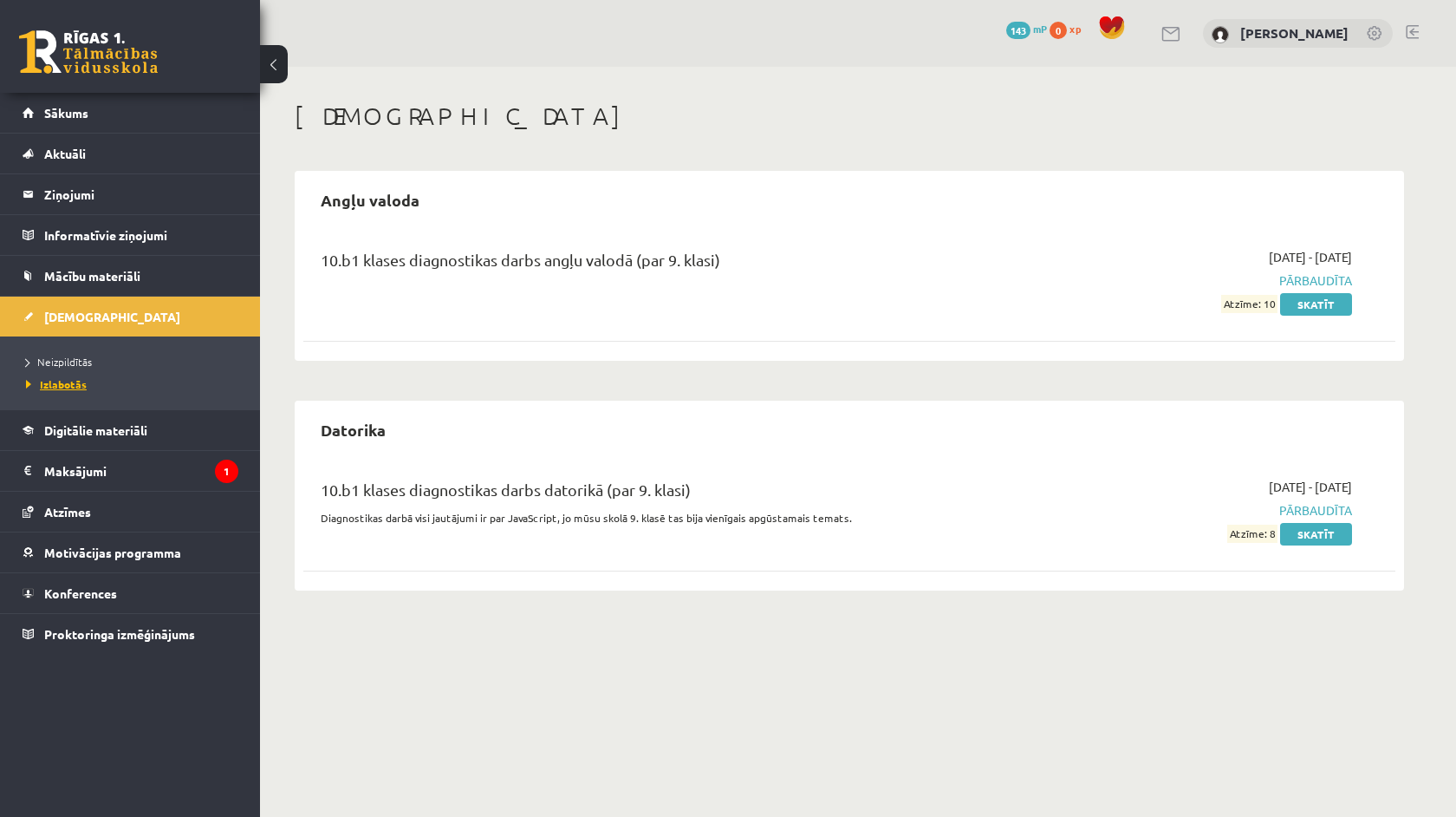
click at [87, 386] on link "Izlabotās" at bounding box center [134, 385] width 217 height 16
click at [59, 362] on span "Neizpildītās" at bounding box center [58, 362] width 66 height 14
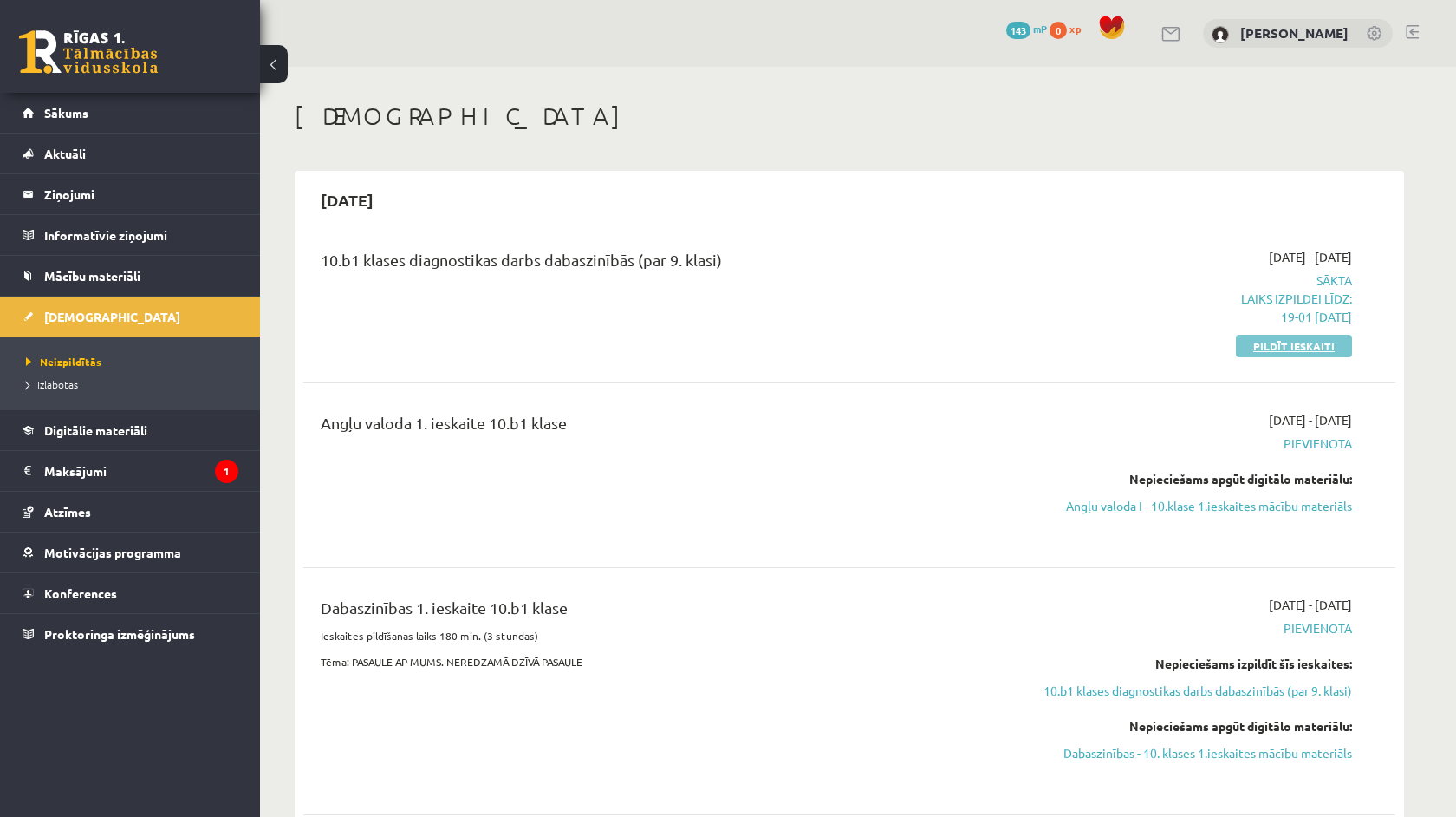
click at [1252, 344] on link "Pildīt ieskaiti" at bounding box center [1294, 346] width 116 height 22
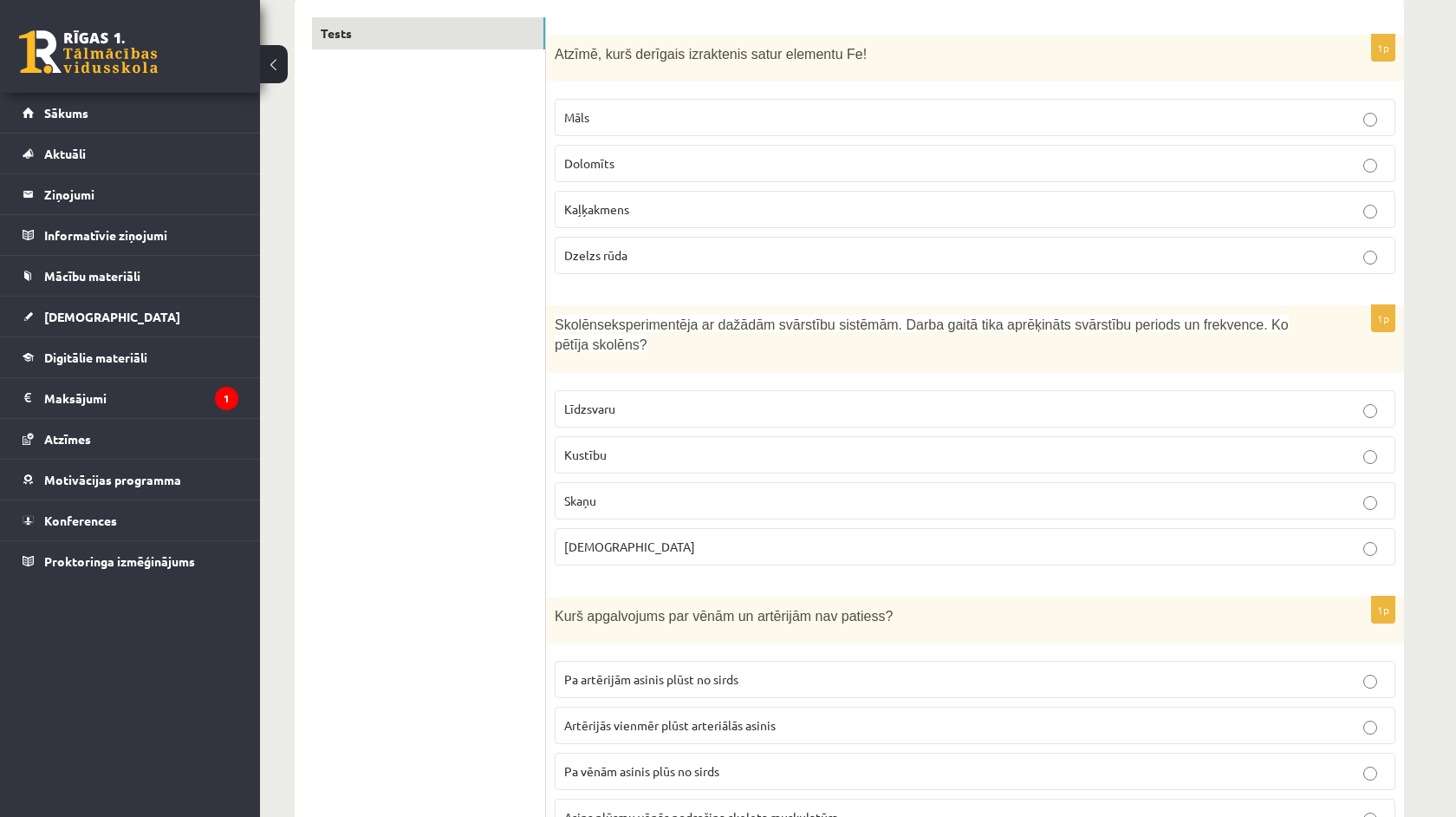
scroll to position [296, 0]
click at [780, 459] on p "Kustību" at bounding box center [975, 453] width 822 height 19
click at [671, 253] on p "Dzelzs rūda" at bounding box center [975, 253] width 822 height 19
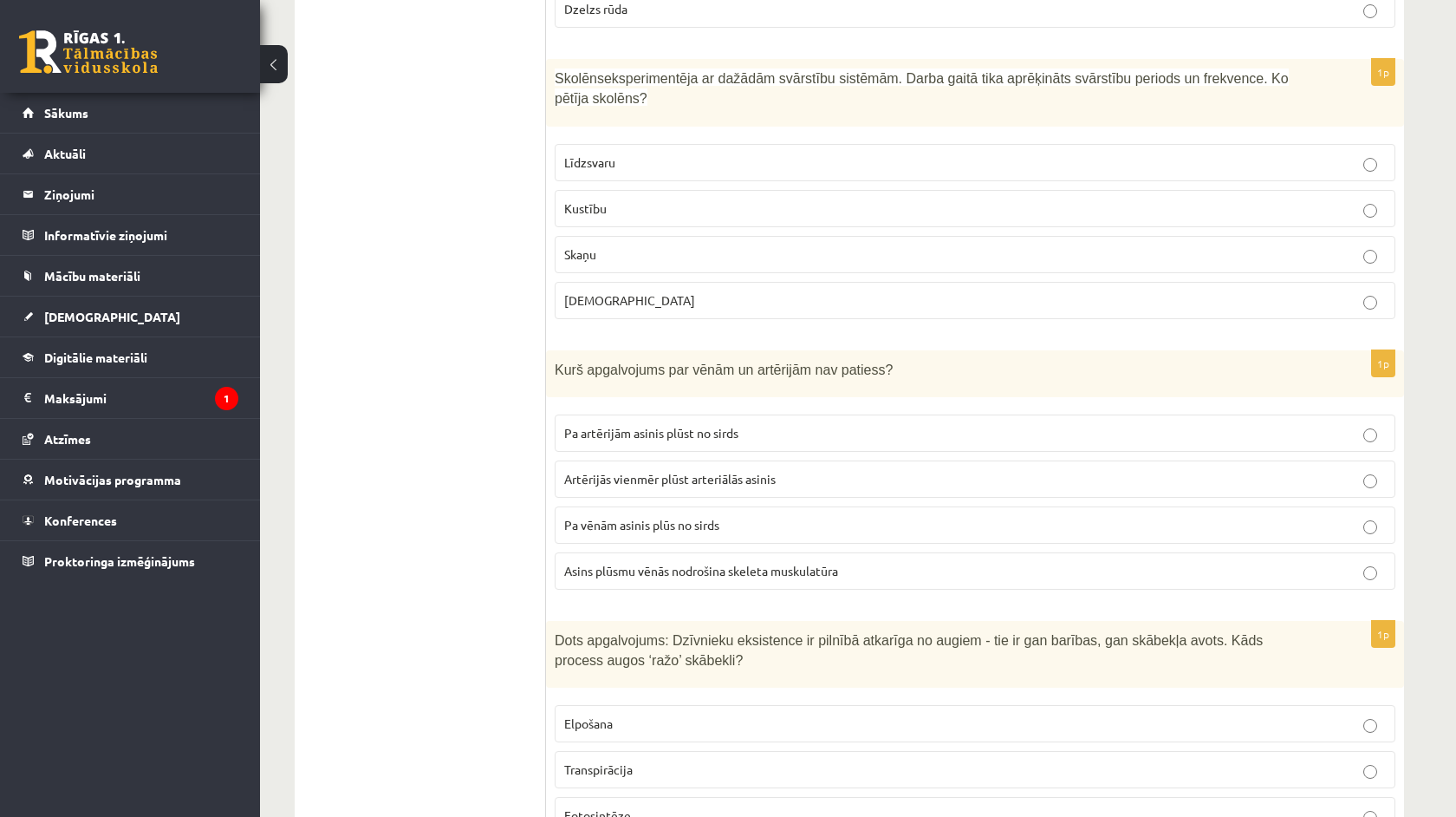
click at [830, 518] on p "Pa vēnām asinis plūs no sirds" at bounding box center [975, 525] width 822 height 19
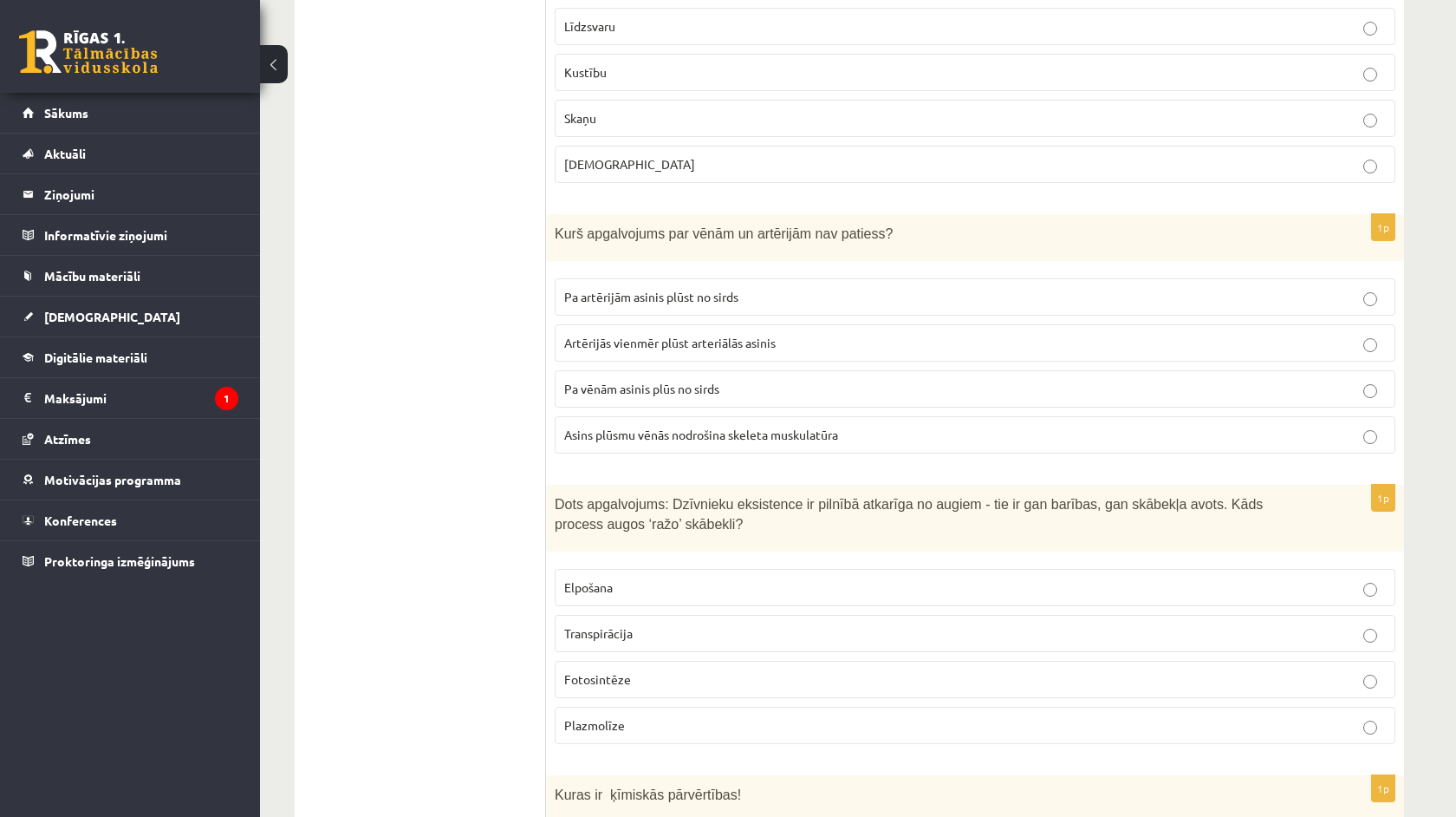
scroll to position [734, 0]
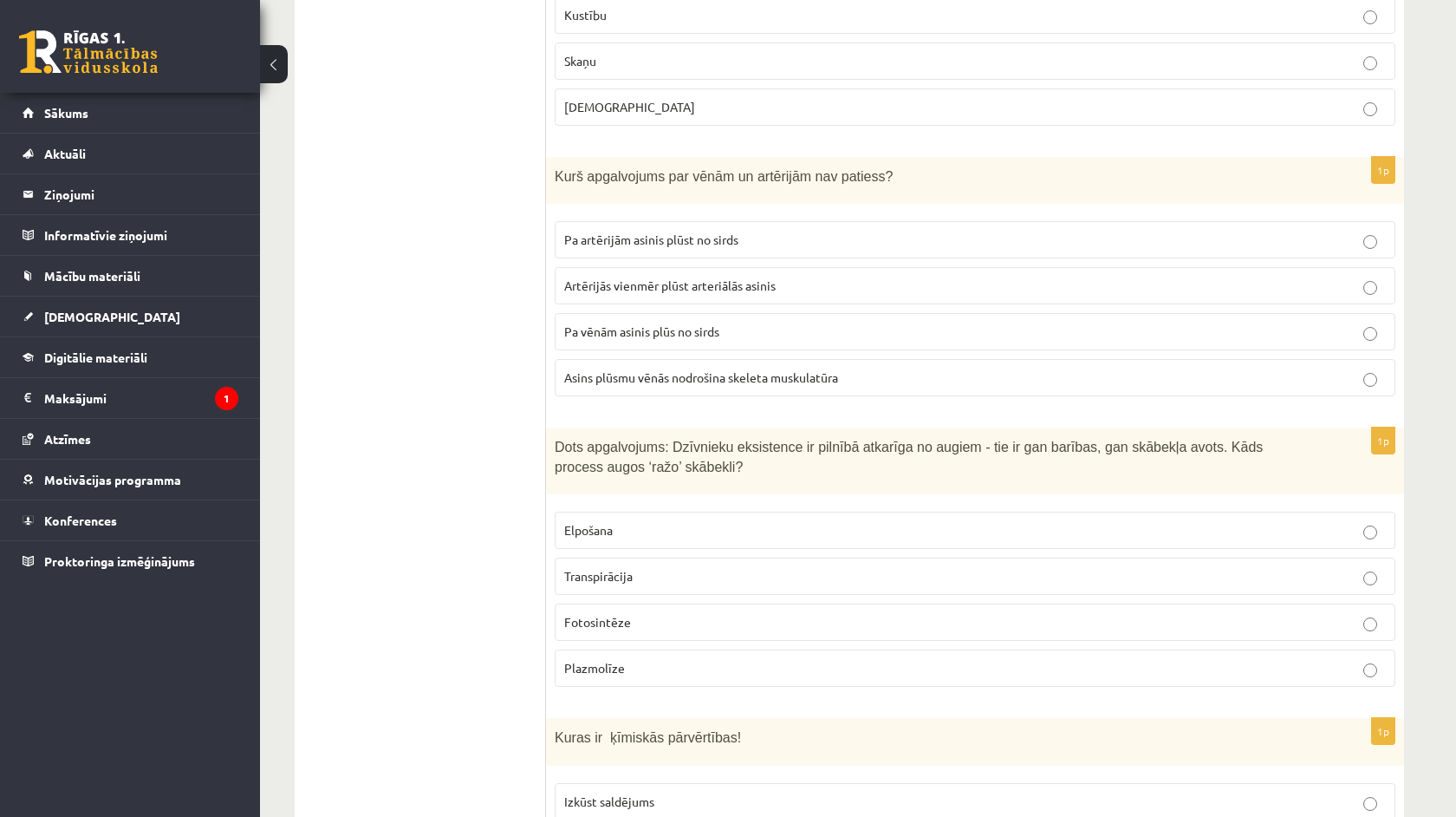
click at [833, 613] on p "Fotosintēze" at bounding box center [975, 622] width 822 height 19
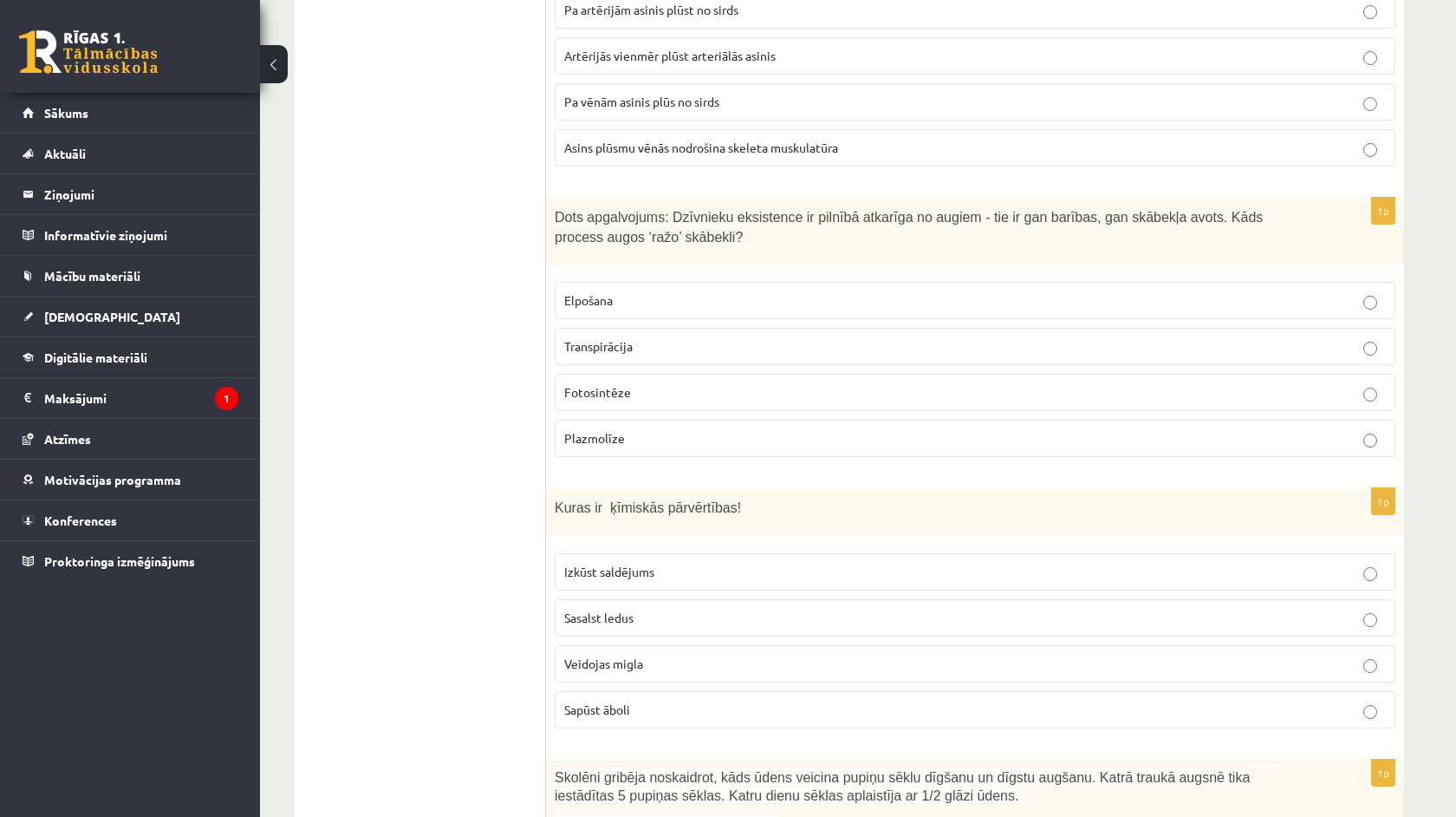
scroll to position [1049, 0]
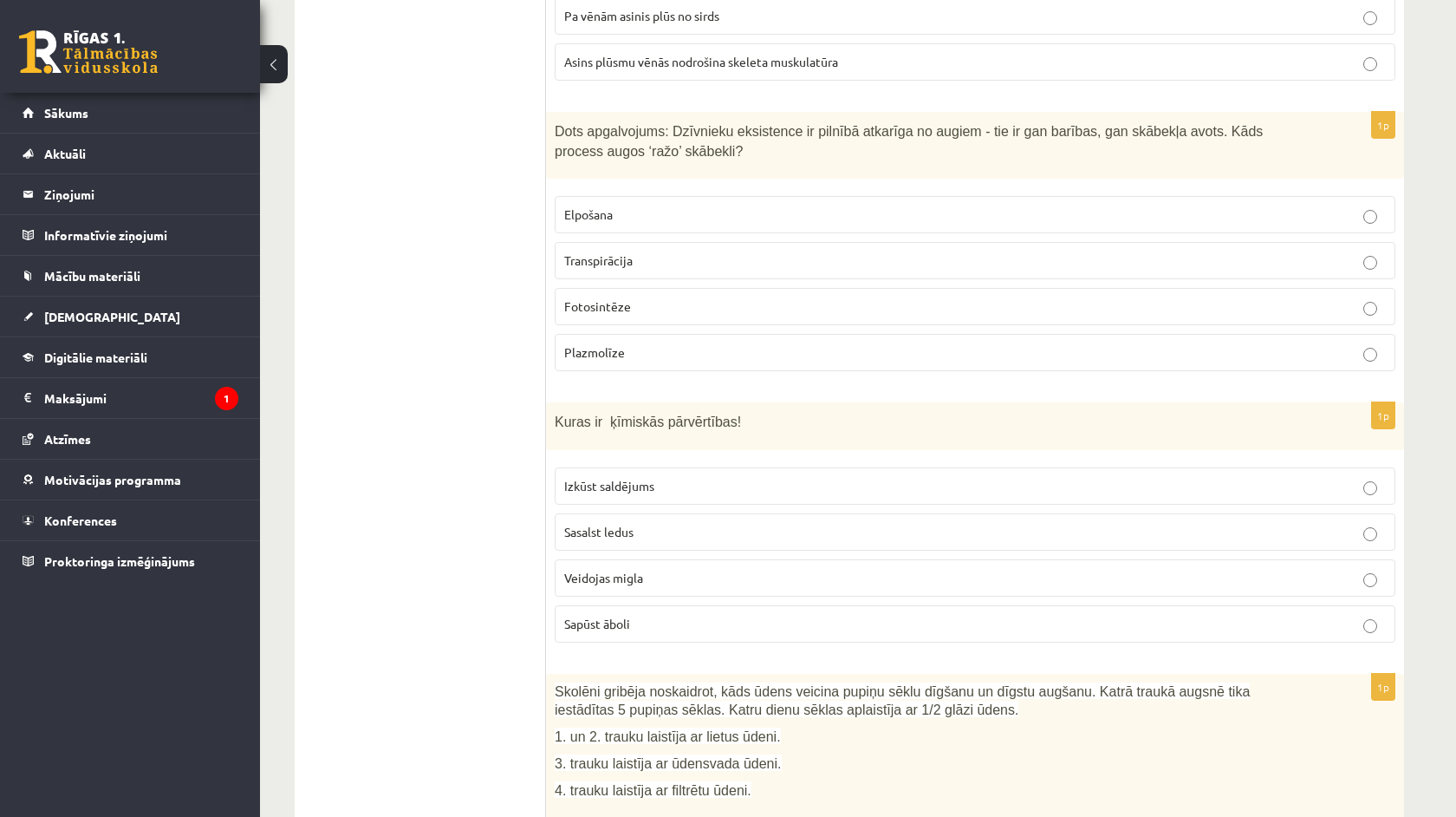
click at [846, 615] on p "Sapūst āboli" at bounding box center [975, 624] width 822 height 19
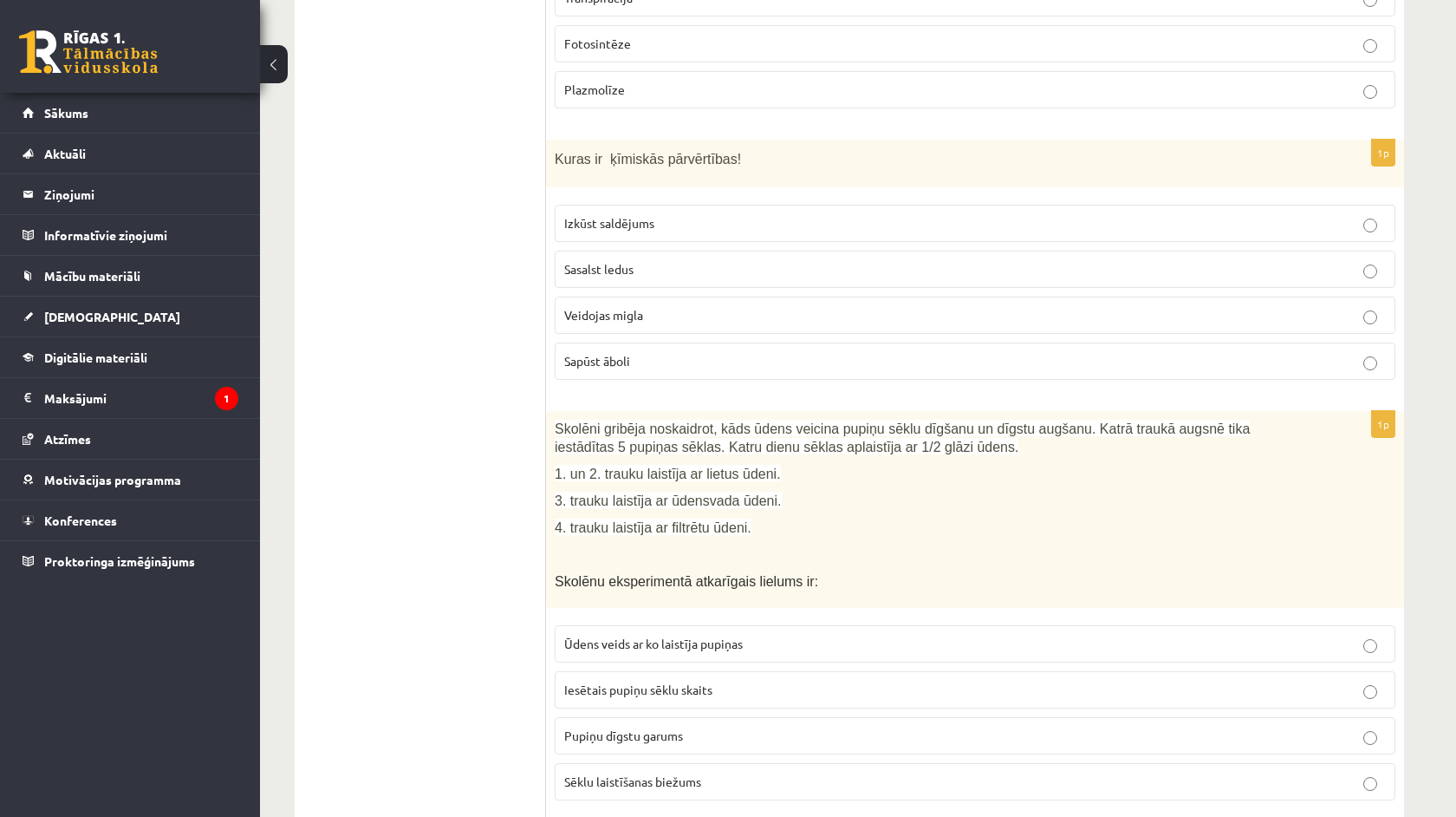
scroll to position [1341, 0]
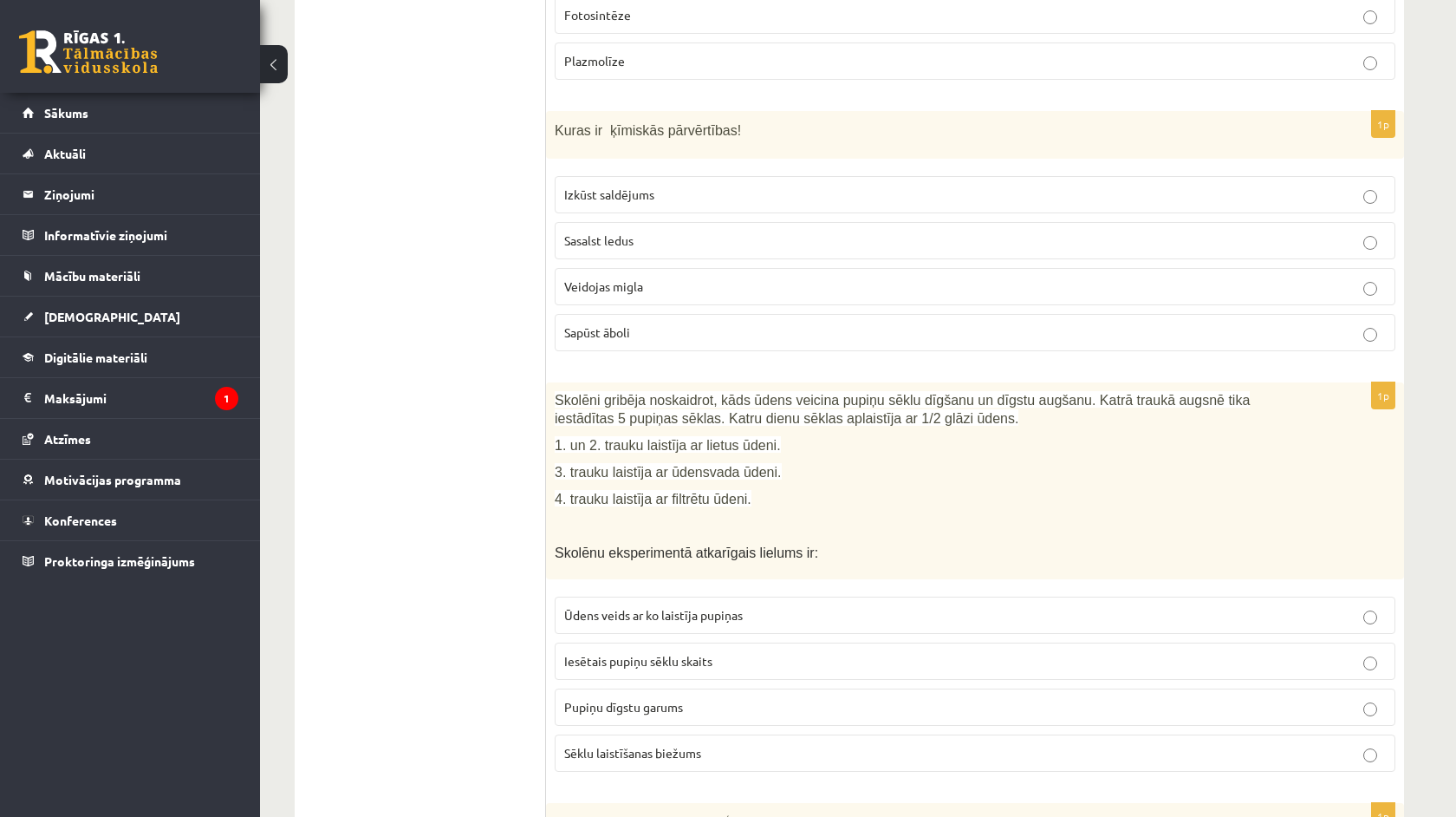
click at [808, 711] on p "Pupiņu dīgstu garums" at bounding box center [975, 707] width 822 height 19
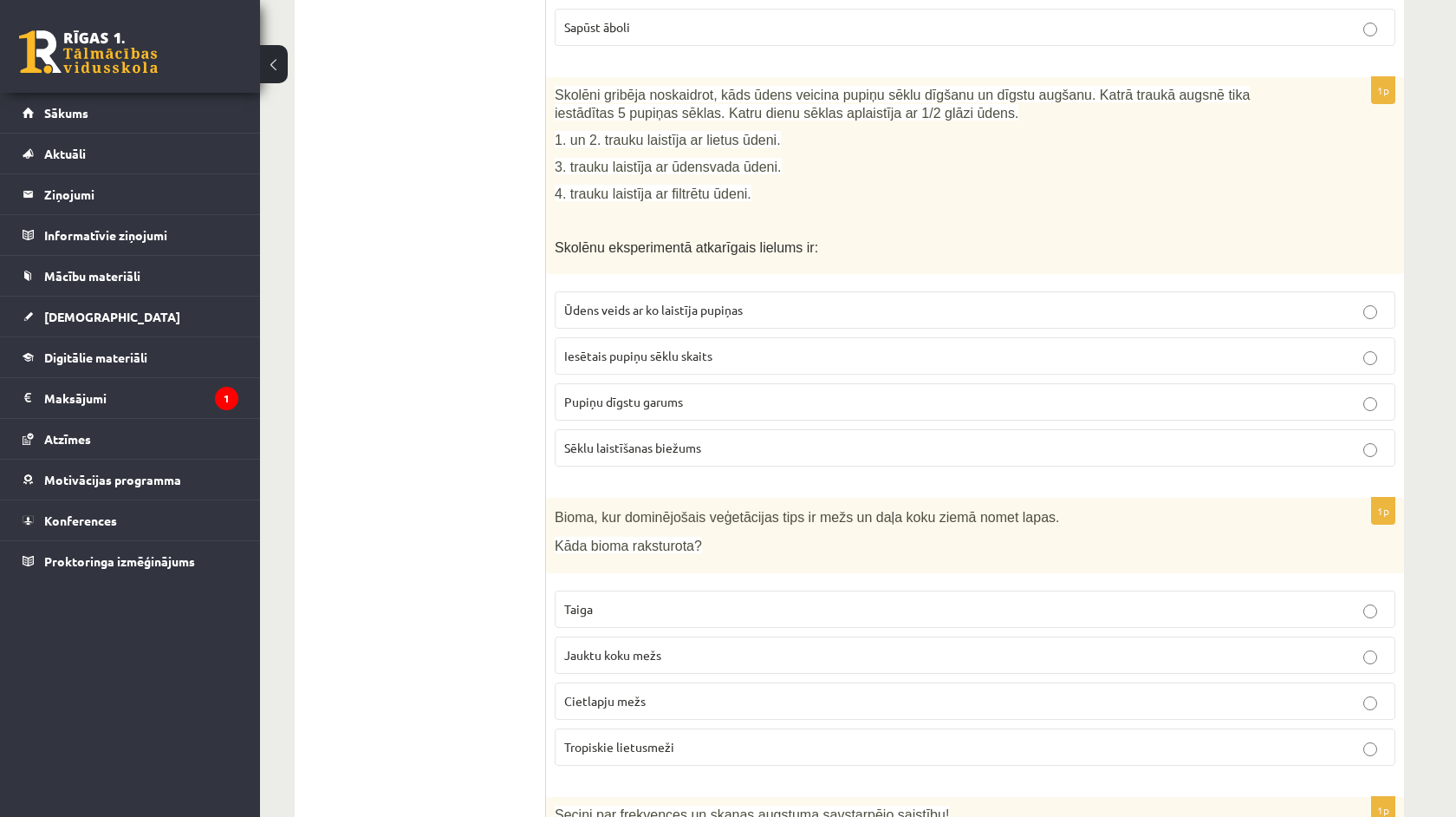
scroll to position [1647, 0]
click at [812, 645] on p "Jauktu koku mežs" at bounding box center [975, 653] width 822 height 19
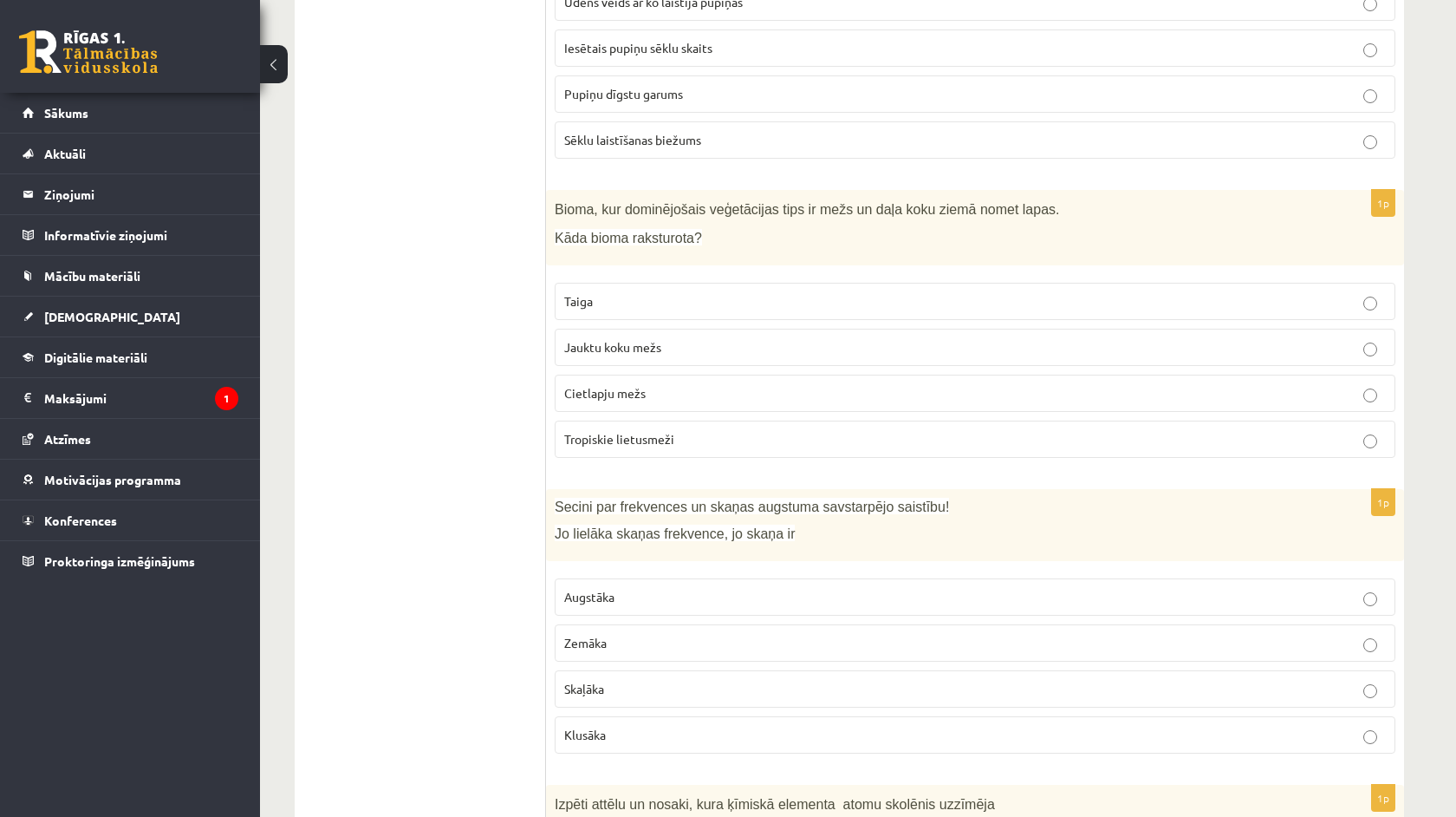
click at [796, 582] on label "Augstāka" at bounding box center [974, 597] width 840 height 37
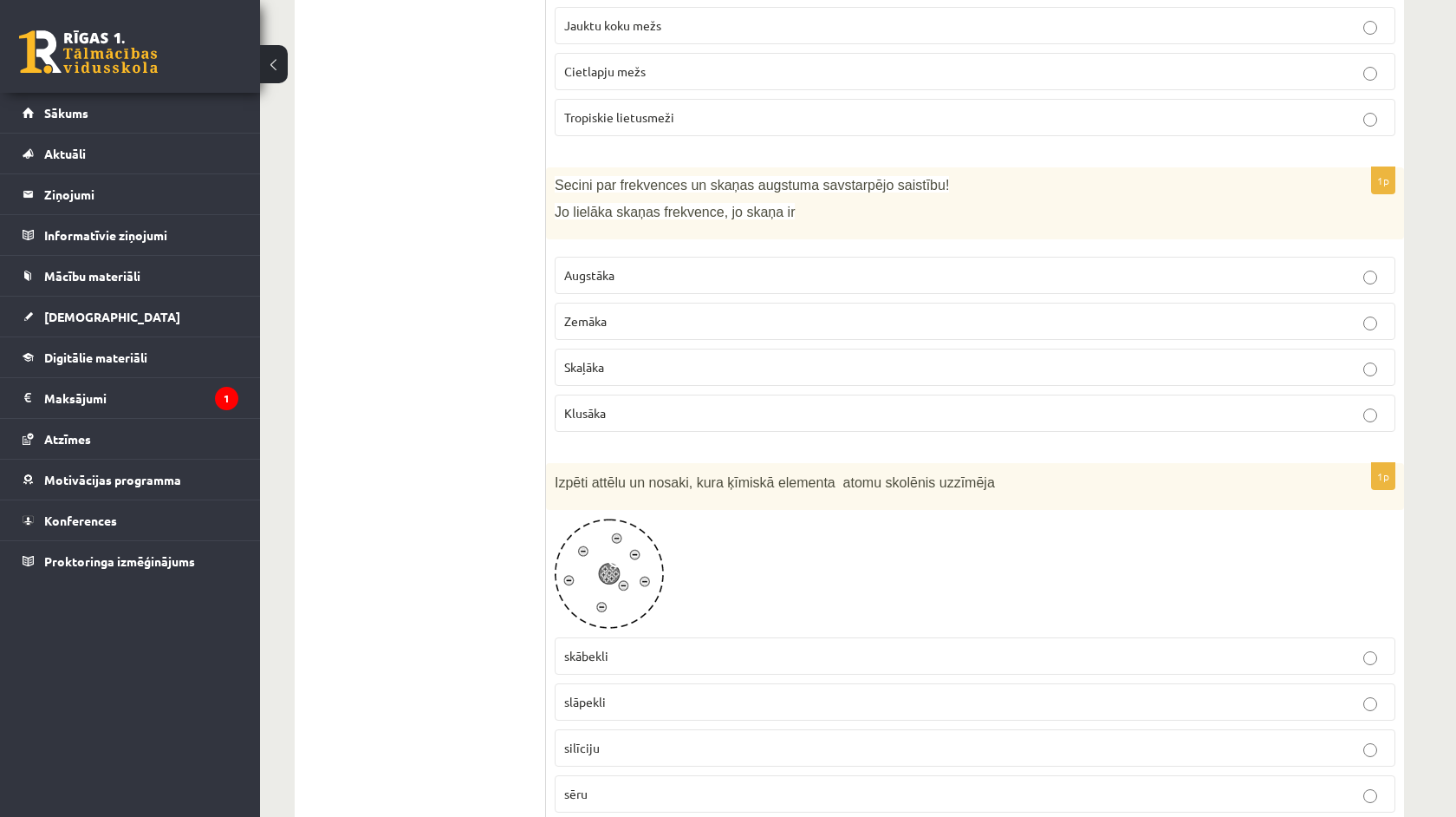
scroll to position [2319, 0]
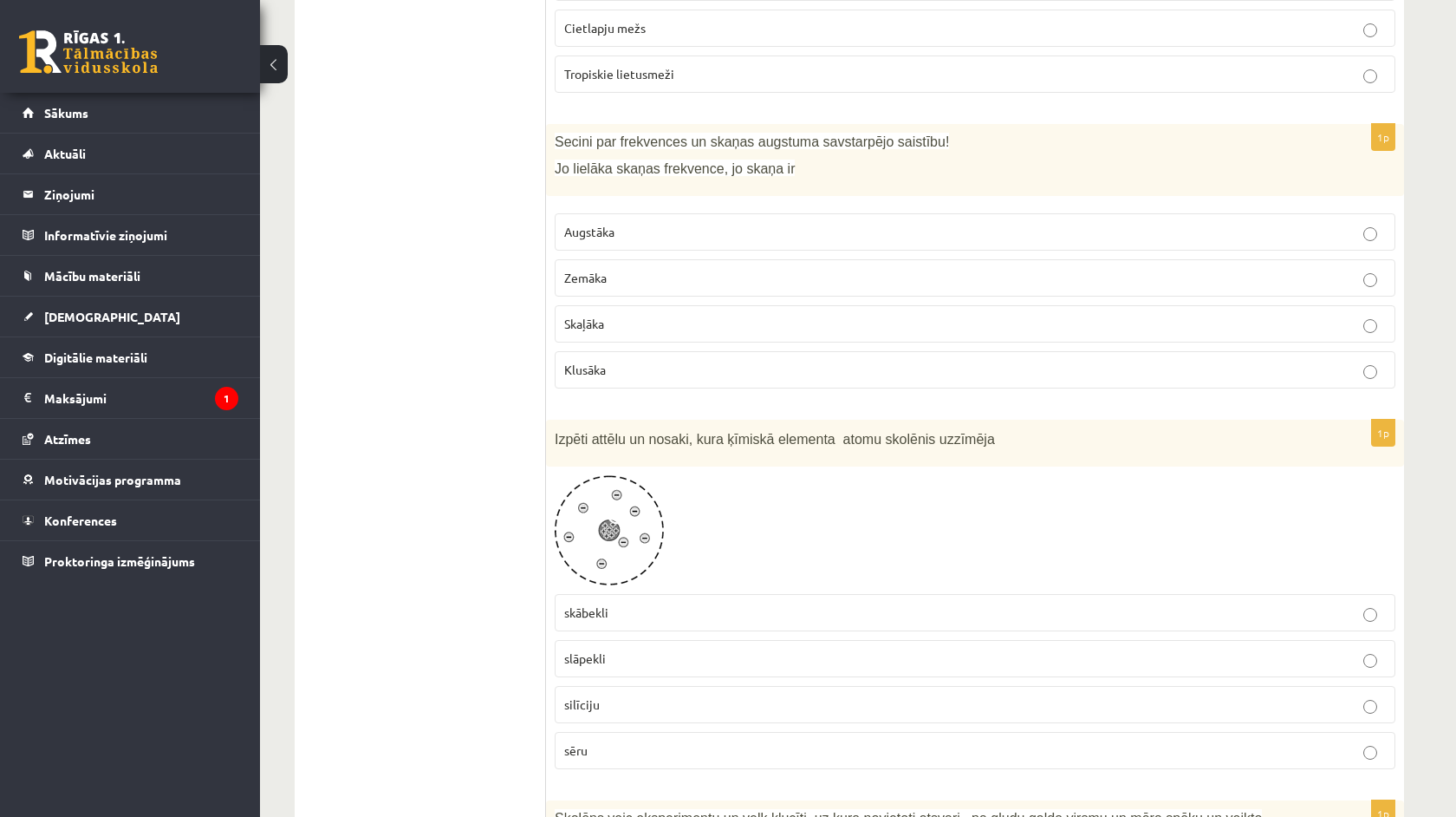
click at [799, 647] on label "slāpekli" at bounding box center [974, 658] width 840 height 37
click at [799, 660] on p "slāpekli" at bounding box center [975, 658] width 822 height 19
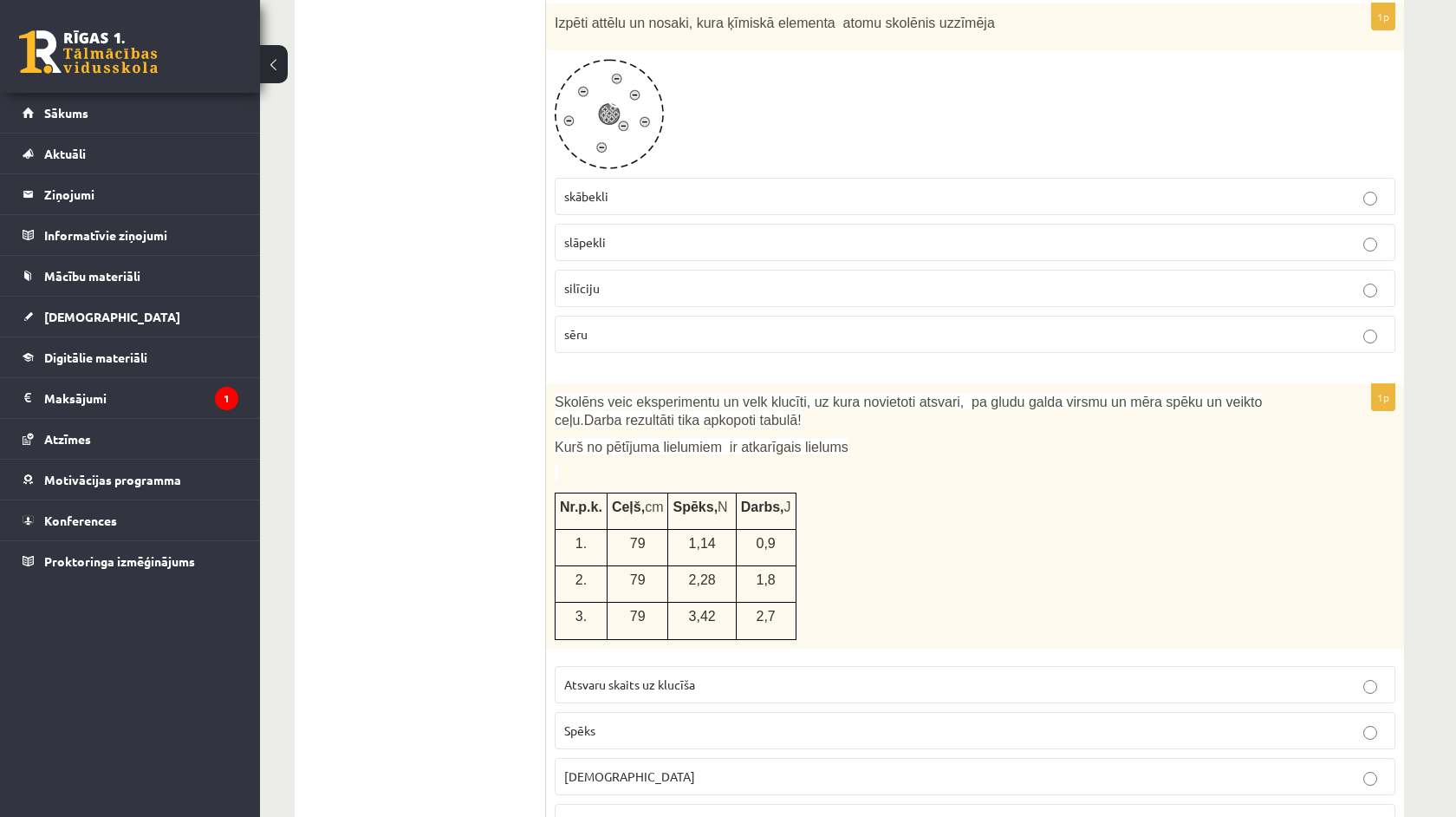
scroll to position [2738, 0]
click at [833, 679] on p "Atsvaru skaits uz klucīša" at bounding box center [975, 681] width 822 height 19
click at [848, 726] on p "Spēks" at bounding box center [975, 728] width 822 height 19
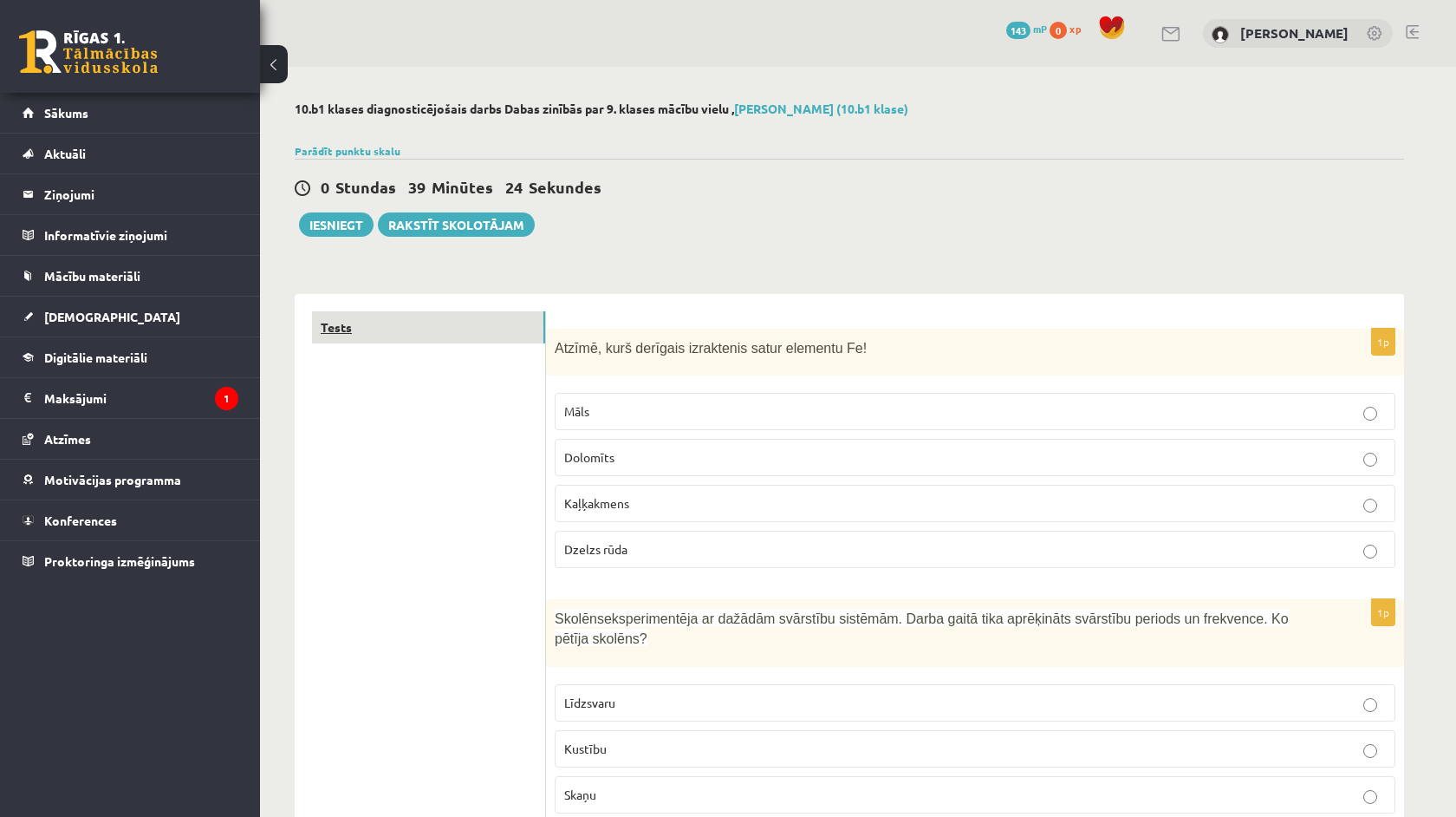
scroll to position [0, 0]
click at [342, 223] on button "Iesniegt" at bounding box center [337, 224] width 74 height 24
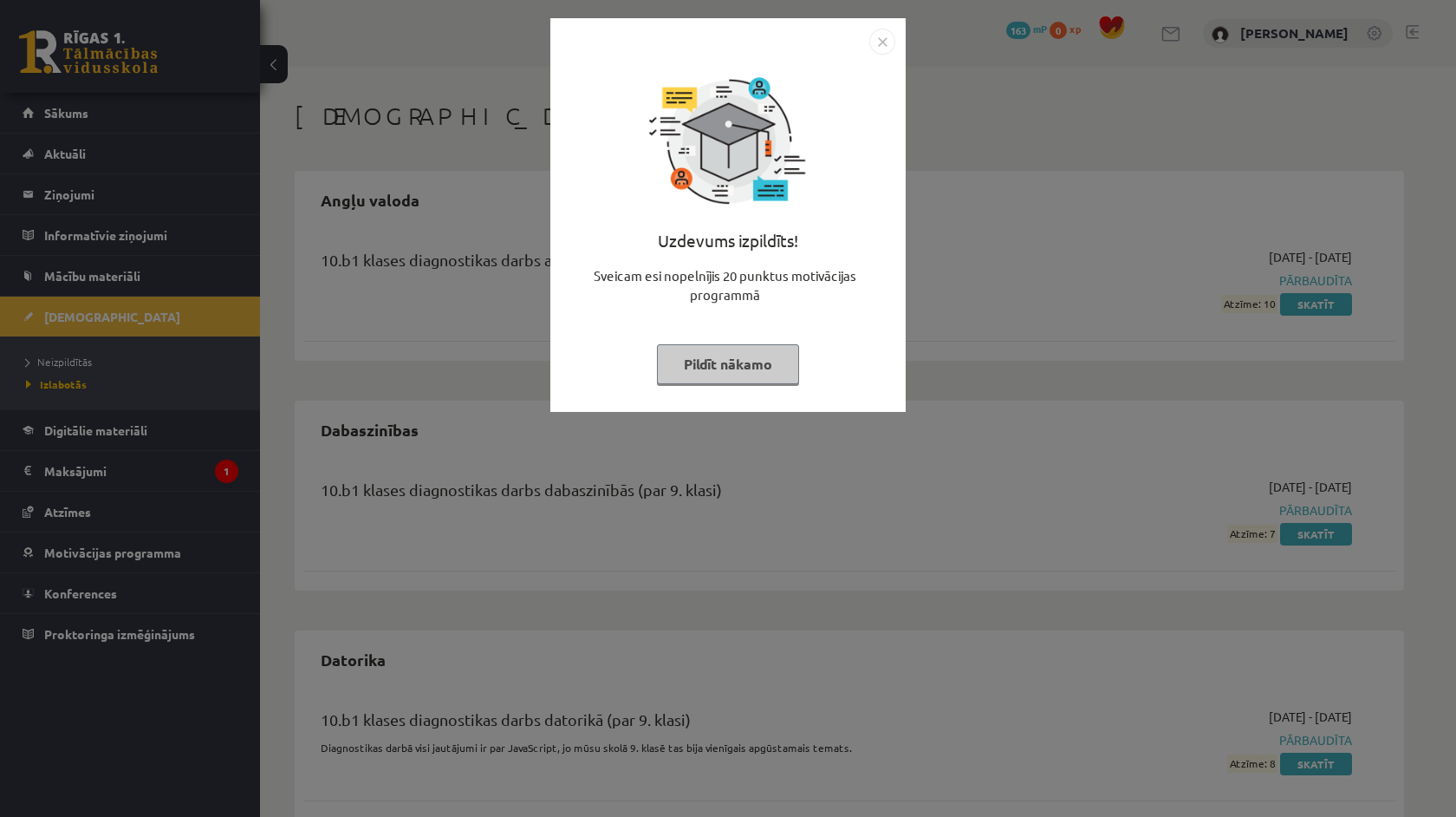
click at [874, 49] on img "Close" at bounding box center [882, 41] width 26 height 26
